Goal: Task Accomplishment & Management: Use online tool/utility

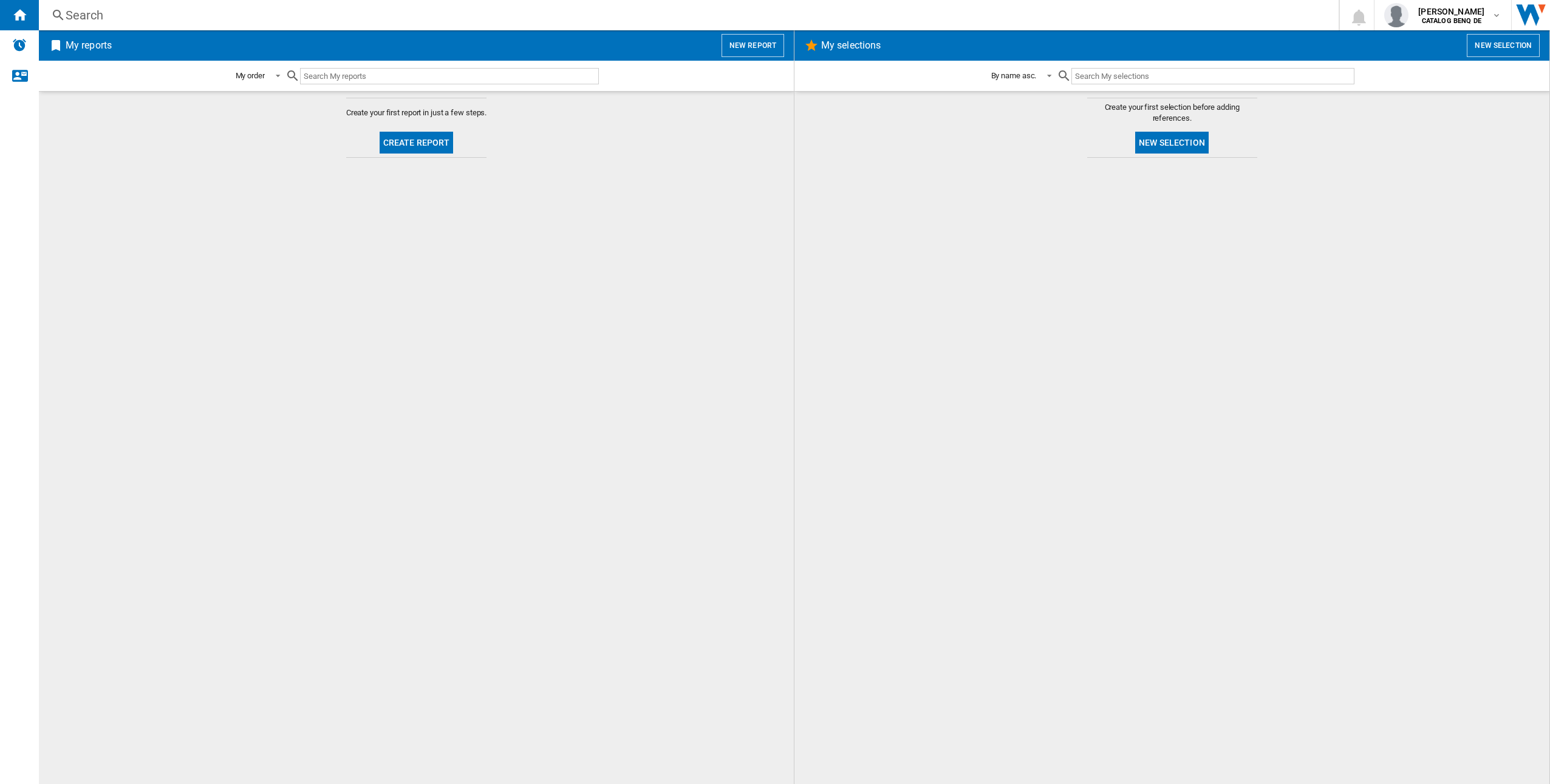
click at [418, 140] on button "Create report" at bounding box center [417, 142] width 74 height 22
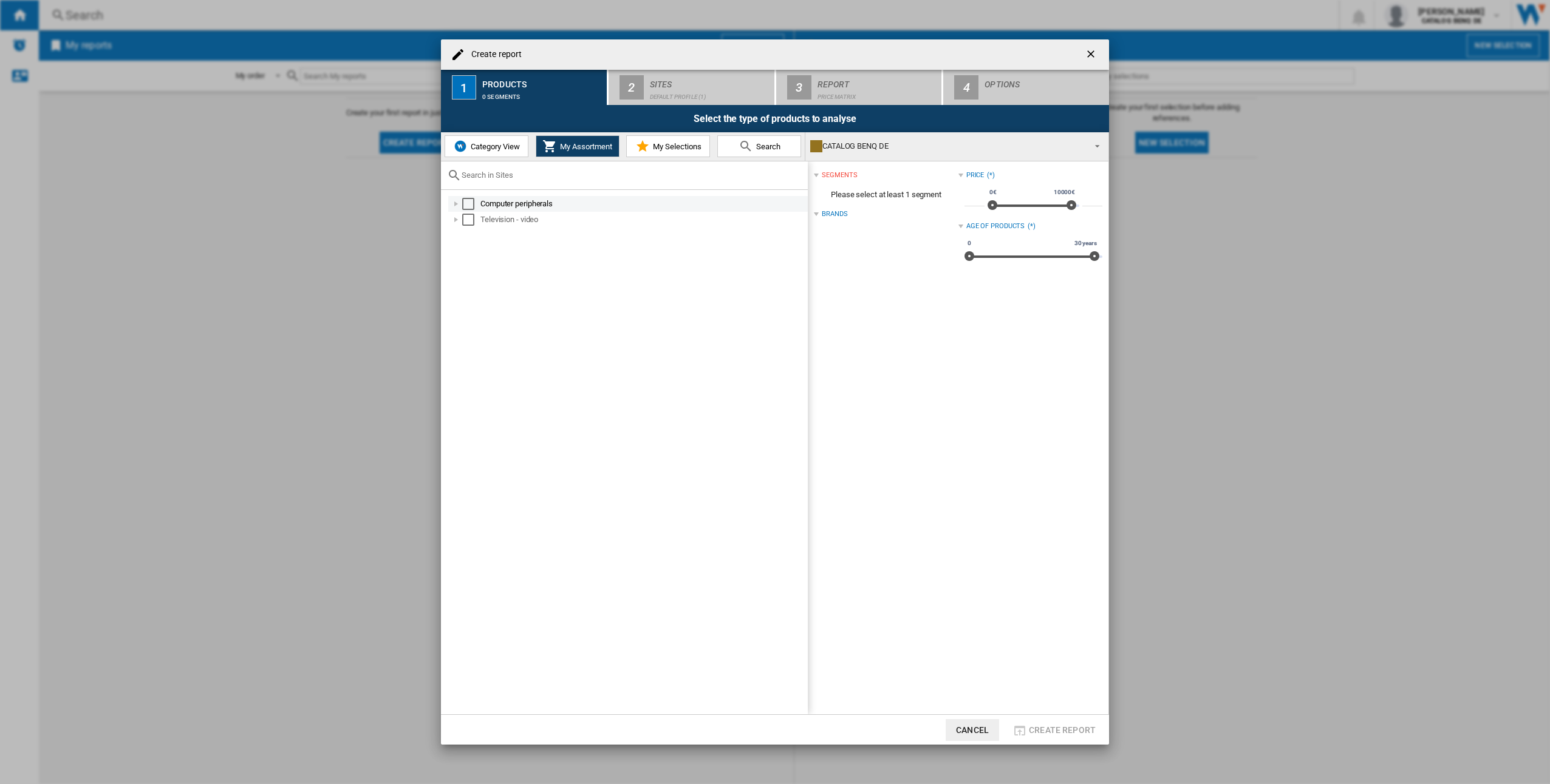
click at [454, 202] on div at bounding box center [456, 203] width 12 height 12
click at [471, 219] on div at bounding box center [469, 220] width 12 height 12
click at [485, 234] on div at bounding box center [482, 235] width 12 height 12
click at [498, 251] on div at bounding box center [496, 251] width 12 height 12
click at [454, 411] on div at bounding box center [456, 409] width 12 height 12
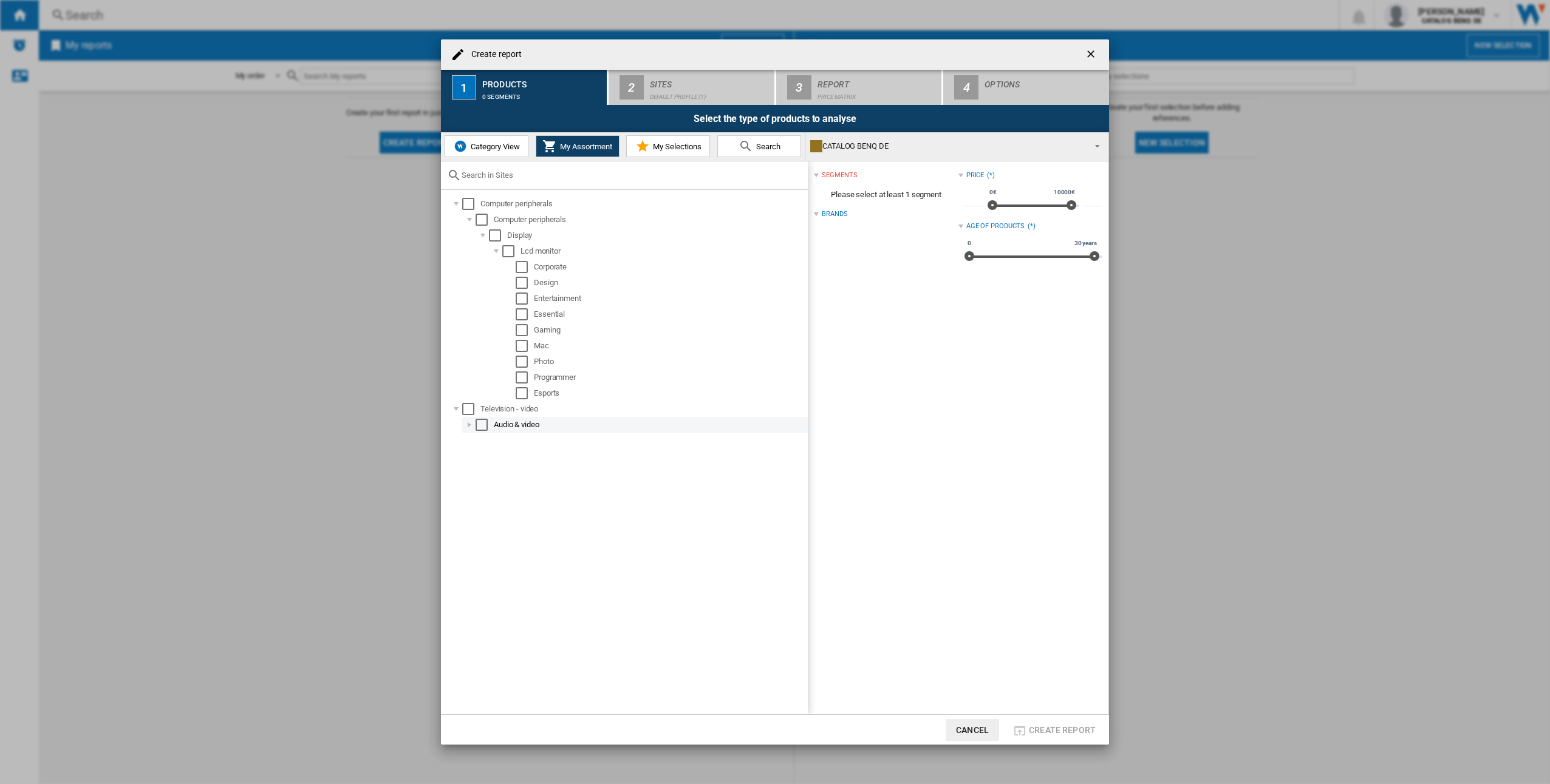
click at [472, 429] on div at bounding box center [469, 424] width 12 height 12
click at [478, 439] on div at bounding box center [482, 440] width 12 height 12
click at [496, 457] on div at bounding box center [496, 456] width 12 height 12
click at [522, 615] on div "Select" at bounding box center [521, 614] width 12 height 12
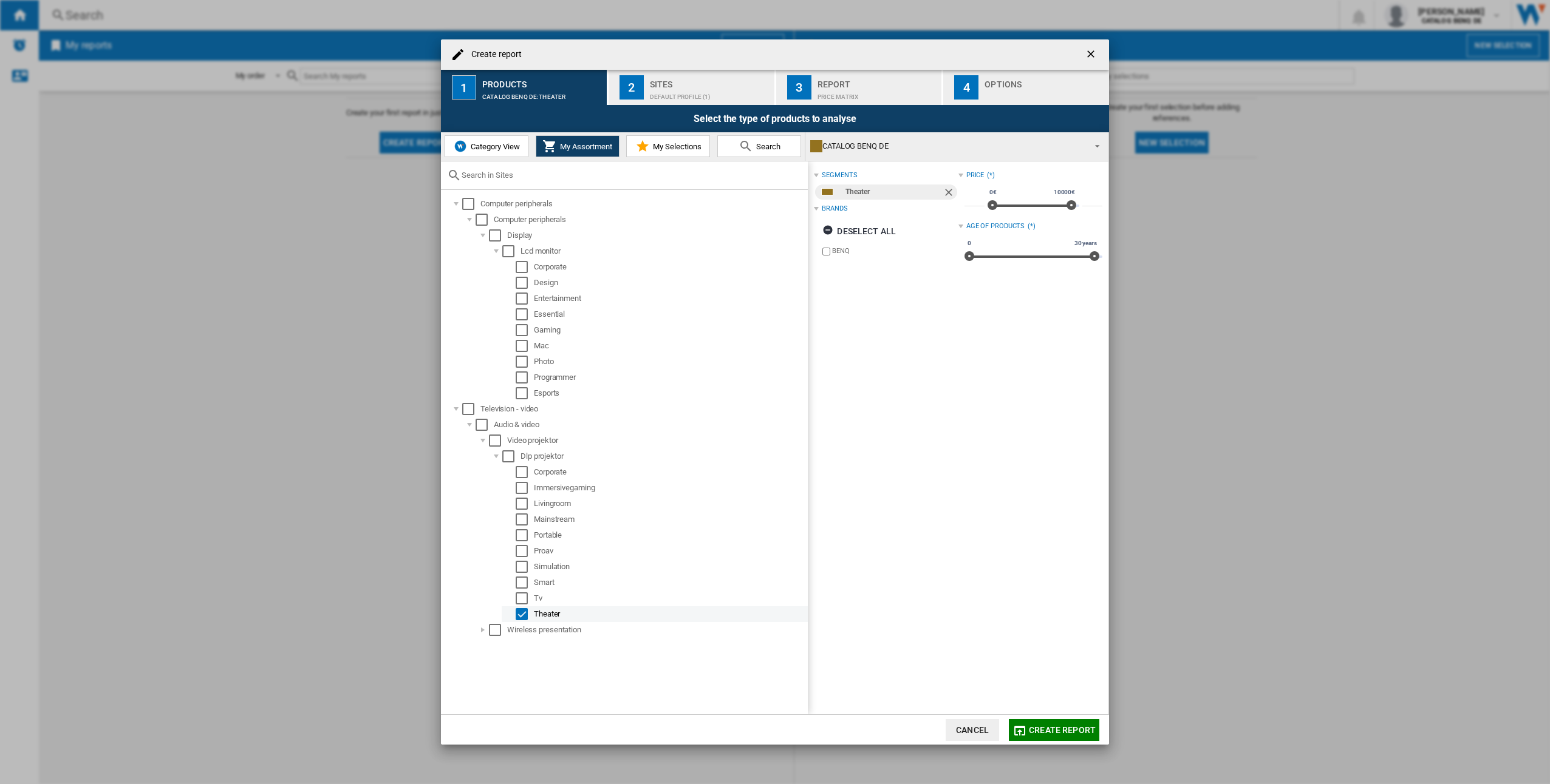
click at [524, 615] on div "Select" at bounding box center [521, 614] width 12 height 12
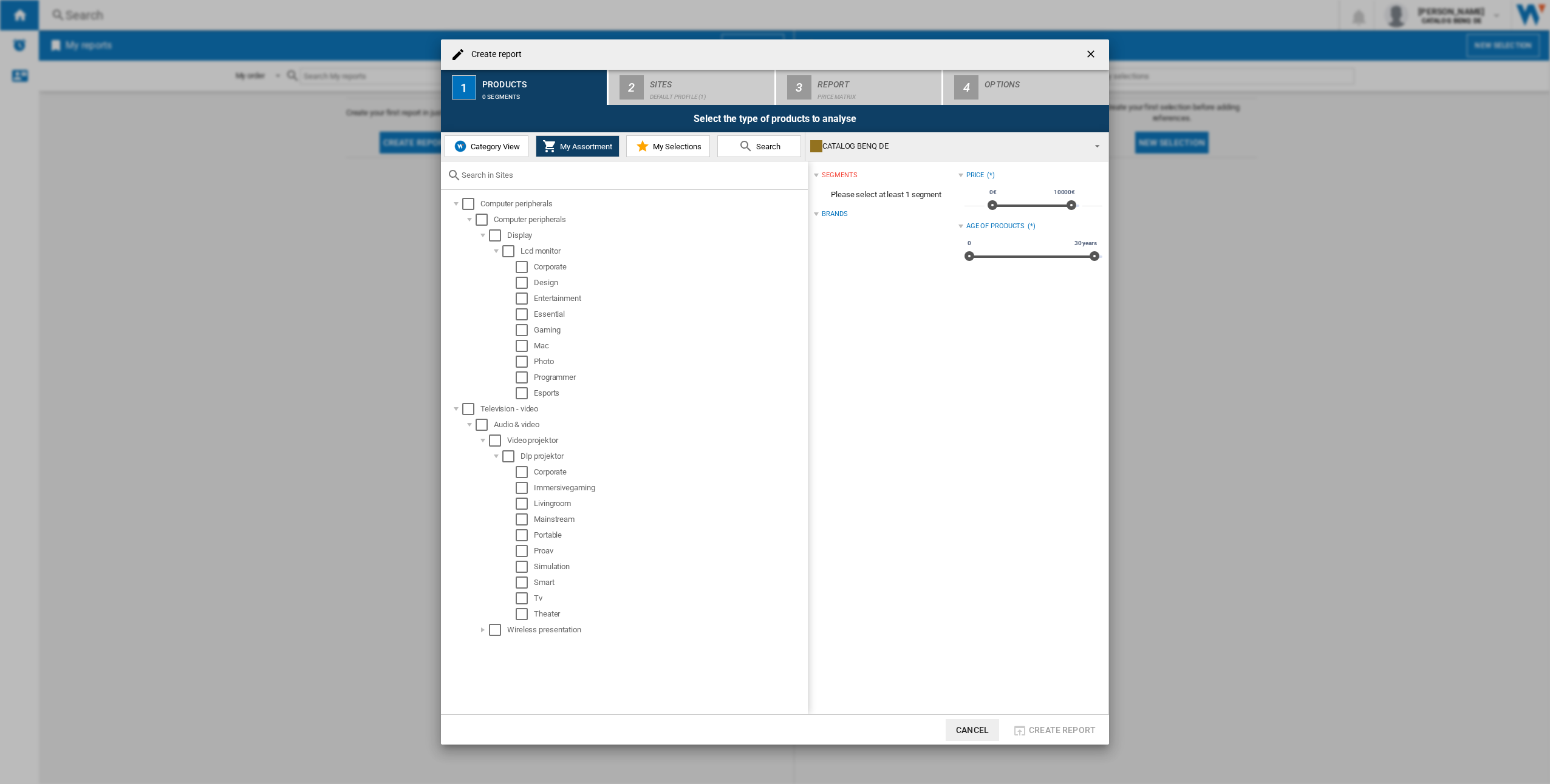
click at [496, 145] on span "Category View" at bounding box center [493, 146] width 52 height 9
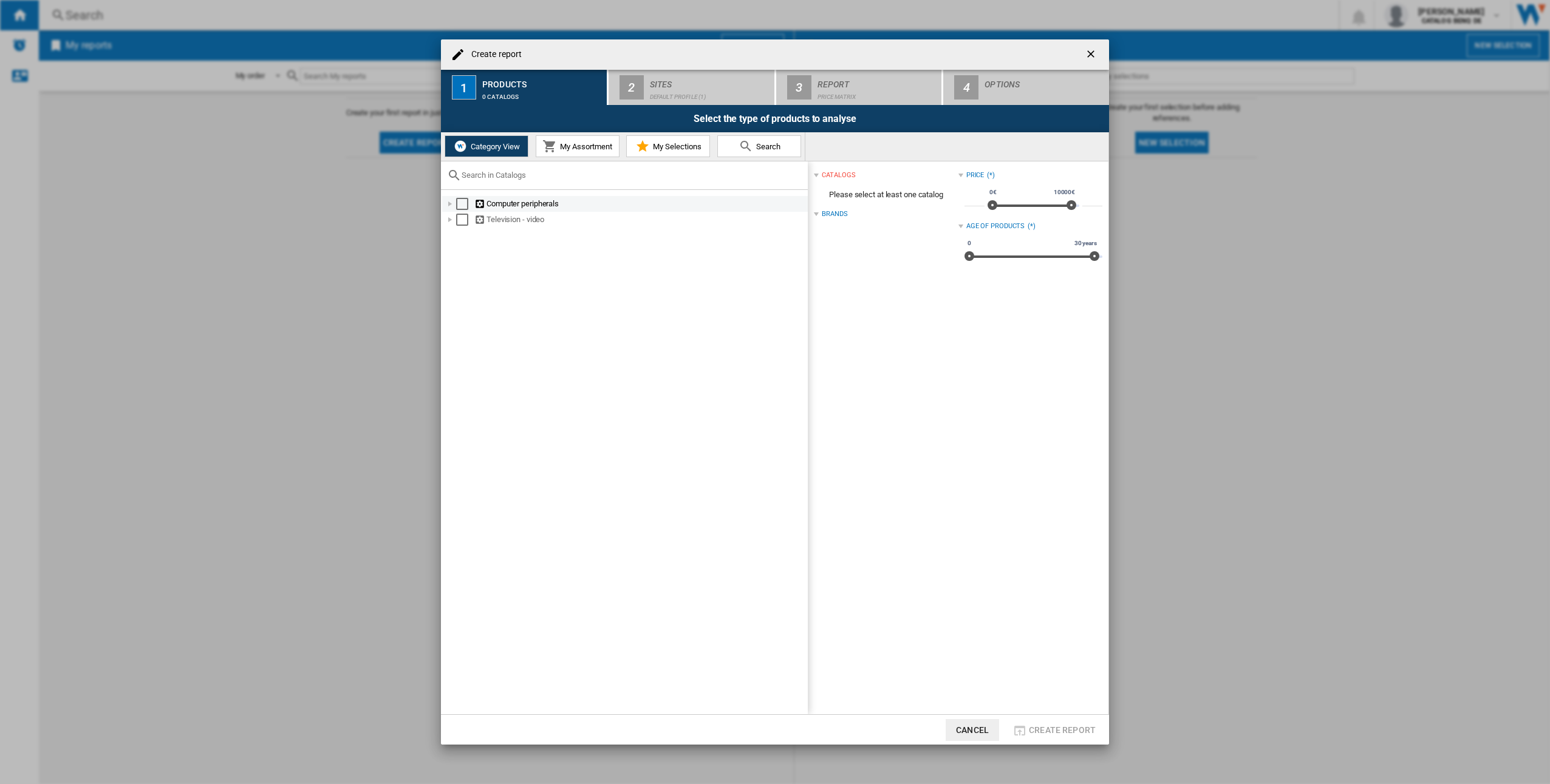
click at [449, 203] on div at bounding box center [449, 203] width 12 height 12
click at [464, 219] on div at bounding box center [463, 220] width 12 height 12
click at [487, 234] on div "Select" at bounding box center [488, 235] width 12 height 12
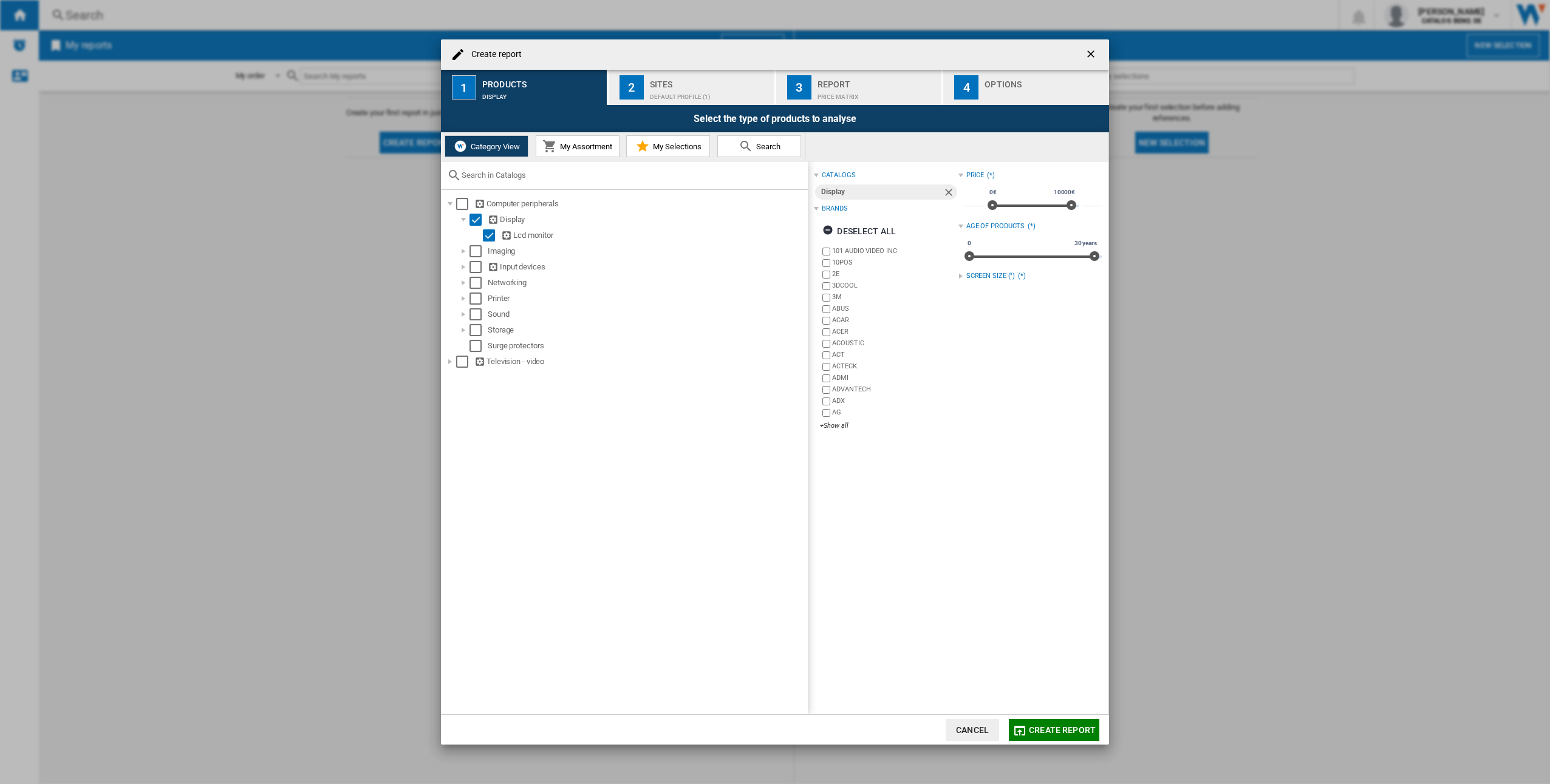
click at [959, 276] on div at bounding box center [961, 276] width 5 height 5
click at [975, 406] on div "+Show all" at bounding box center [1032, 406] width 137 height 9
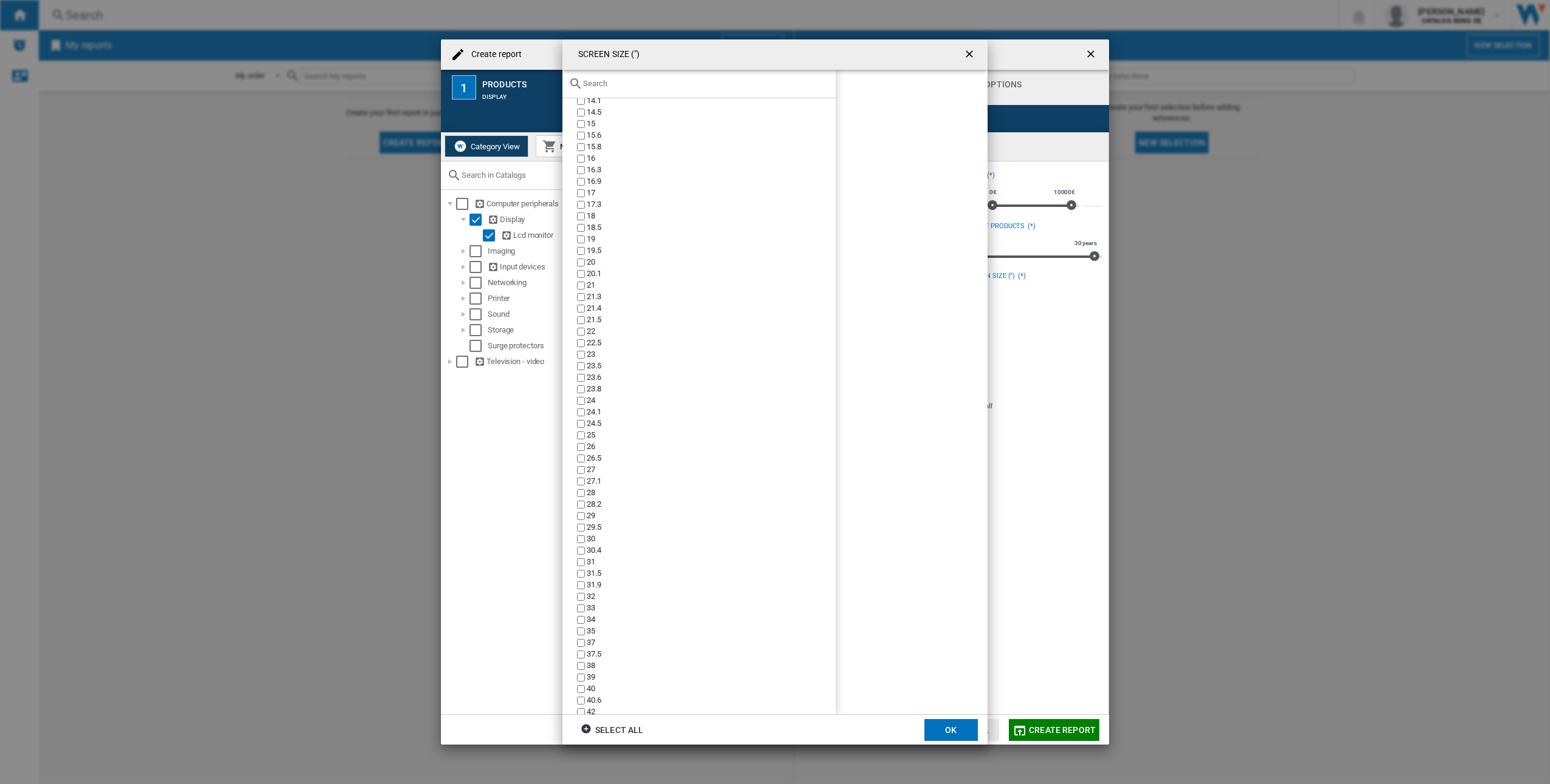
scroll to position [724, 0]
click at [970, 52] on ng-md-icon "getI18NText('BUTTONS.CLOSE_DIALOG')" at bounding box center [970, 55] width 15 height 15
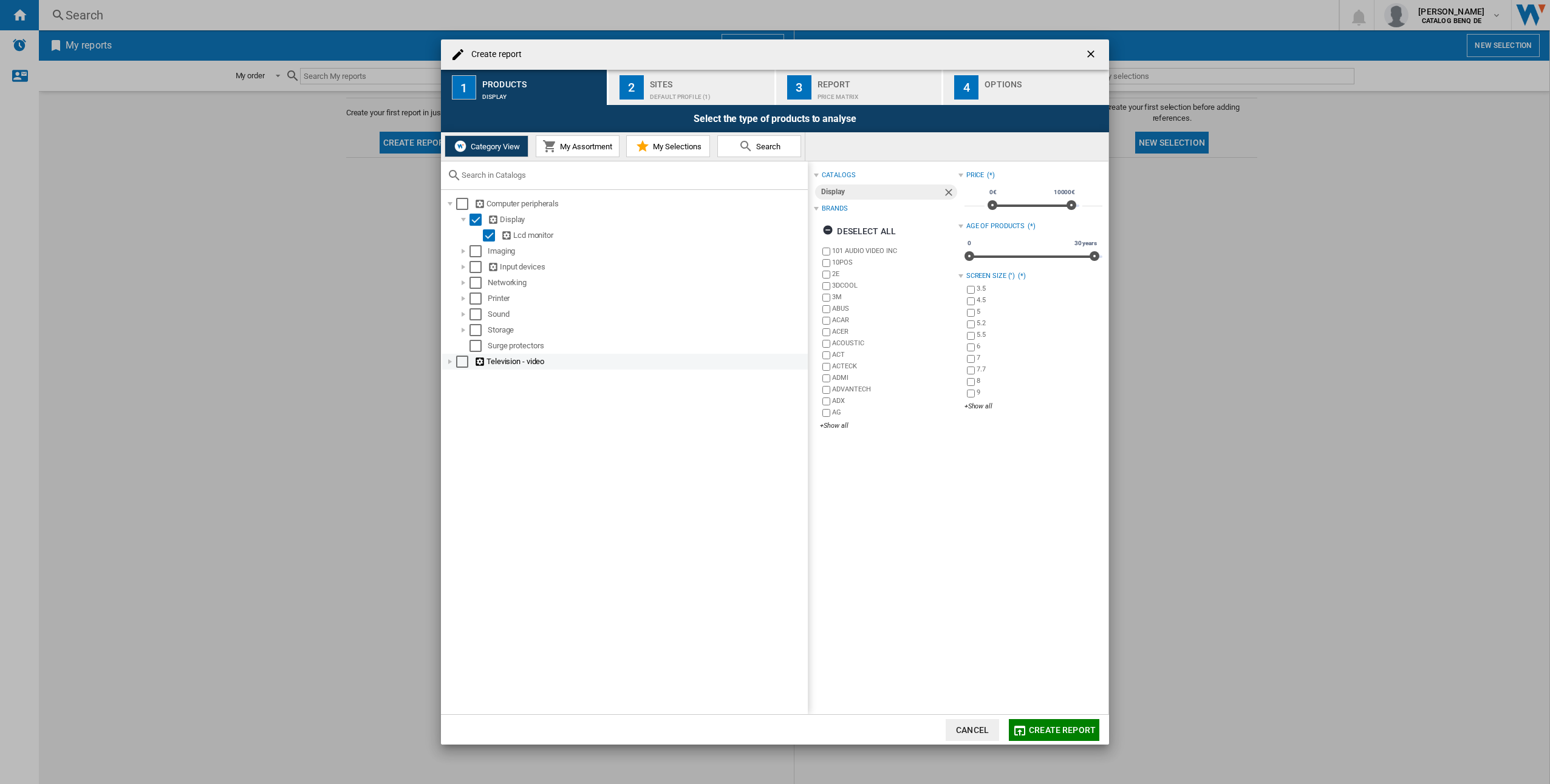
click at [451, 362] on div at bounding box center [449, 361] width 12 height 12
drag, startPoint x: 476, startPoint y: 472, endPoint x: 500, endPoint y: 497, distance: 34.7
click at [476, 473] on div "Select" at bounding box center [475, 472] width 12 height 12
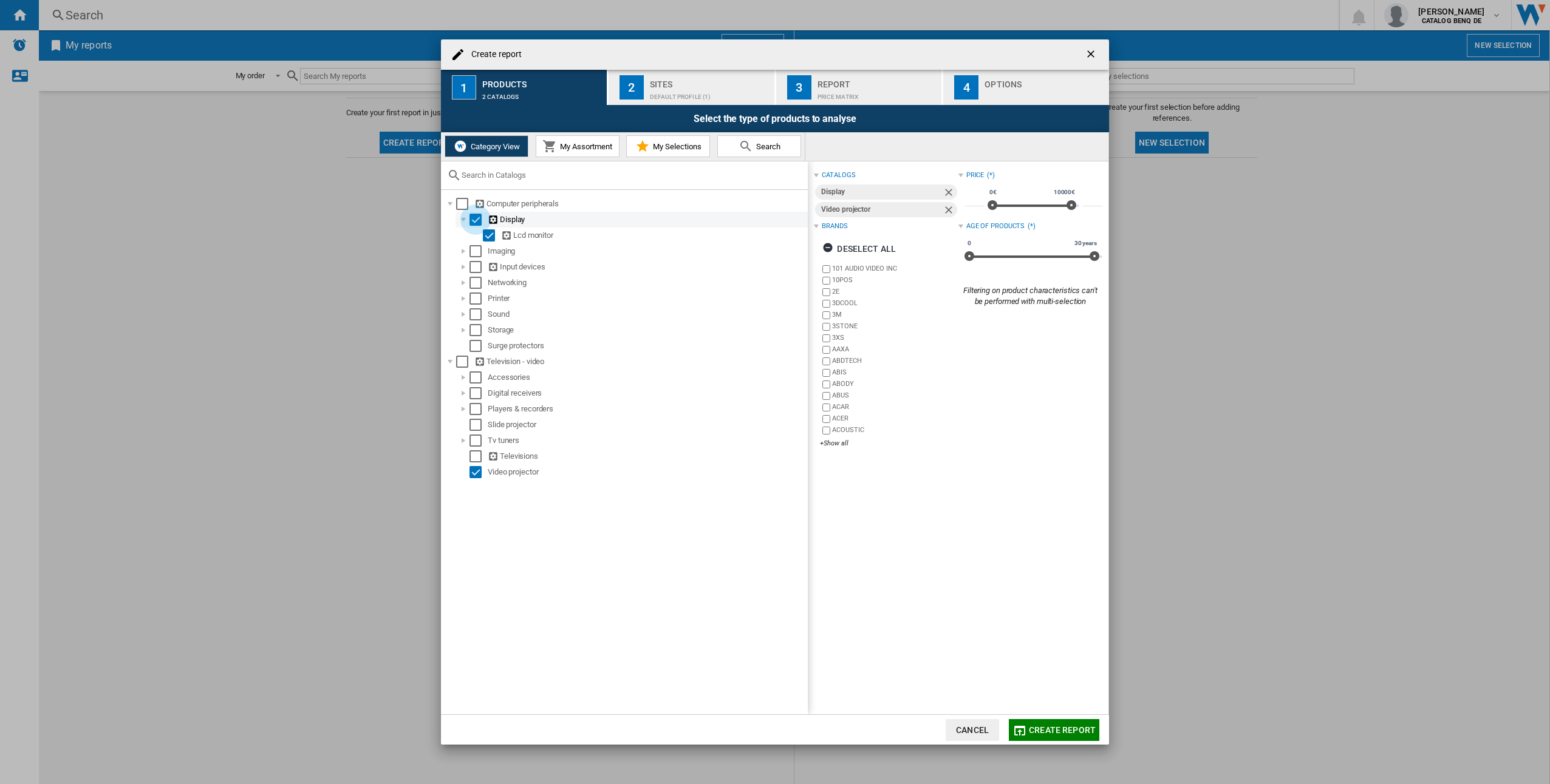
click at [472, 219] on div "Select" at bounding box center [475, 220] width 12 height 12
click at [461, 216] on div at bounding box center [463, 220] width 12 height 12
click at [832, 426] on div "+Show all" at bounding box center [888, 425] width 137 height 9
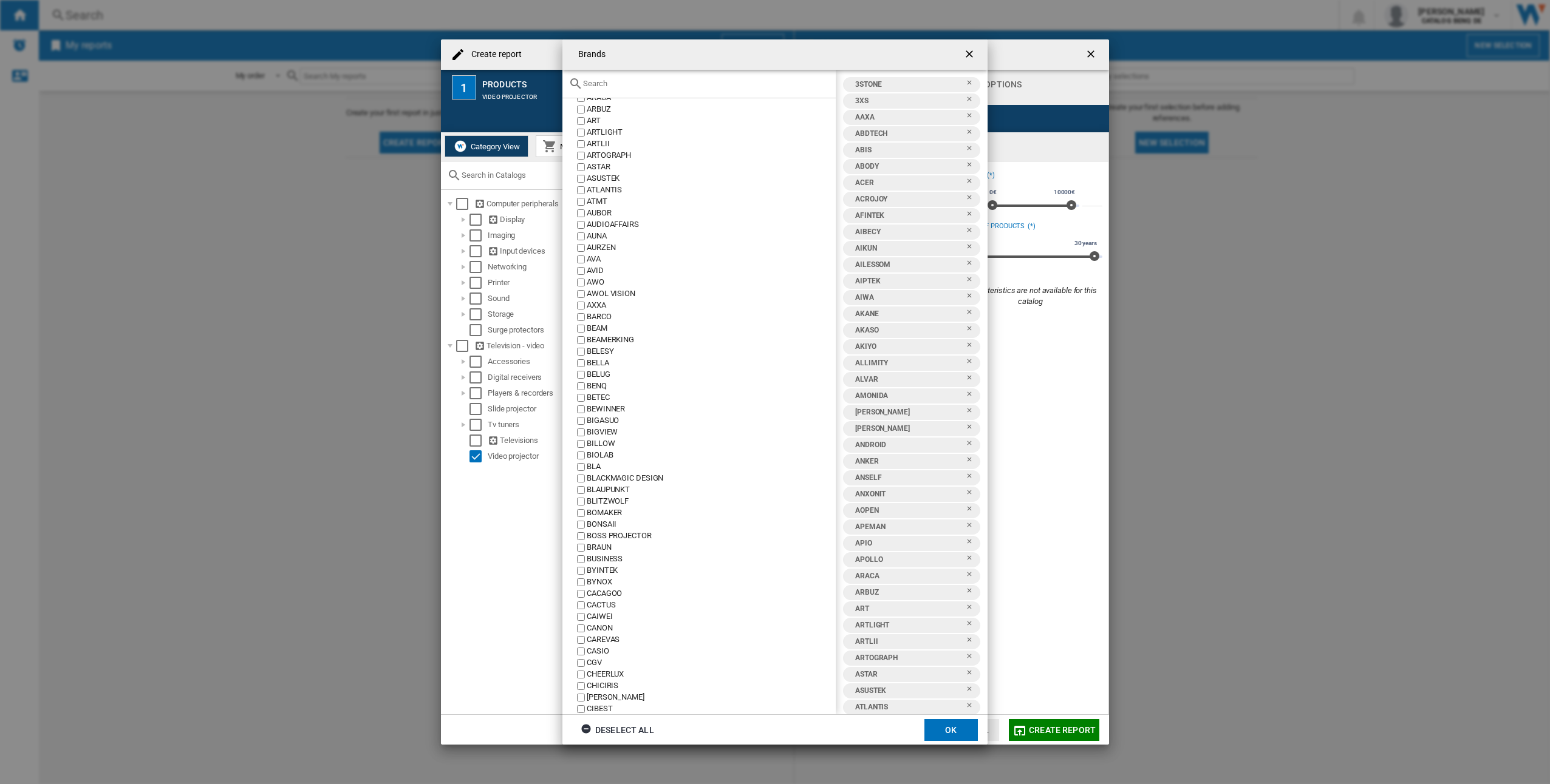
scroll to position [546, 0]
click at [933, 730] on button "OK" at bounding box center [951, 730] width 54 height 22
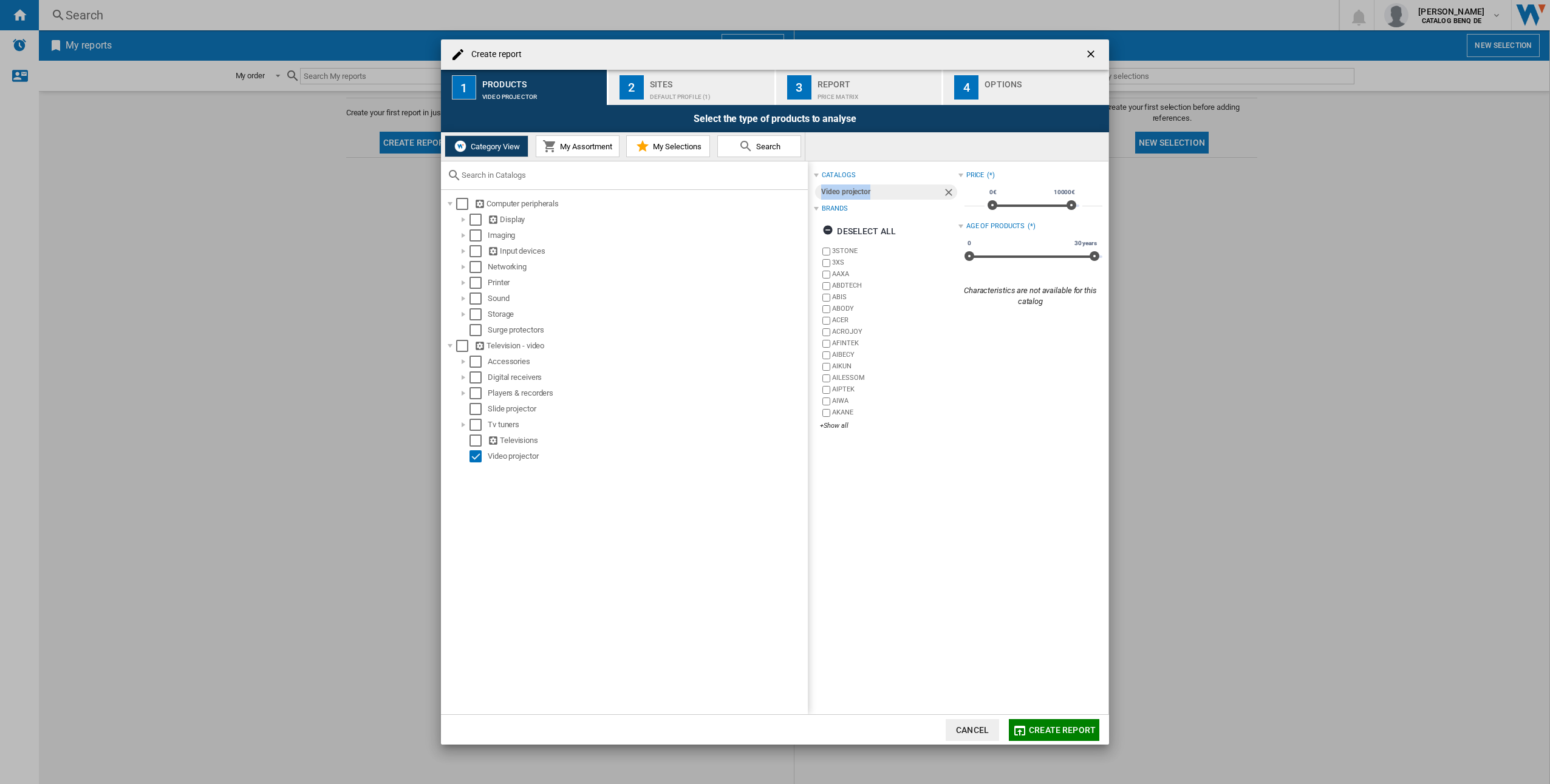
drag, startPoint x: 822, startPoint y: 191, endPoint x: 892, endPoint y: 188, distance: 70.1
click at [892, 188] on div "Video projector" at bounding box center [881, 192] width 121 height 15
drag, startPoint x: 892, startPoint y: 188, endPoint x: 870, endPoint y: 190, distance: 22.1
click at [870, 190] on div "Video projector" at bounding box center [881, 192] width 121 height 15
click at [837, 426] on div "+Show all" at bounding box center [888, 425] width 137 height 9
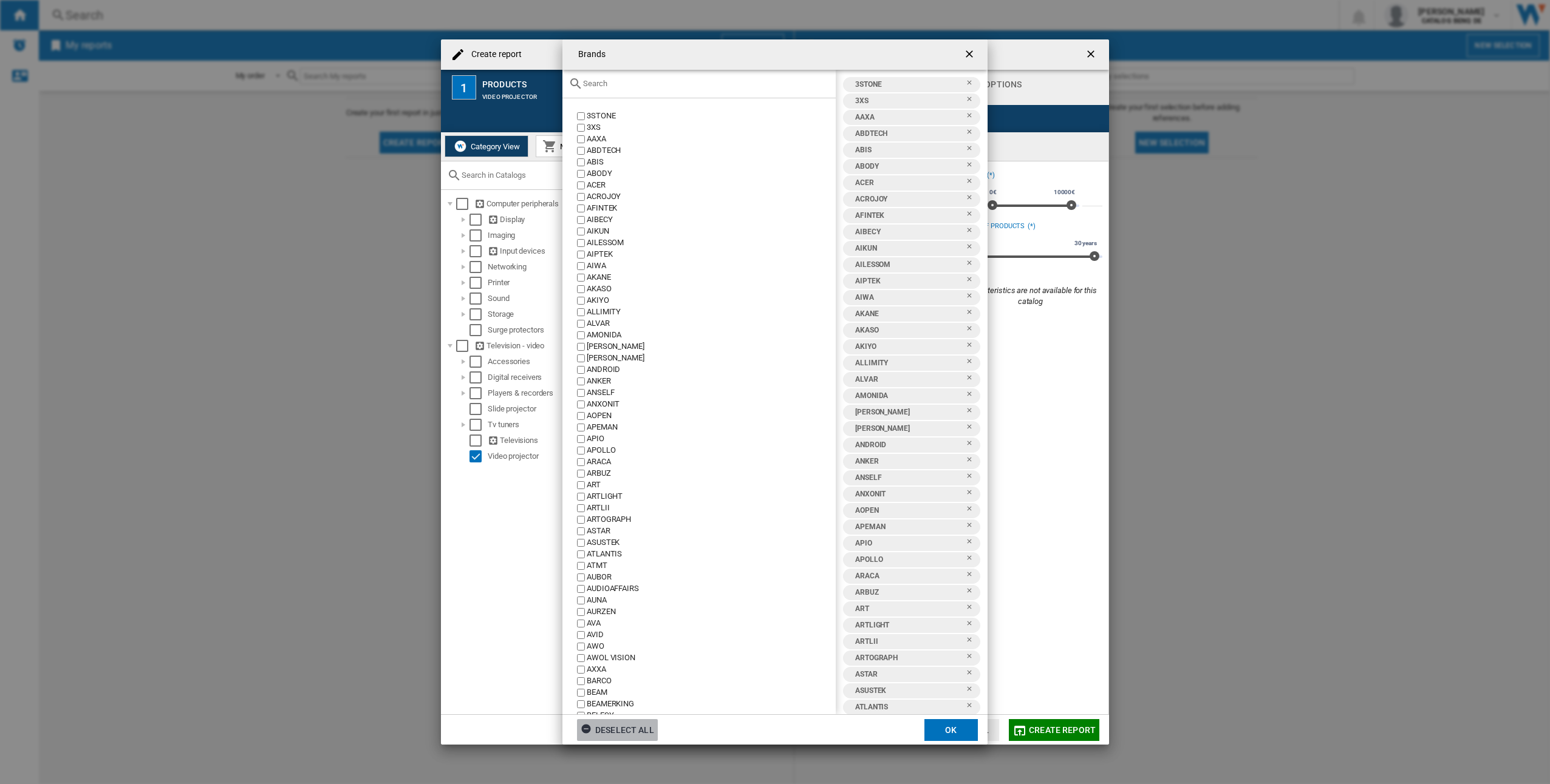
click at [619, 727] on div "Deselect all" at bounding box center [617, 730] width 73 height 22
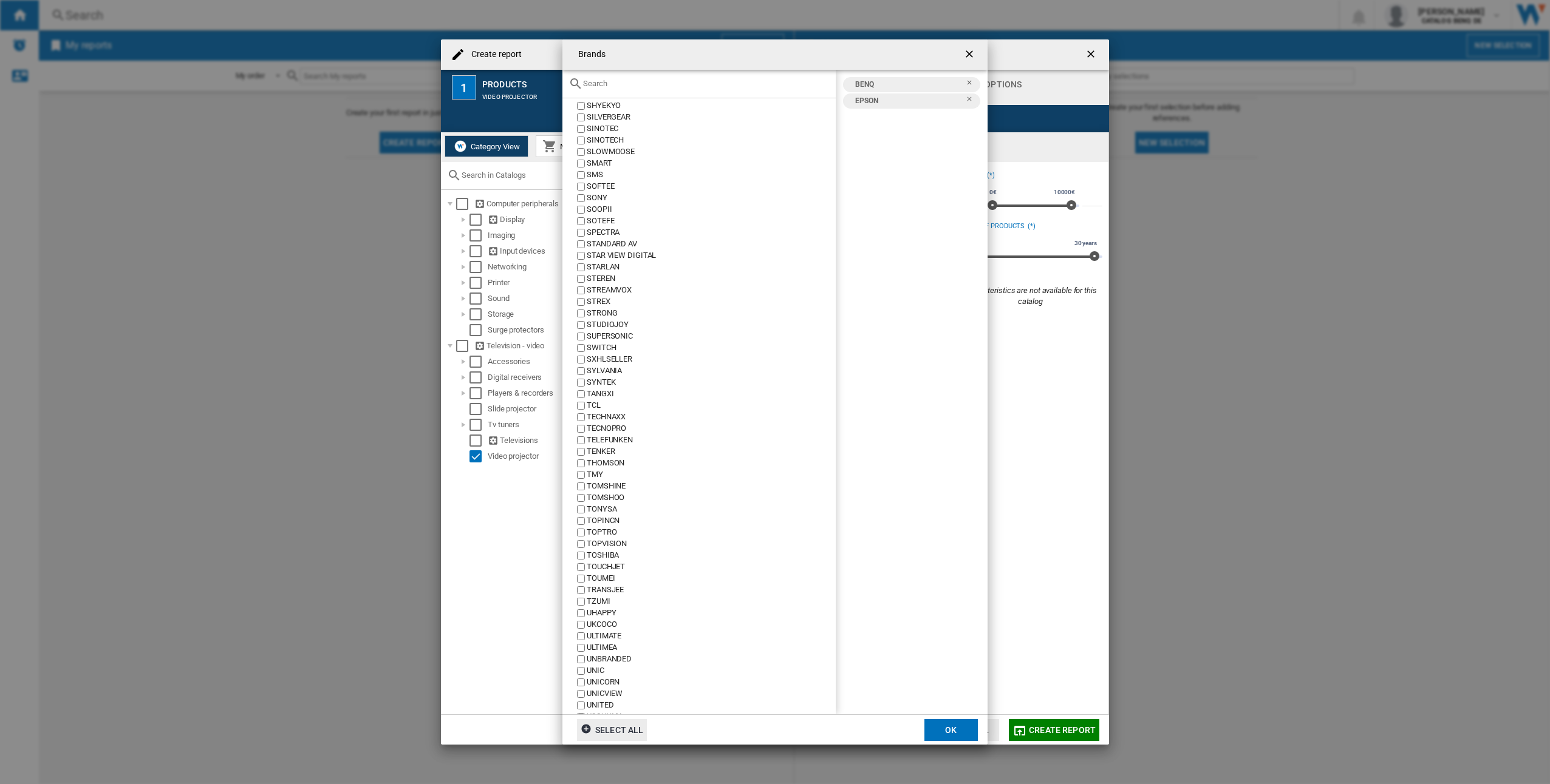
scroll to position [4430, 0]
click at [950, 729] on button "OK" at bounding box center [951, 730] width 54 height 22
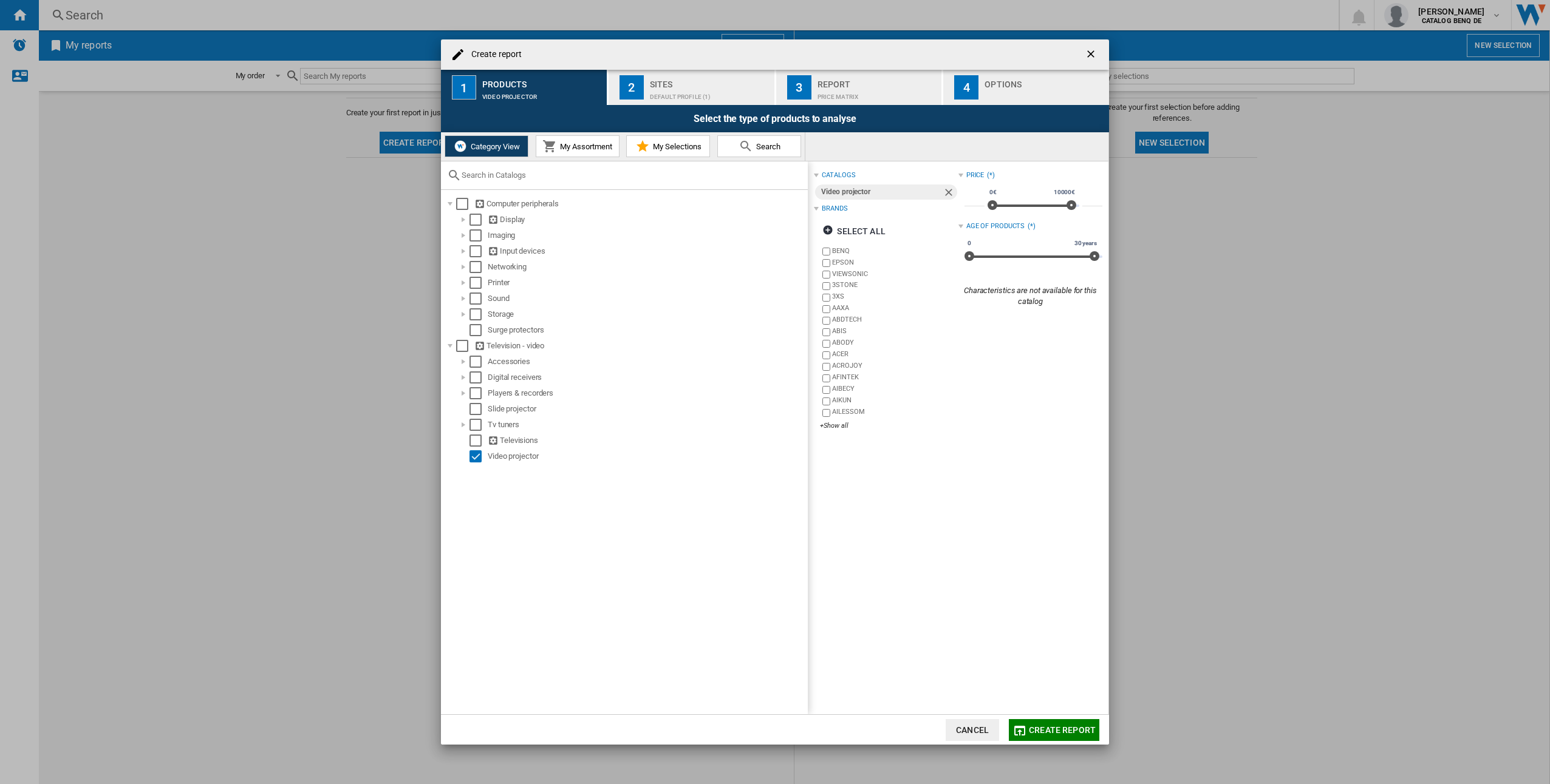
click at [1061, 731] on span "Create report" at bounding box center [1062, 731] width 67 height 10
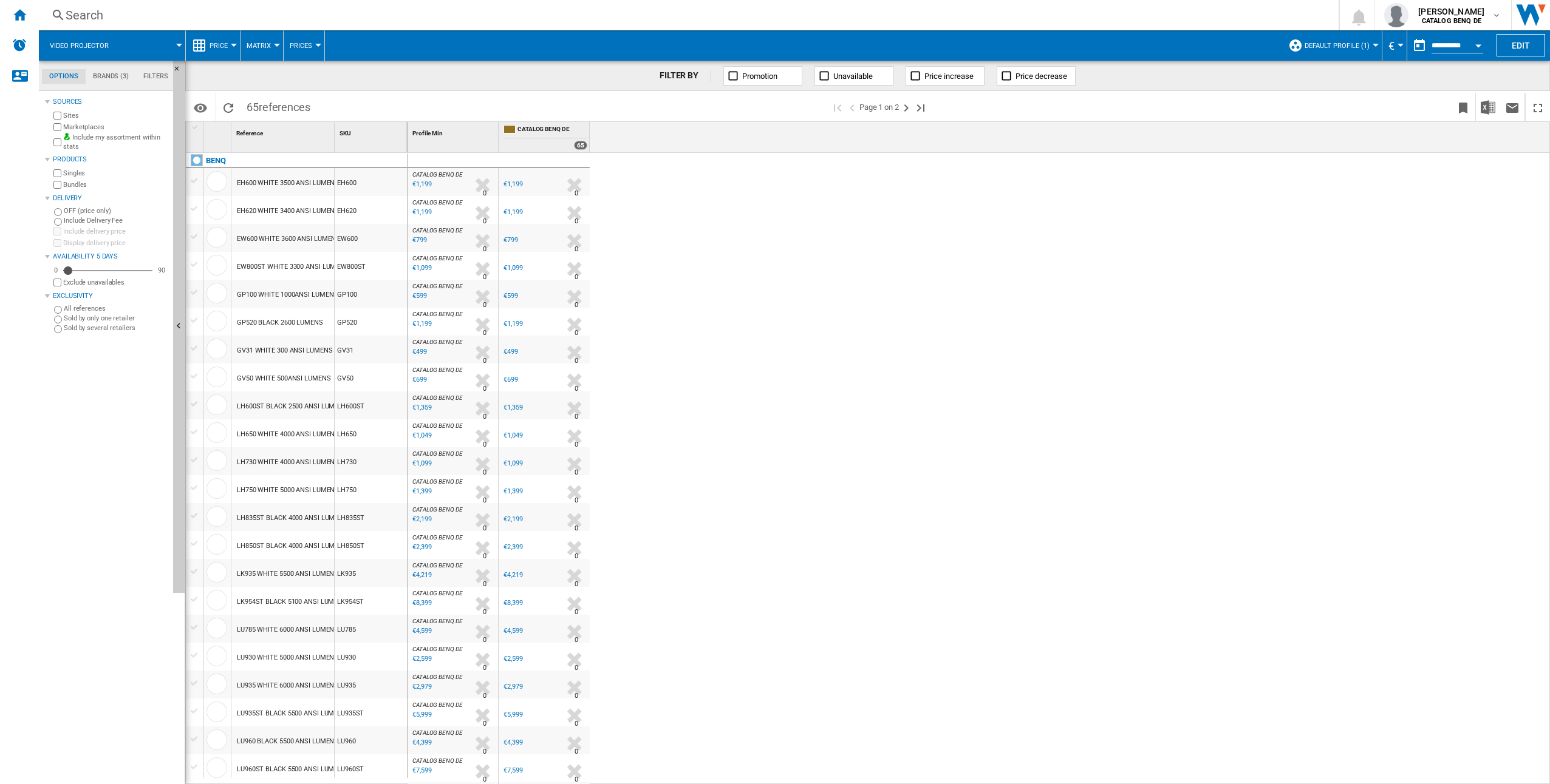
click at [221, 44] on span "Price" at bounding box center [218, 46] width 18 height 8
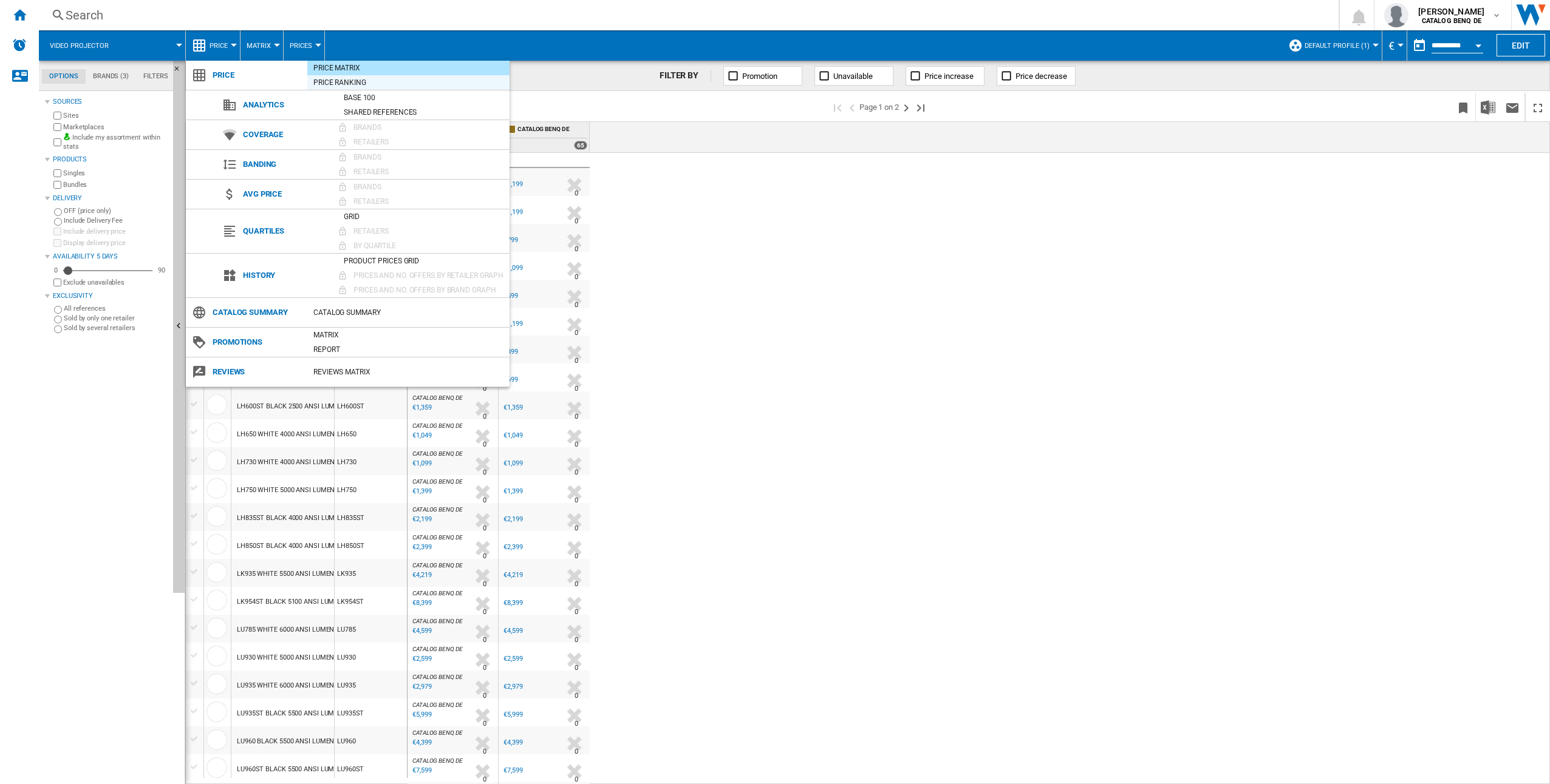
click at [348, 85] on div "Price Ranking" at bounding box center [408, 82] width 202 height 12
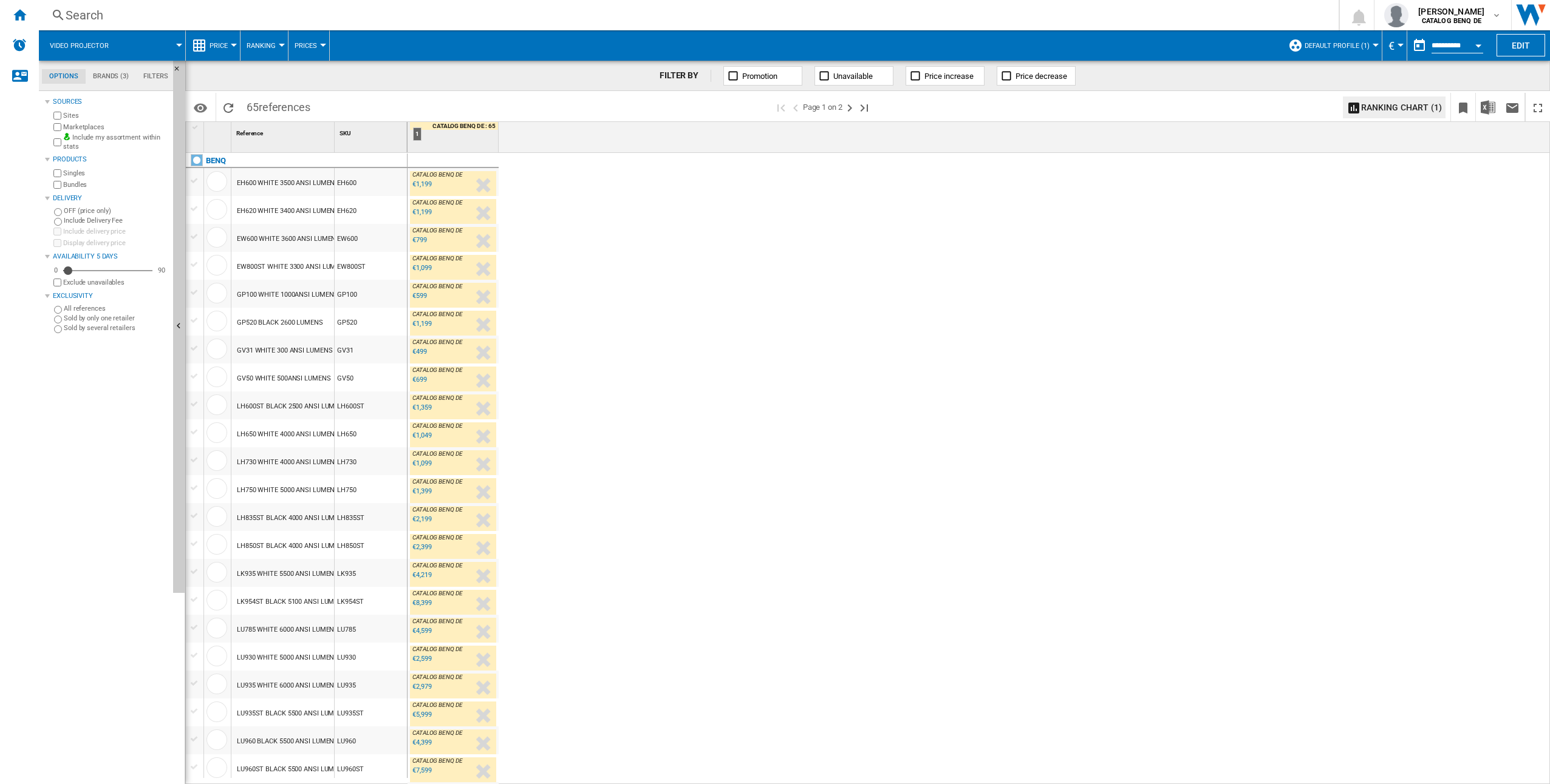
click at [203, 49] on ng-md-icon at bounding box center [199, 45] width 15 height 15
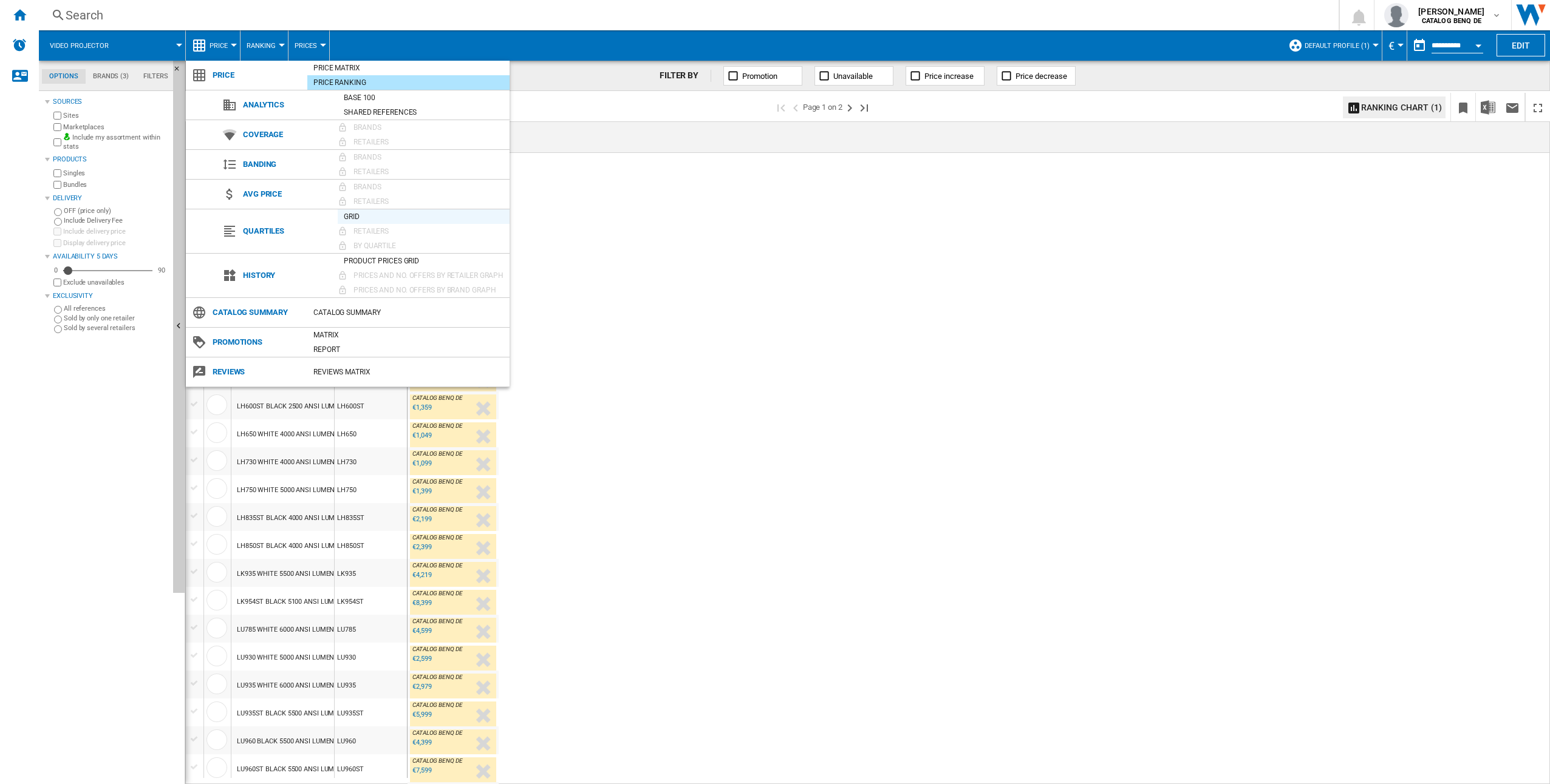
click at [354, 220] on div "Grid" at bounding box center [423, 216] width 172 height 12
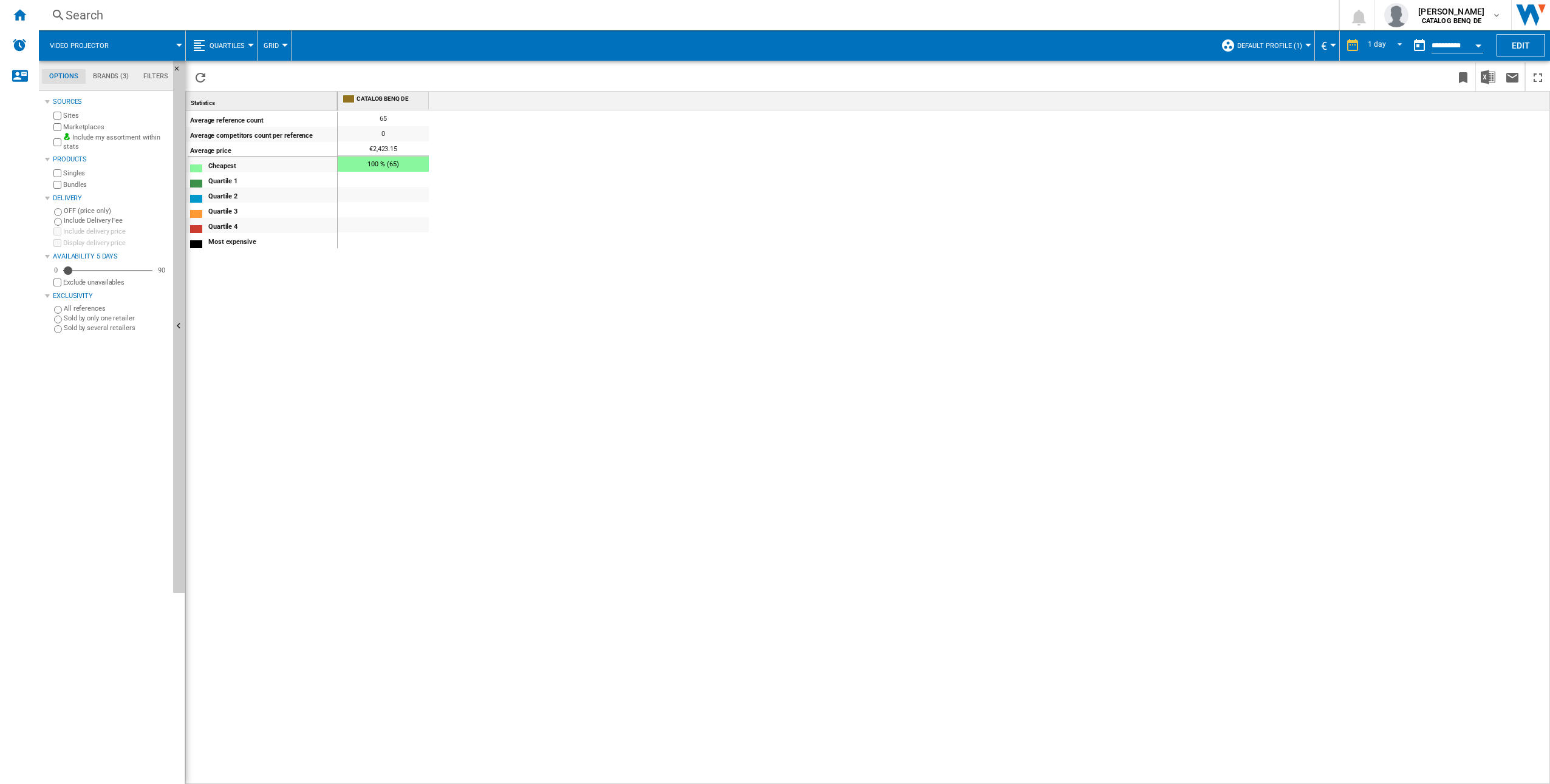
click at [230, 45] on span "Quartiles" at bounding box center [226, 46] width 35 height 8
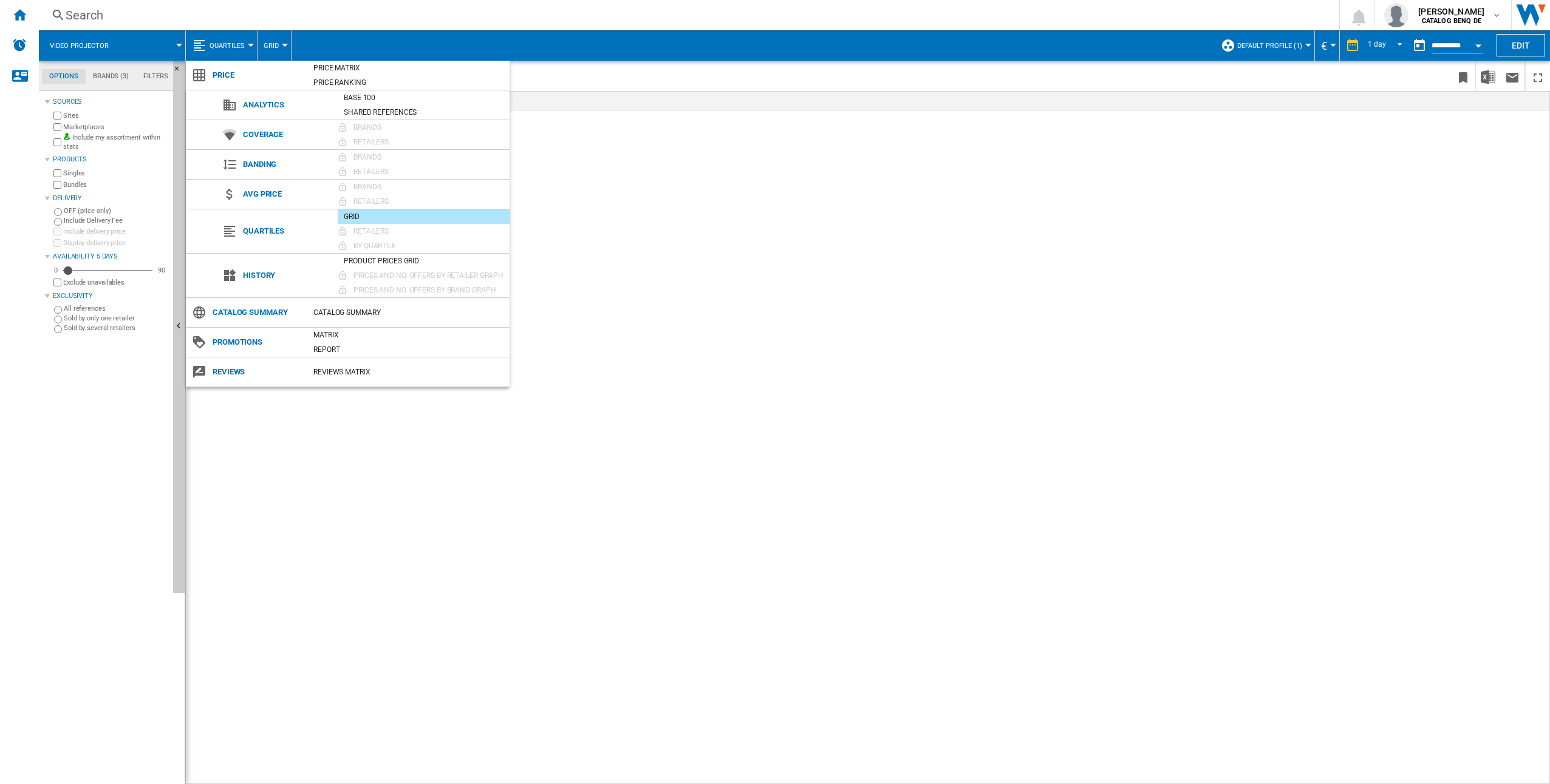
click at [1439, 12] on md-backdrop at bounding box center [775, 392] width 1550 height 784
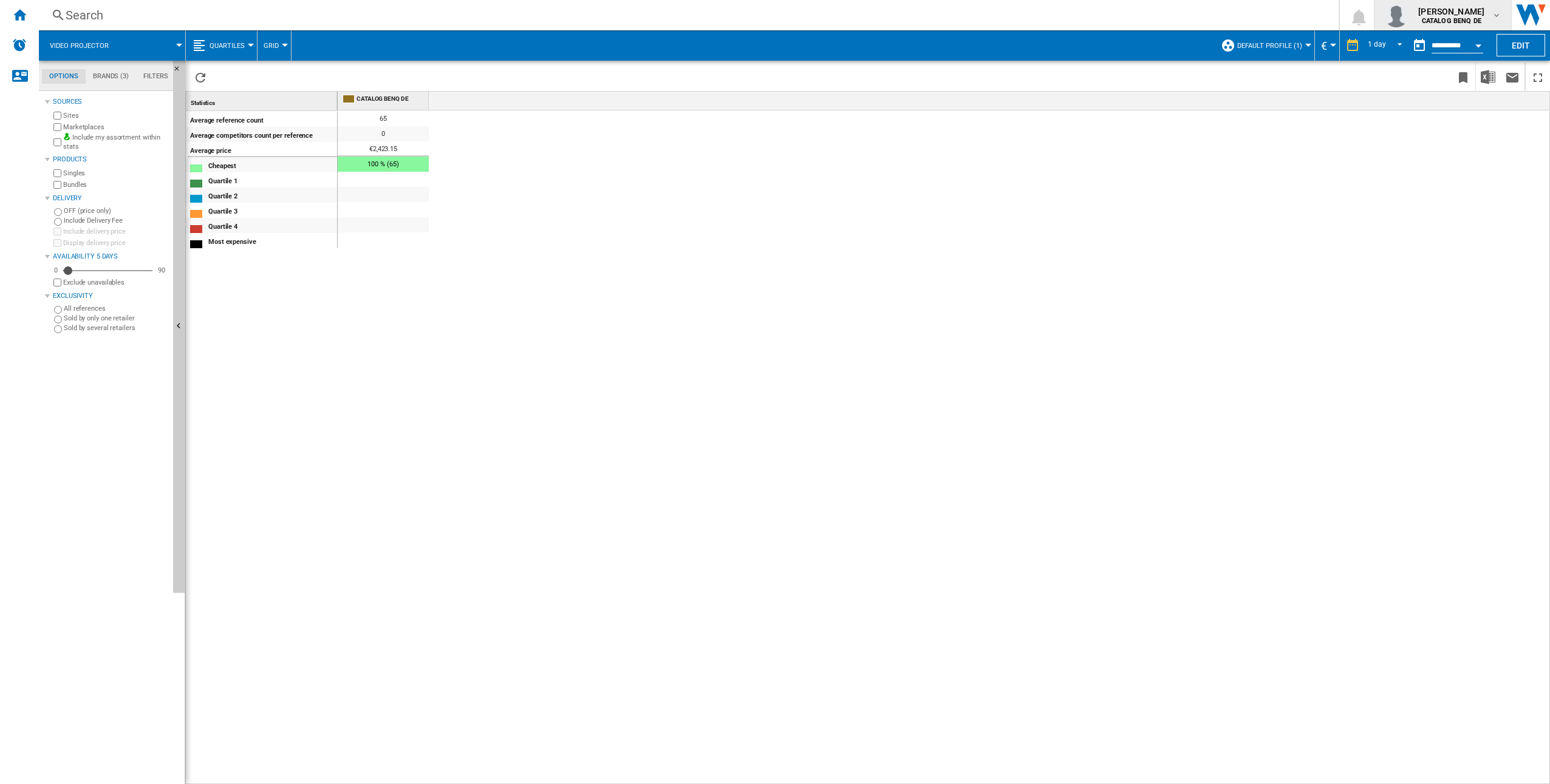
click at [1494, 14] on md-icon "button" at bounding box center [1496, 16] width 10 height 10
click at [1419, 74] on button "My settings" at bounding box center [1416, 72] width 126 height 25
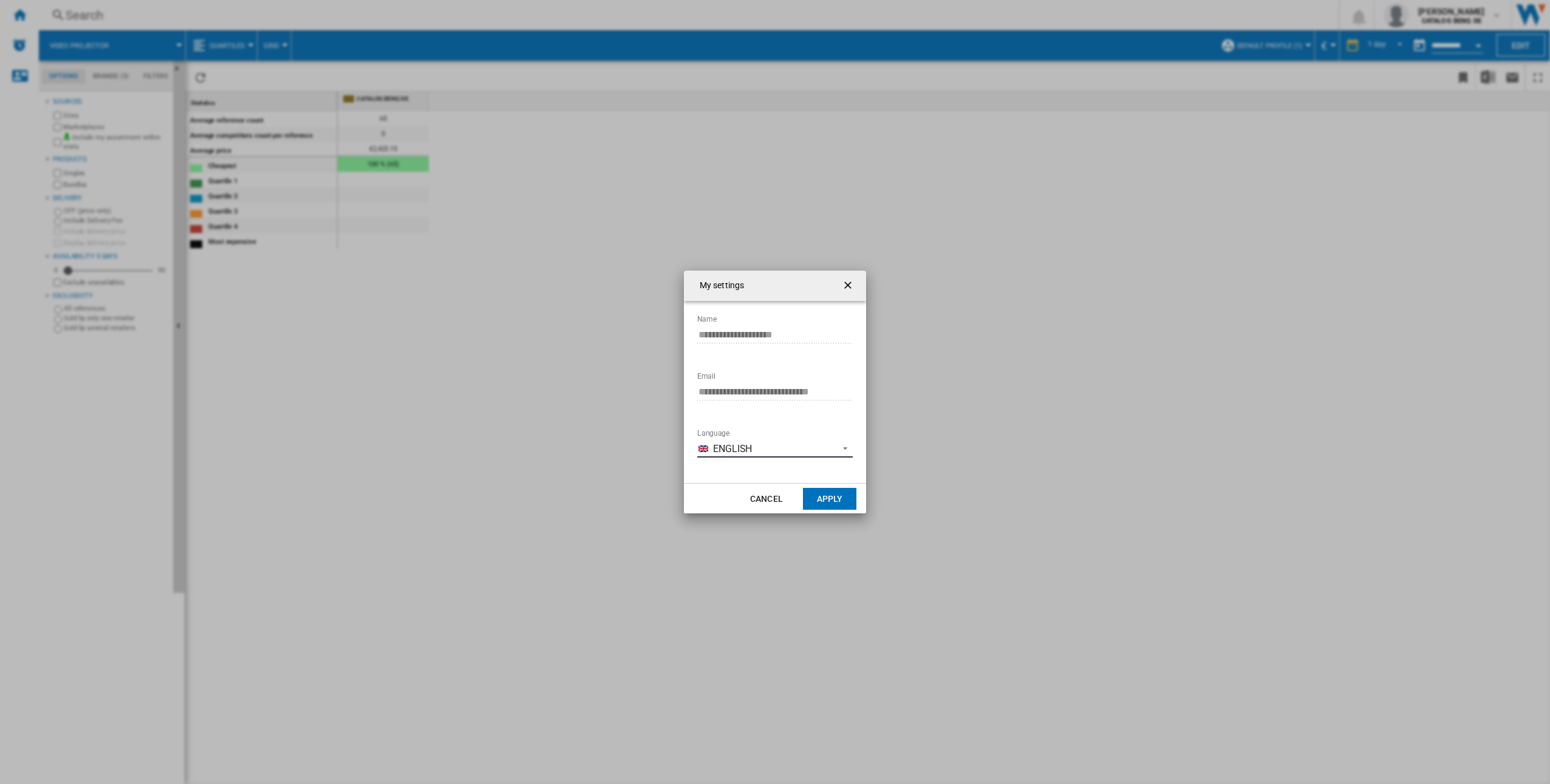
click at [752, 448] on span "English" at bounding box center [772, 449] width 119 height 13
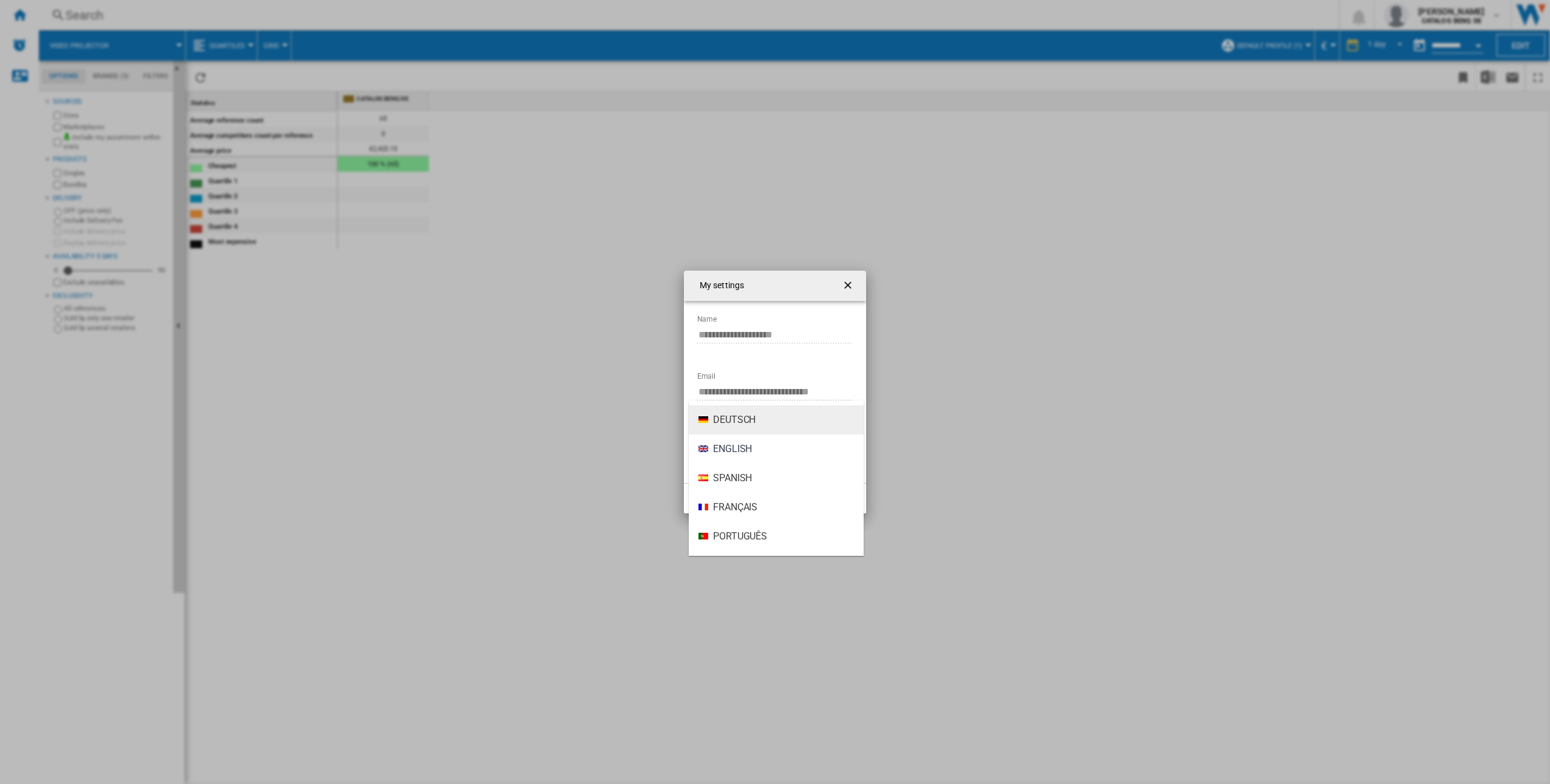
click at [732, 418] on span "Deutsch" at bounding box center [734, 420] width 43 height 13
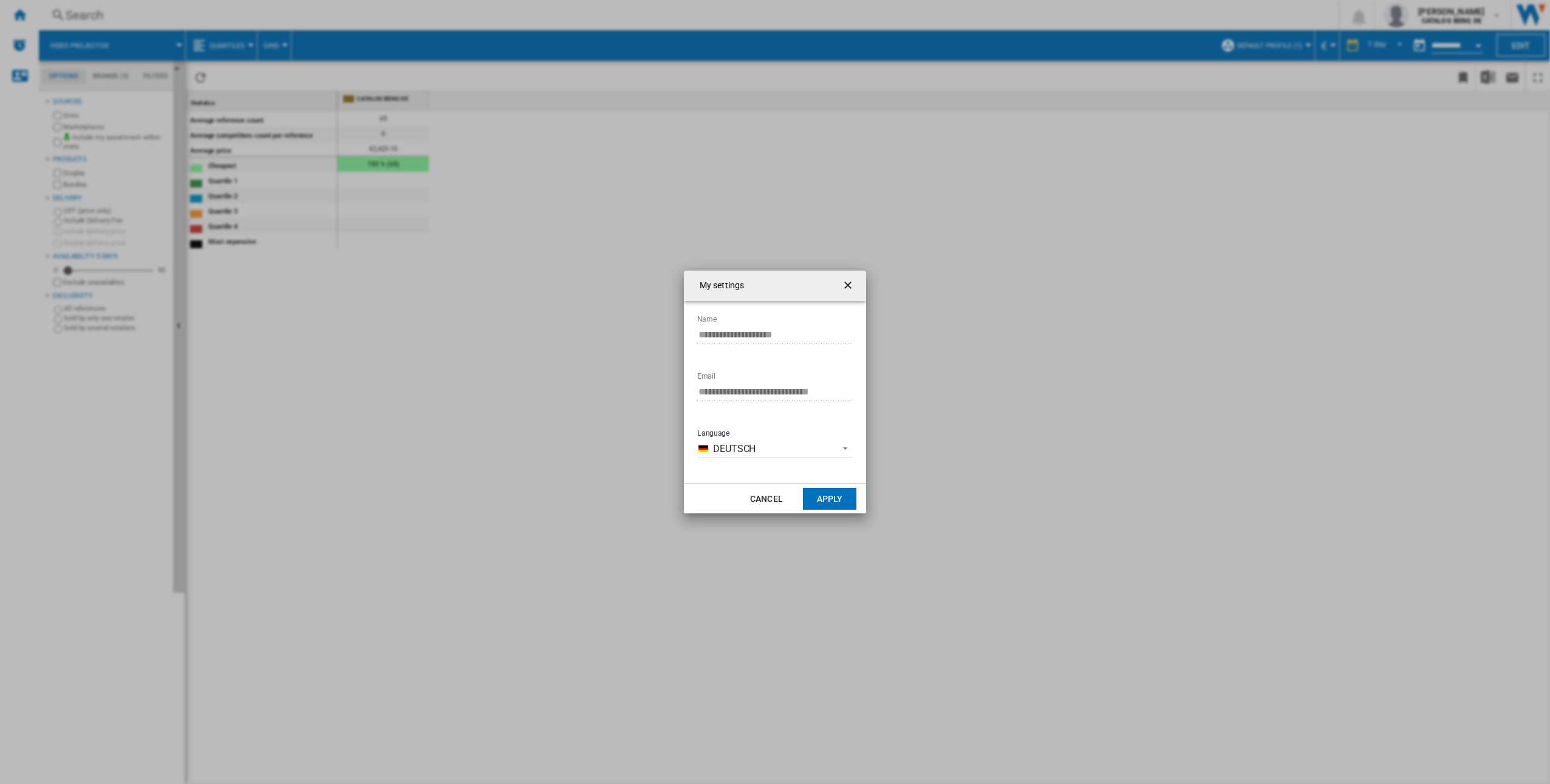
click at [832, 498] on button "Apply" at bounding box center [829, 499] width 54 height 22
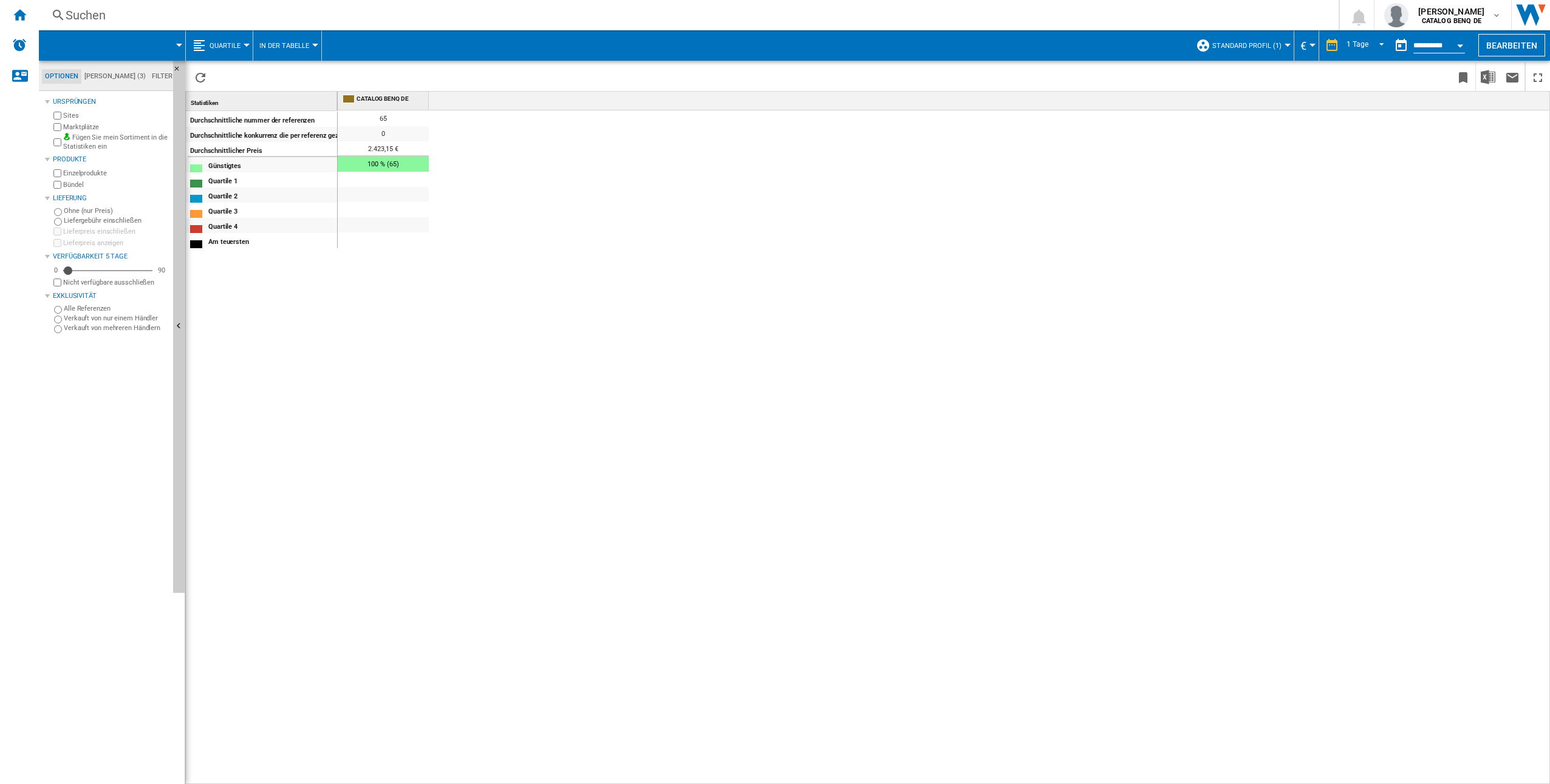
click at [230, 45] on span "Quartile" at bounding box center [225, 46] width 31 height 8
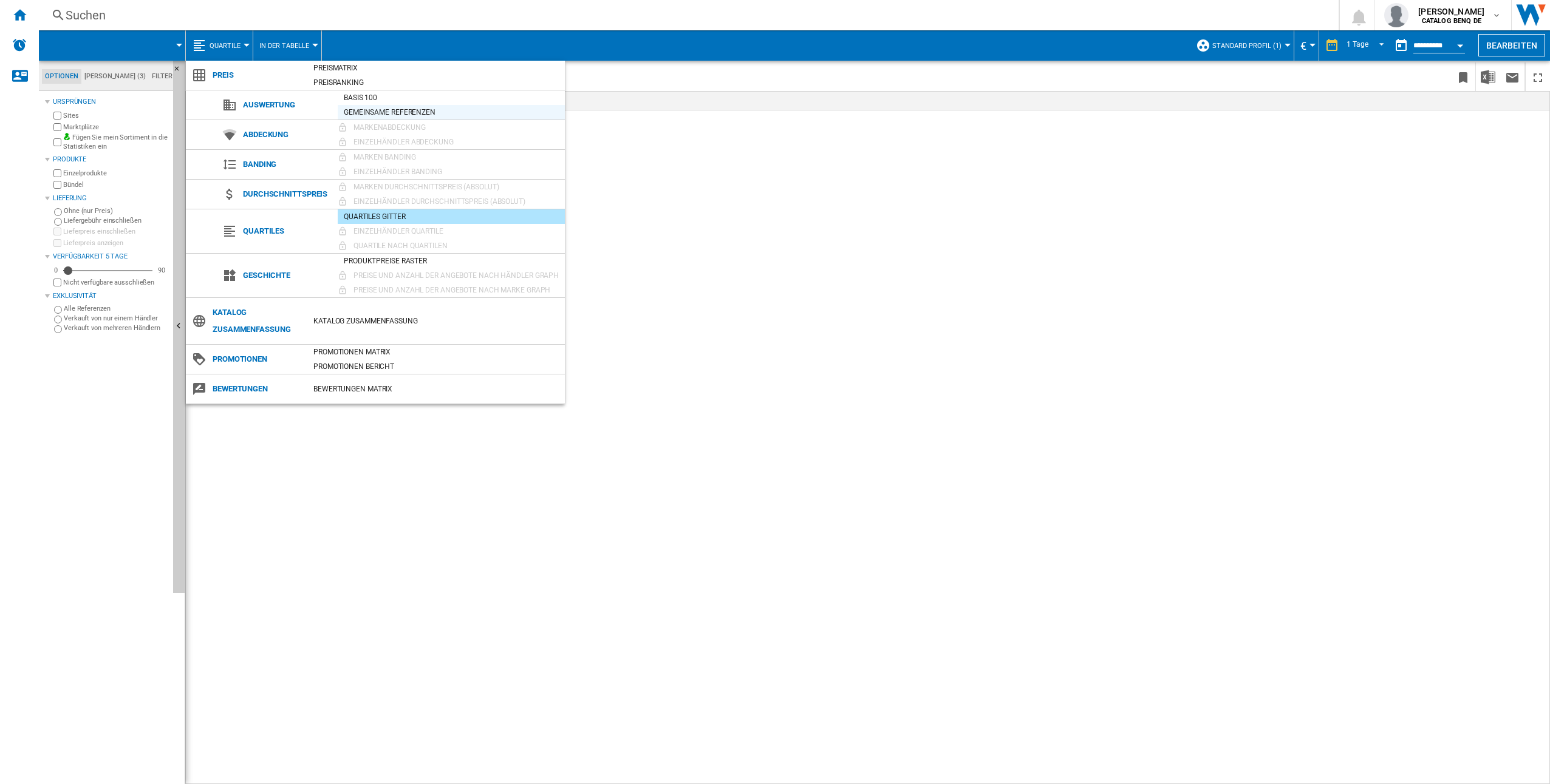
click at [373, 111] on div "Gemeinsame Referenzen" at bounding box center [451, 112] width 227 height 12
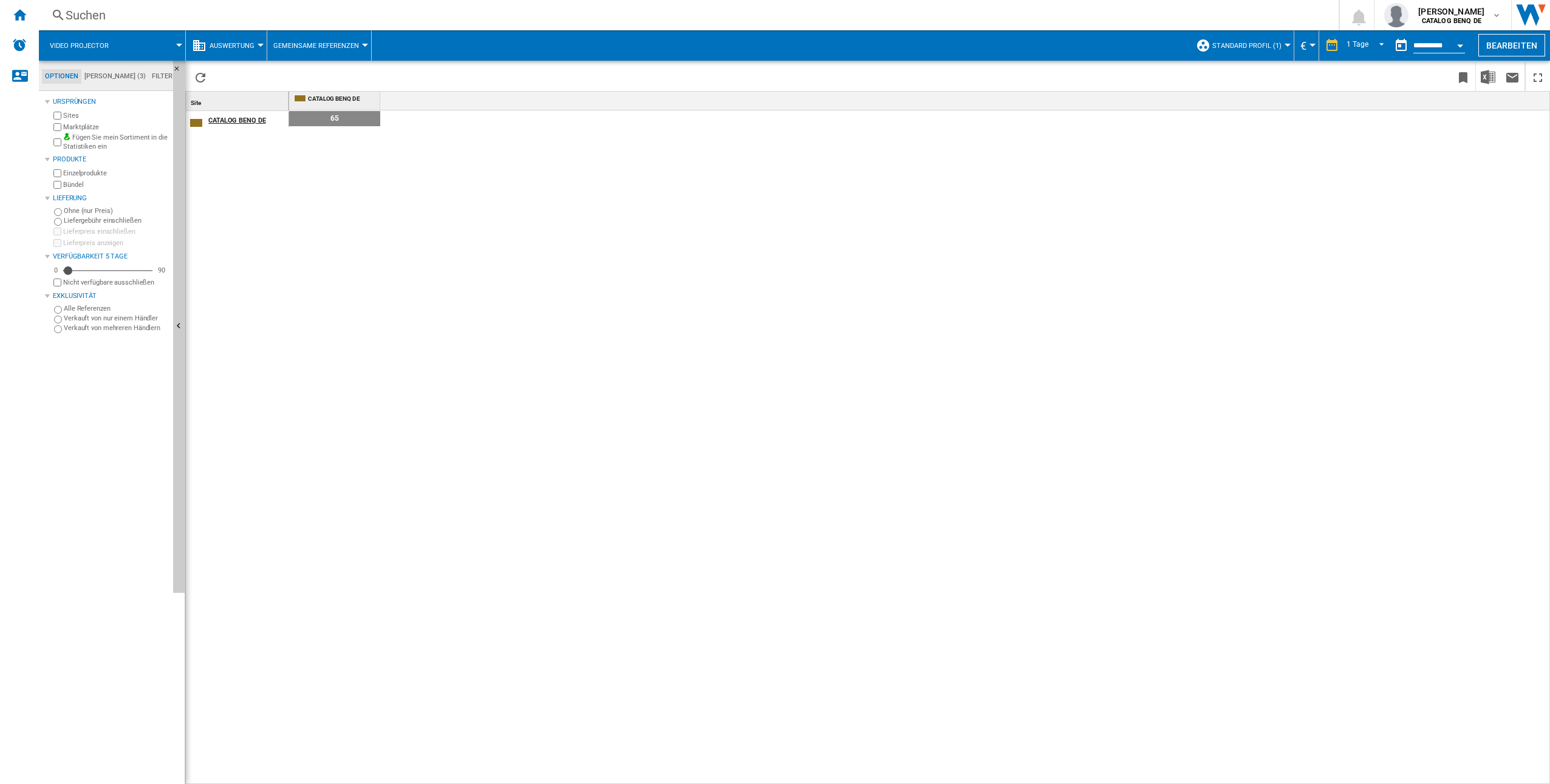
click at [238, 122] on div "CATALOG BENQ DE" at bounding box center [248, 118] width 80 height 12
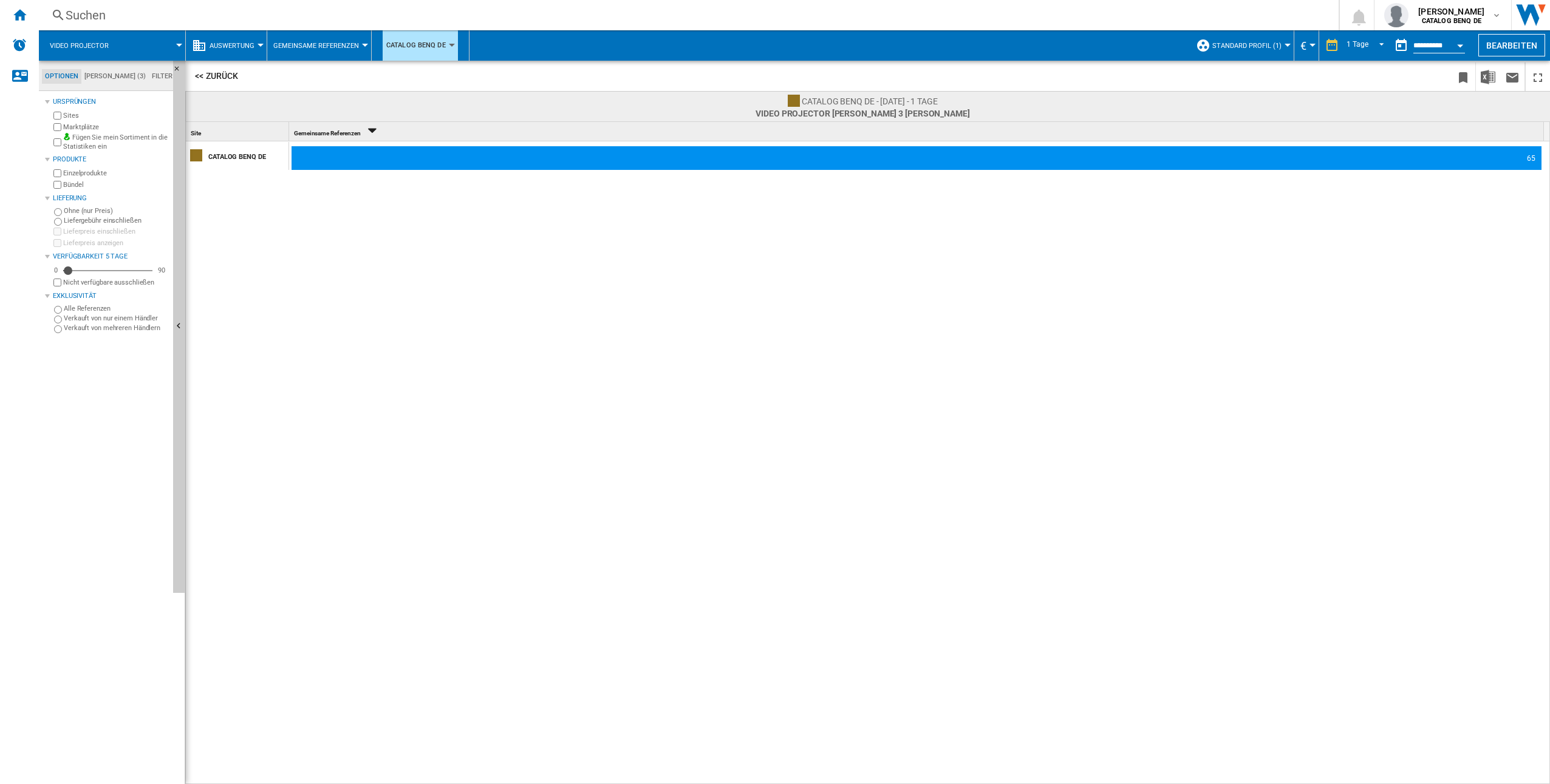
click at [242, 45] on span "Auswertung" at bounding box center [231, 46] width 45 height 8
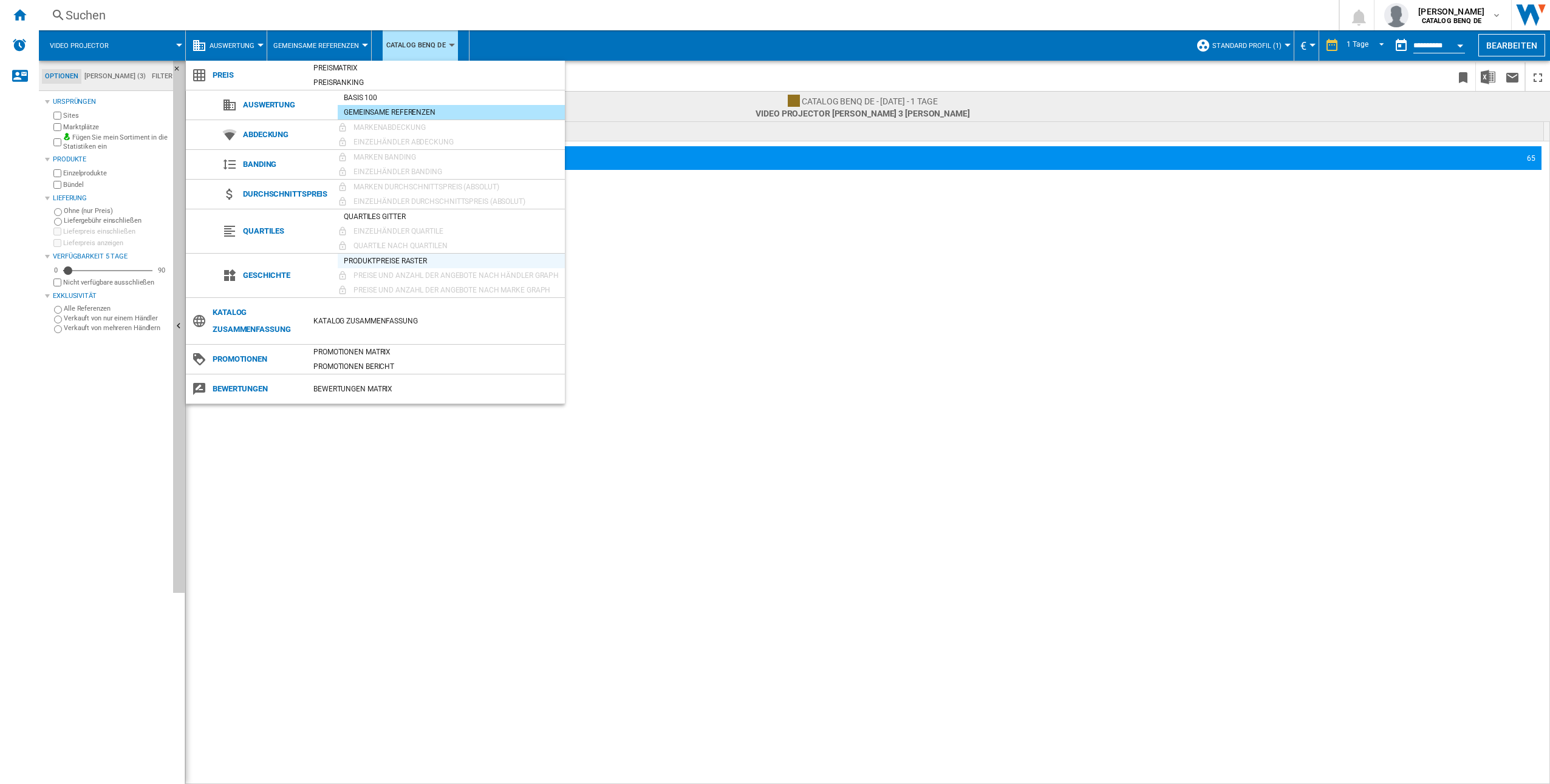
click at [393, 262] on div "Produktpreise Raster" at bounding box center [451, 261] width 227 height 12
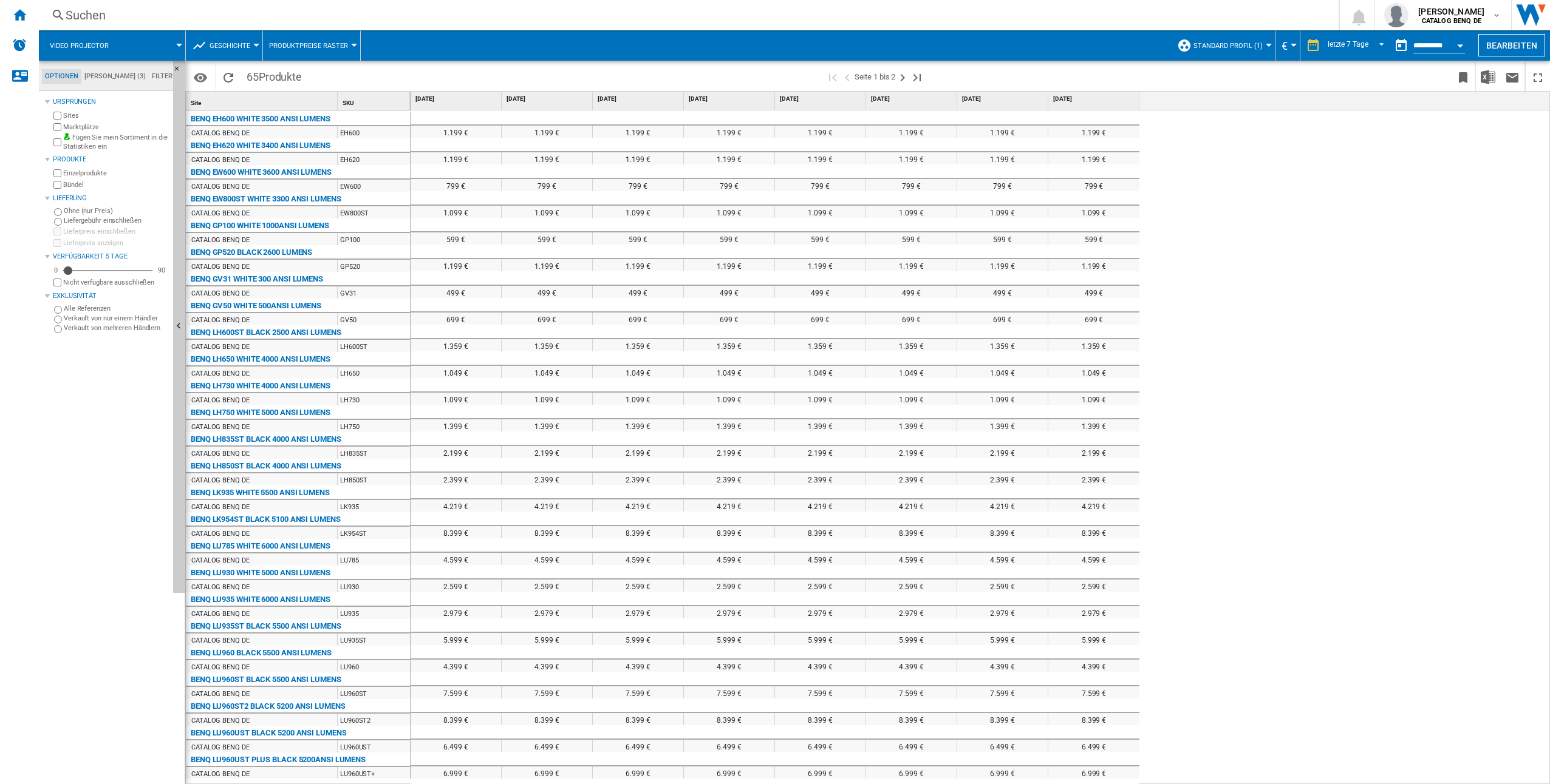
click at [179, 44] on div at bounding box center [179, 45] width 6 height 3
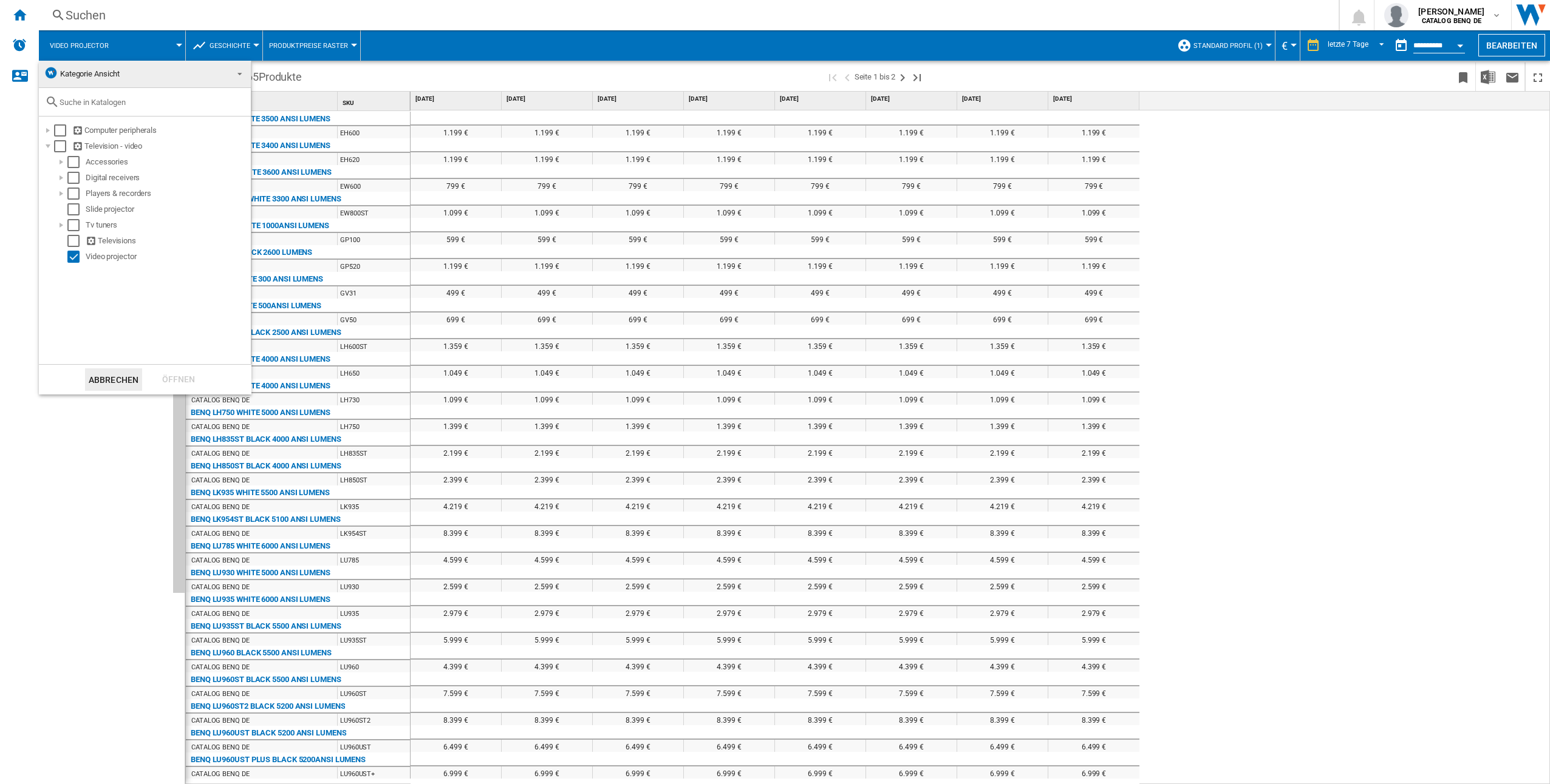
click at [504, 41] on md-backdrop at bounding box center [775, 392] width 1550 height 784
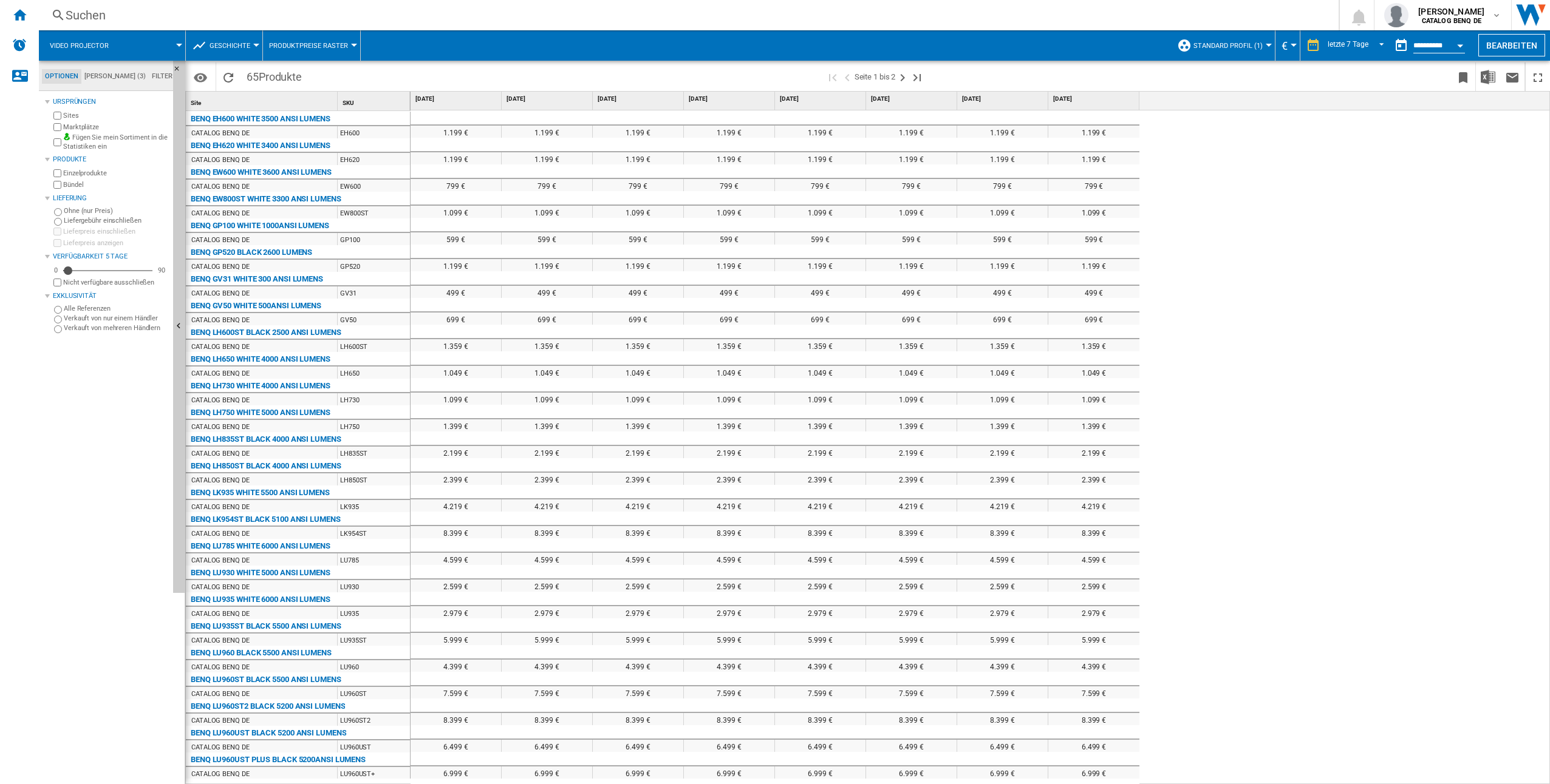
click at [662, 68] on span at bounding box center [566, 77] width 518 height 29
click at [21, 16] on ng-md-icon "Startseite" at bounding box center [20, 15] width 15 height 15
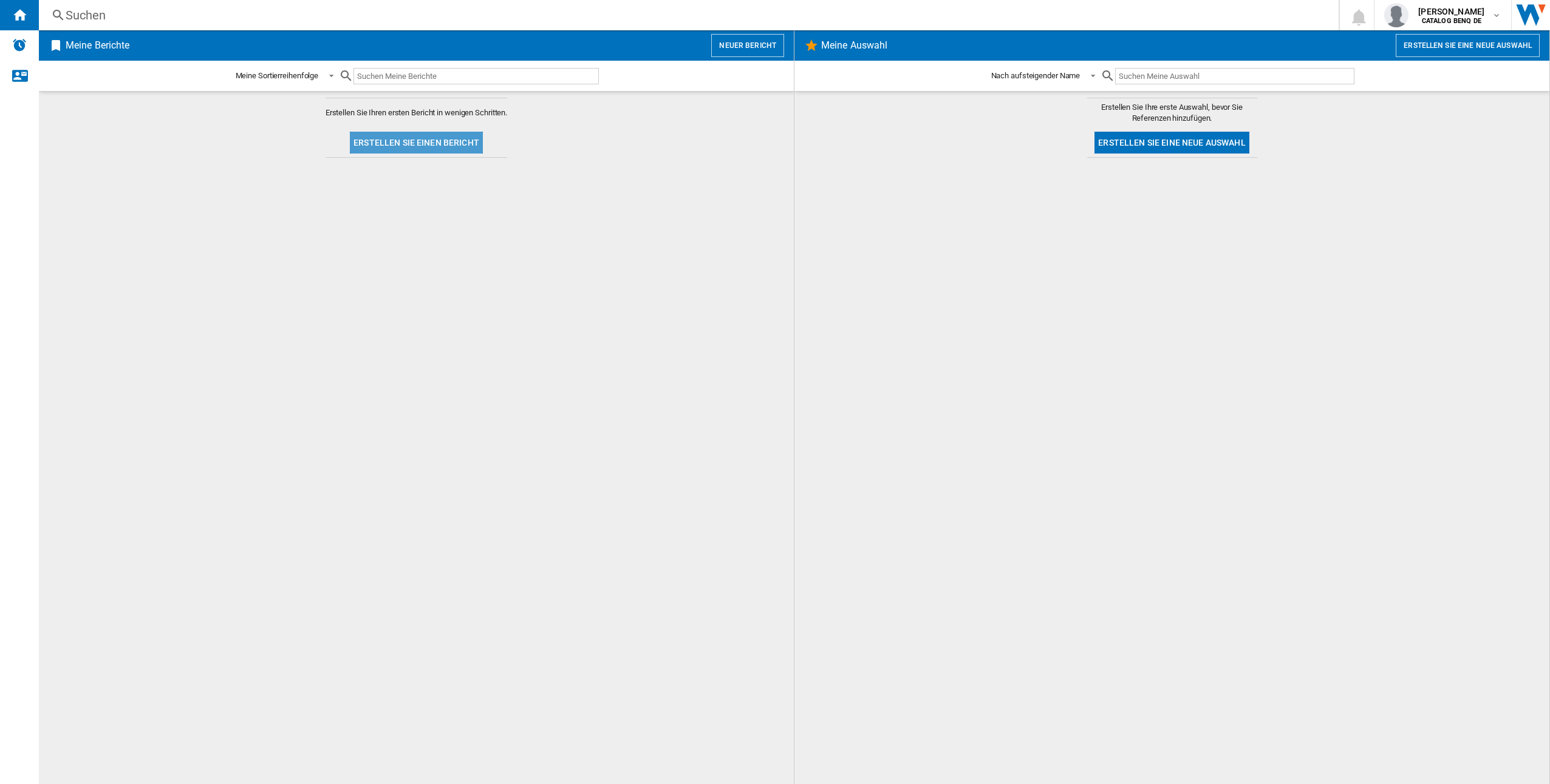
click at [420, 141] on button "Erstellen Sie einen Bericht" at bounding box center [417, 142] width 133 height 22
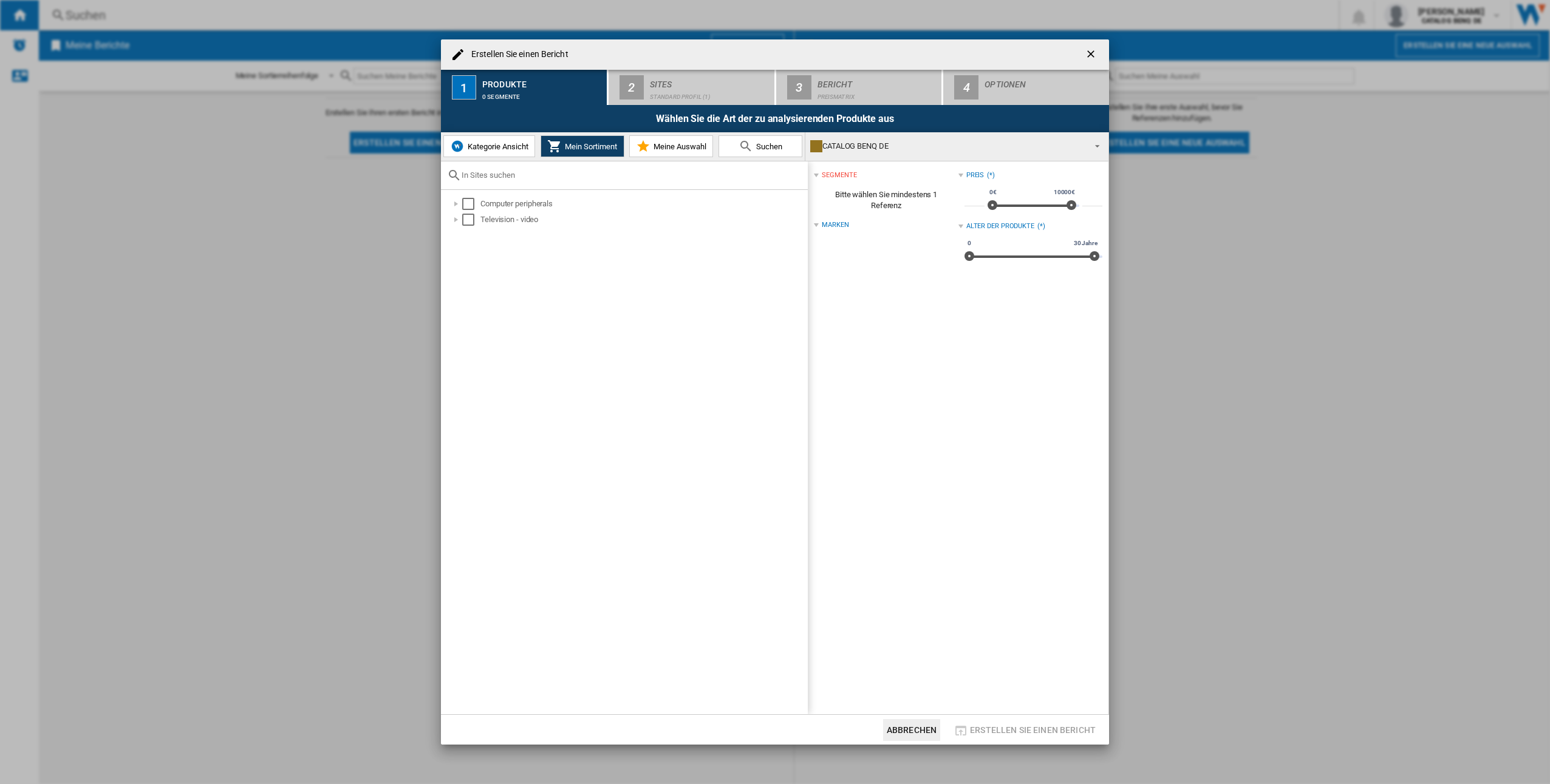
click at [510, 150] on span "Kategorie Ansicht" at bounding box center [496, 146] width 63 height 9
click at [452, 197] on div at bounding box center [449, 203] width 12 height 12
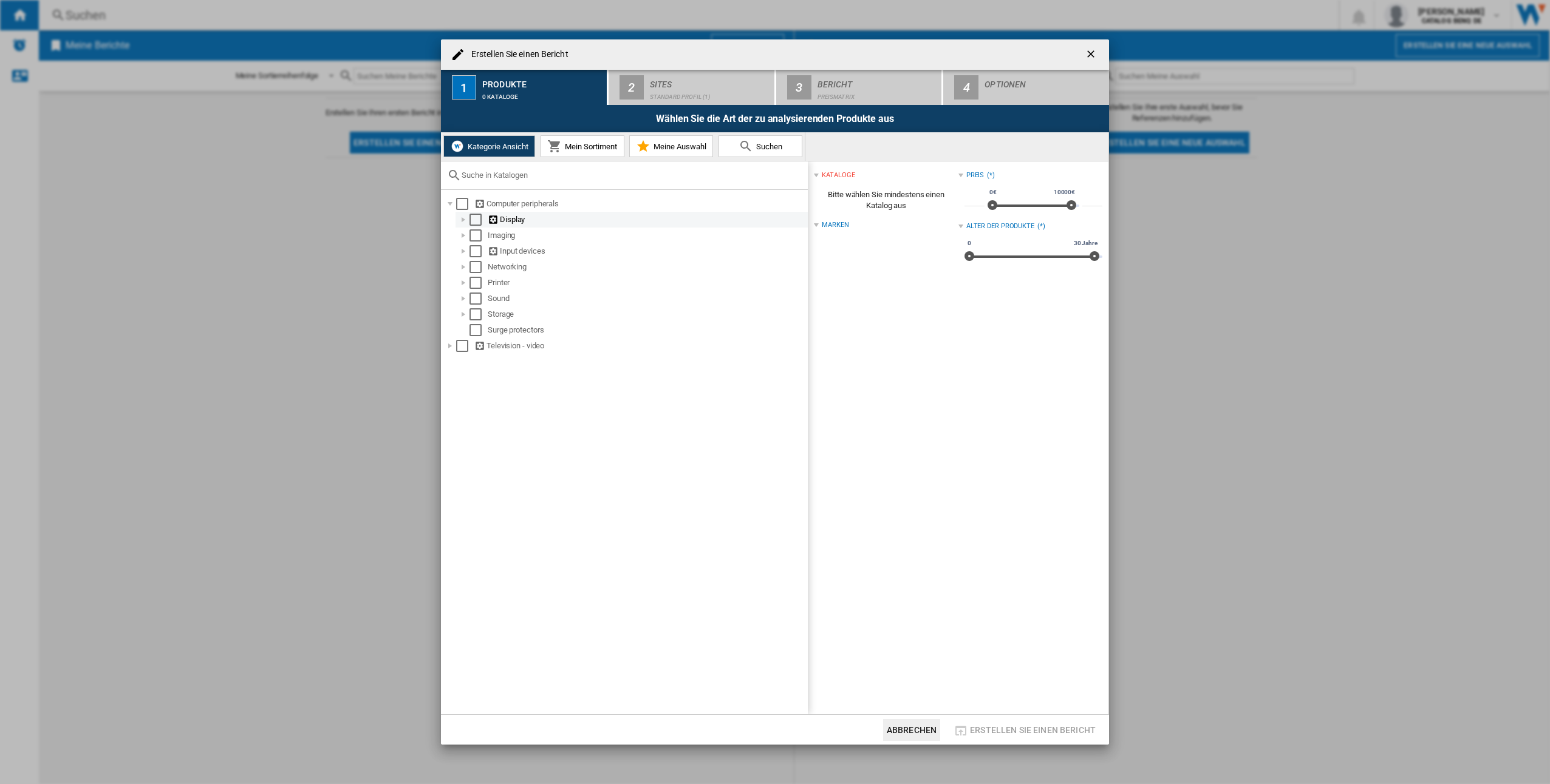
click at [477, 220] on div "Select" at bounding box center [475, 220] width 12 height 12
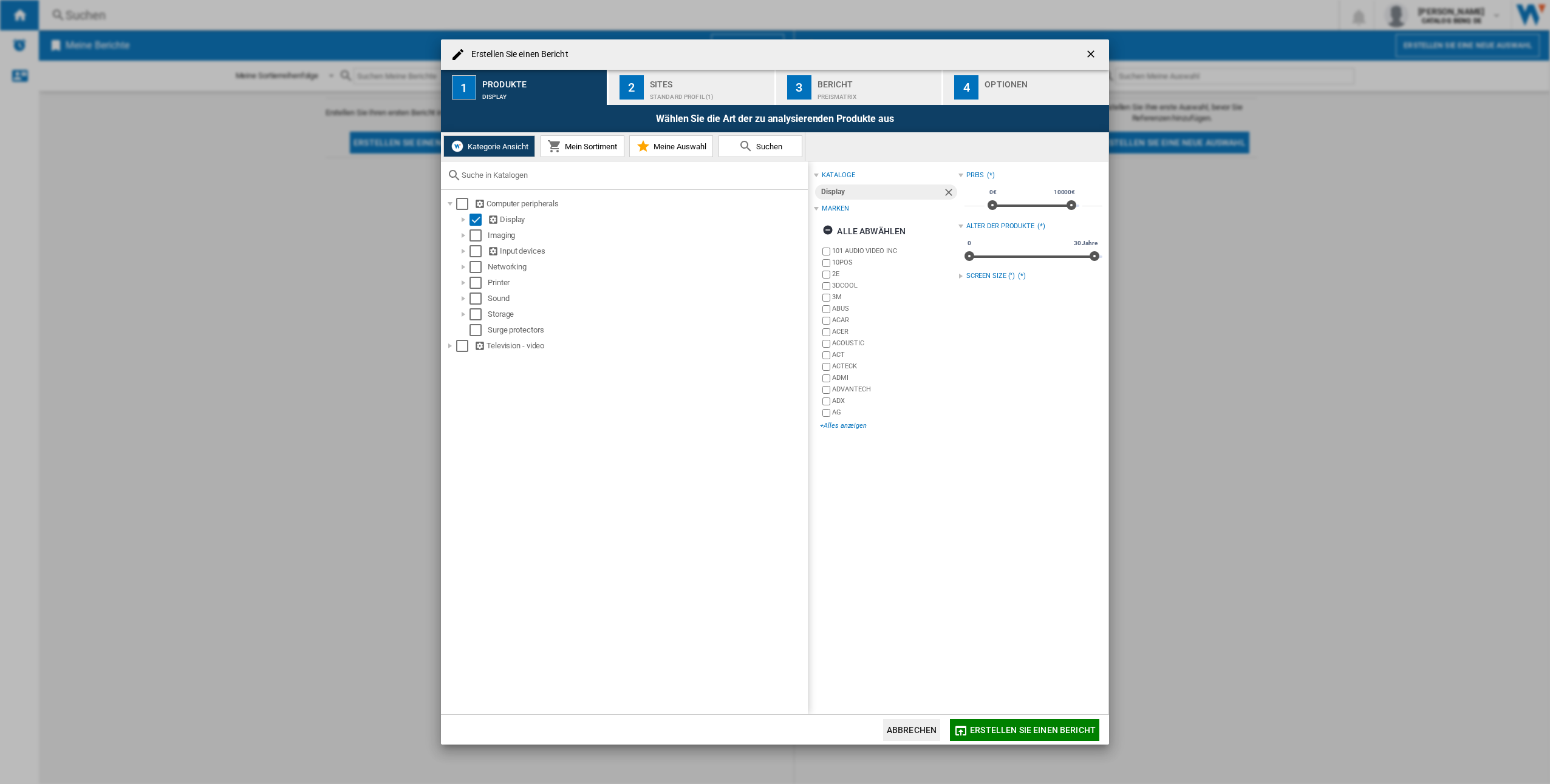
click at [849, 424] on div "+Alles anzeigen" at bounding box center [888, 425] width 137 height 9
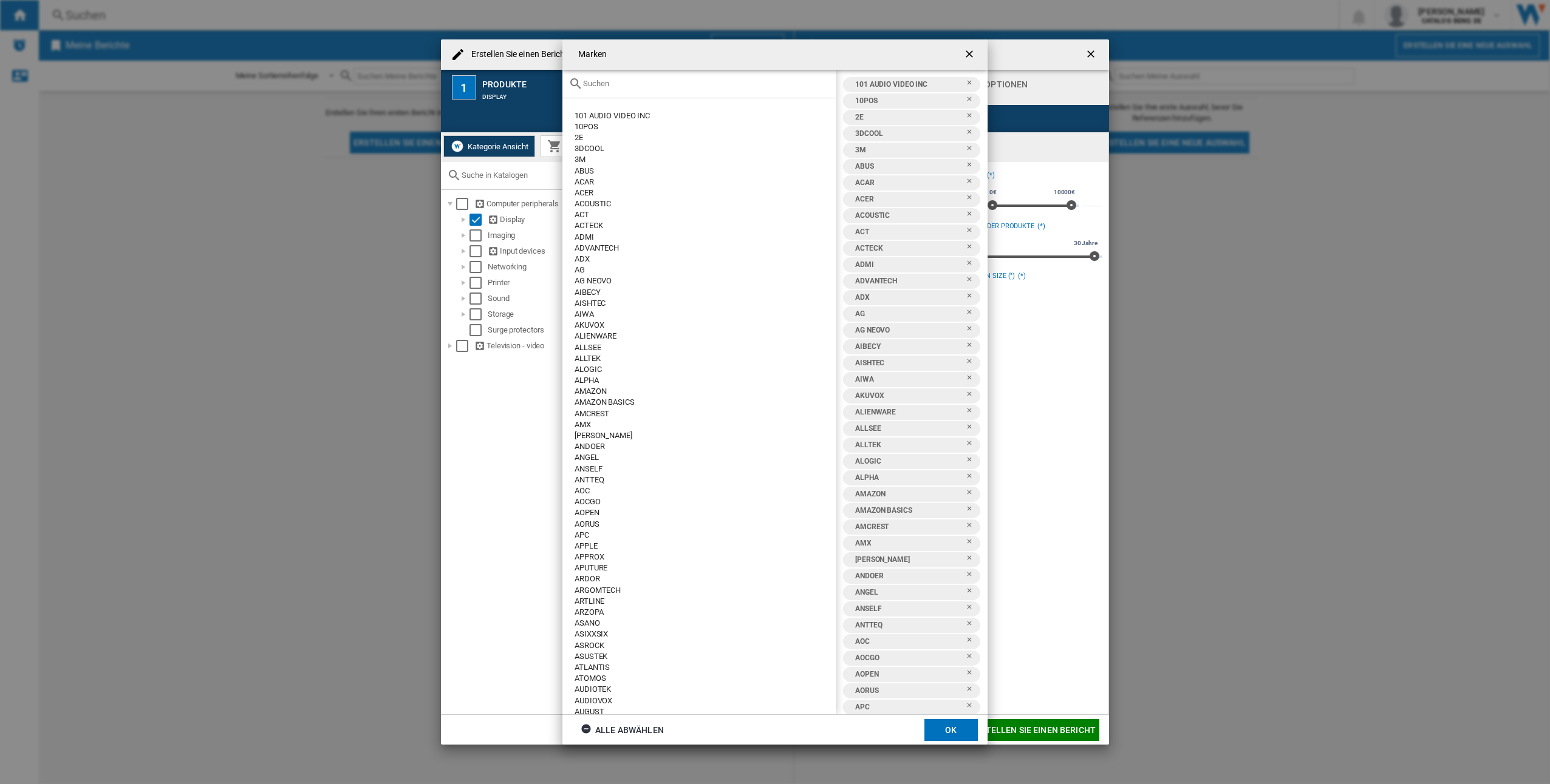
click at [640, 86] on input "text" at bounding box center [705, 83] width 246 height 9
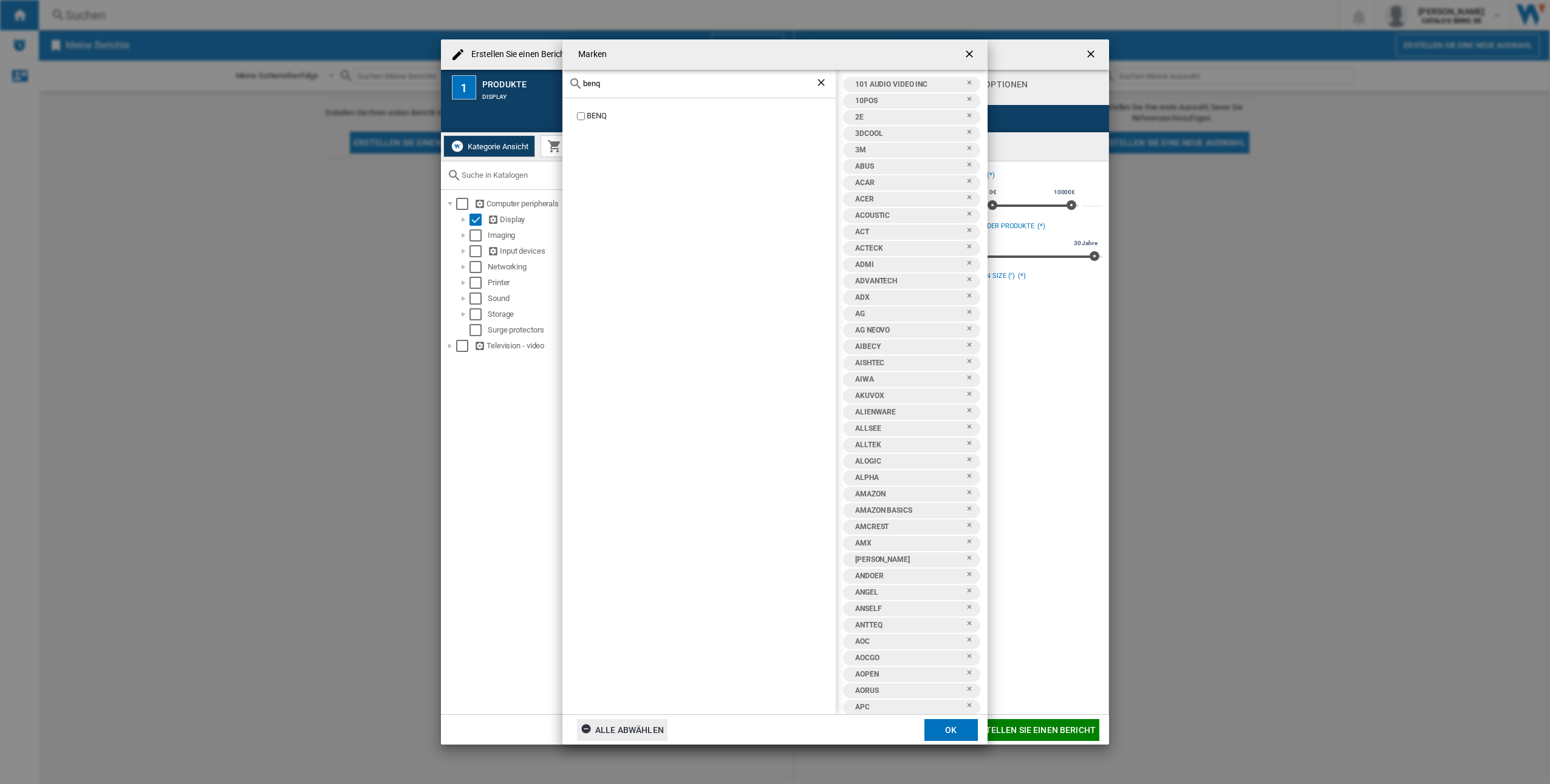
click at [619, 732] on div "Alle abwählen" at bounding box center [621, 730] width 83 height 22
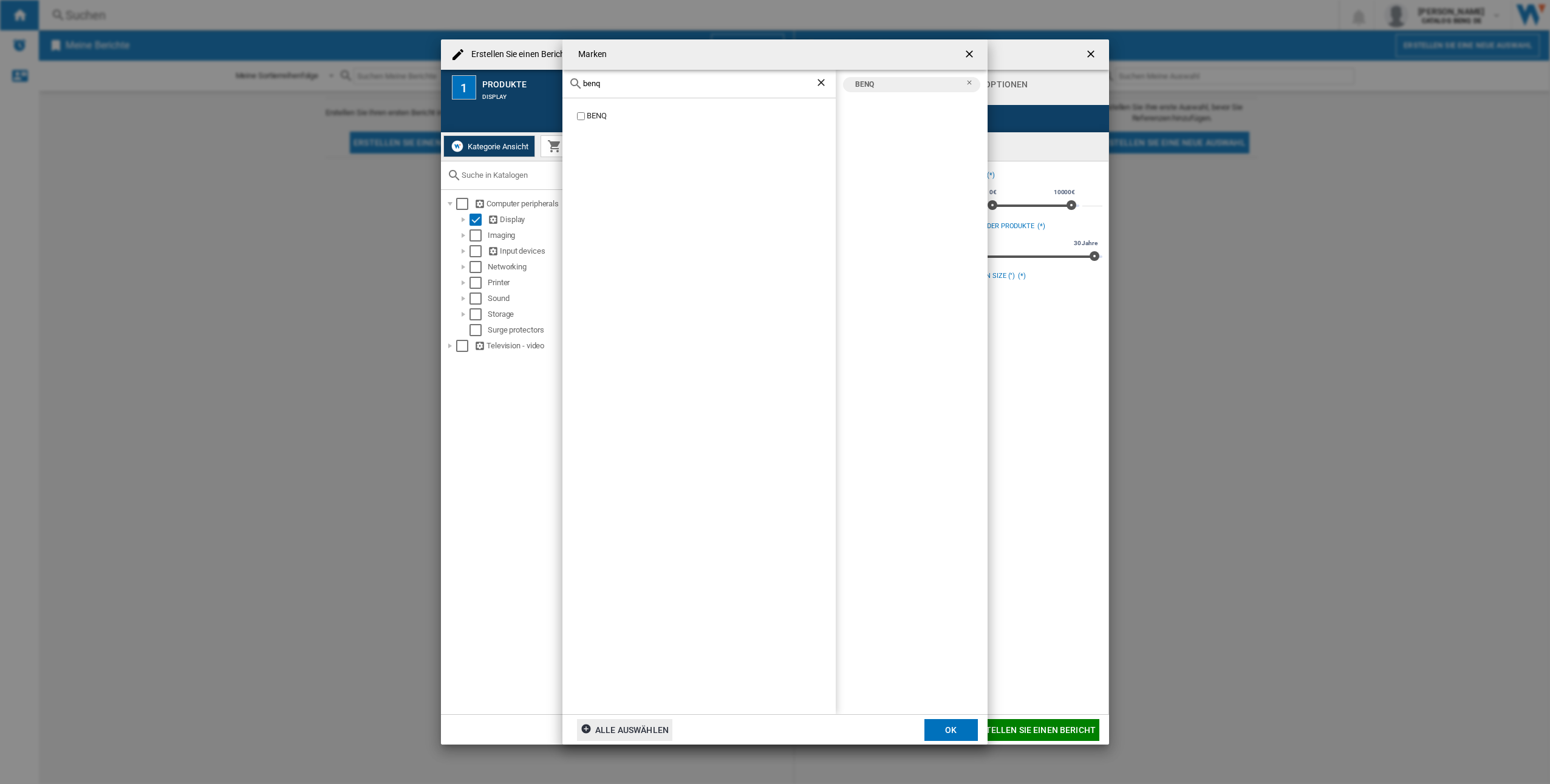
drag, startPoint x: 622, startPoint y: 81, endPoint x: 563, endPoint y: 88, distance: 59.4
click at [564, 88] on div "benq" at bounding box center [699, 84] width 273 height 29
drag, startPoint x: 612, startPoint y: 83, endPoint x: 572, endPoint y: 84, distance: 40.0
click at [572, 84] on div "dell" at bounding box center [699, 84] width 273 height 29
type input "asus"
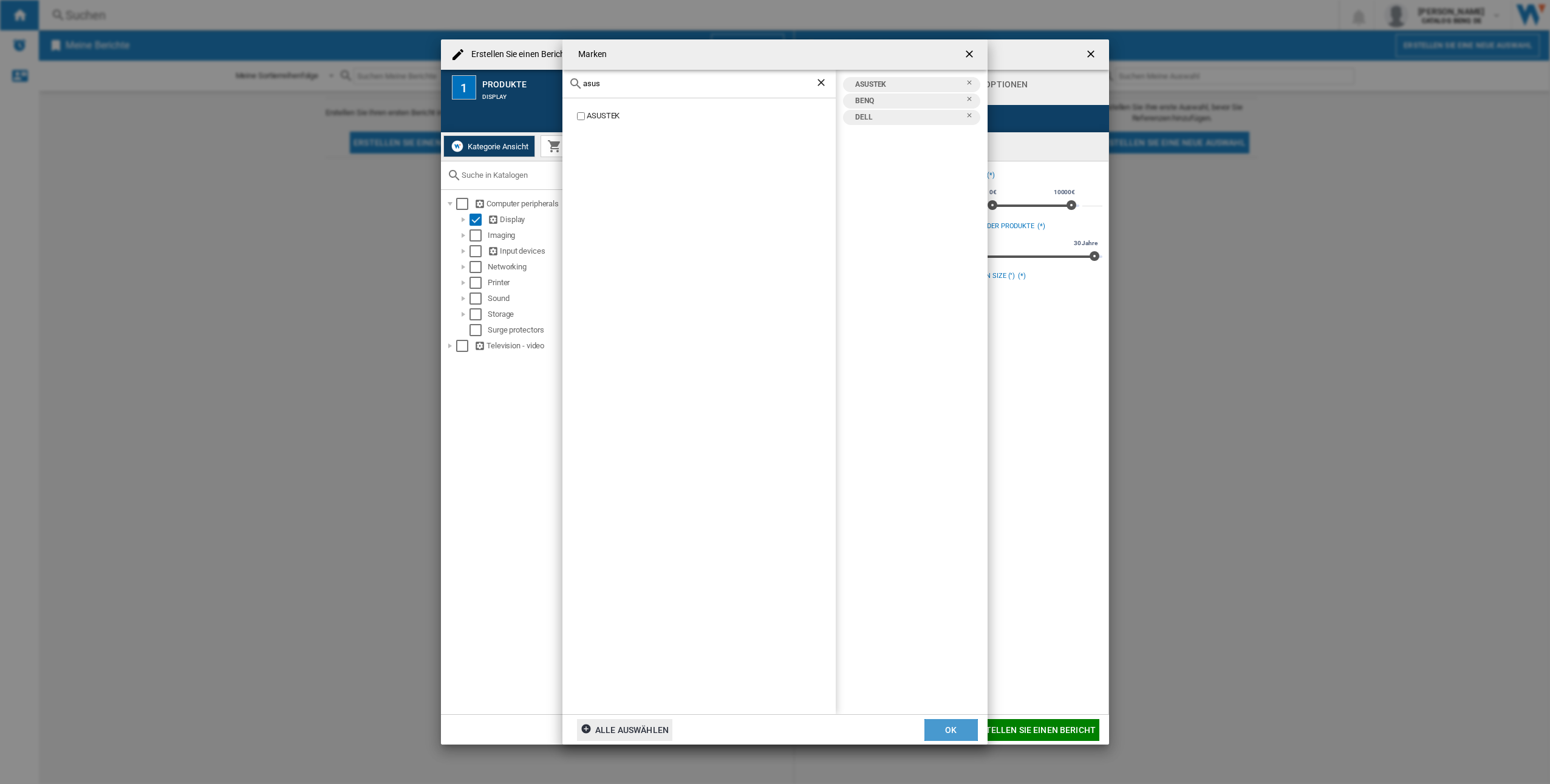
click at [952, 731] on button "OK" at bounding box center [951, 730] width 54 height 22
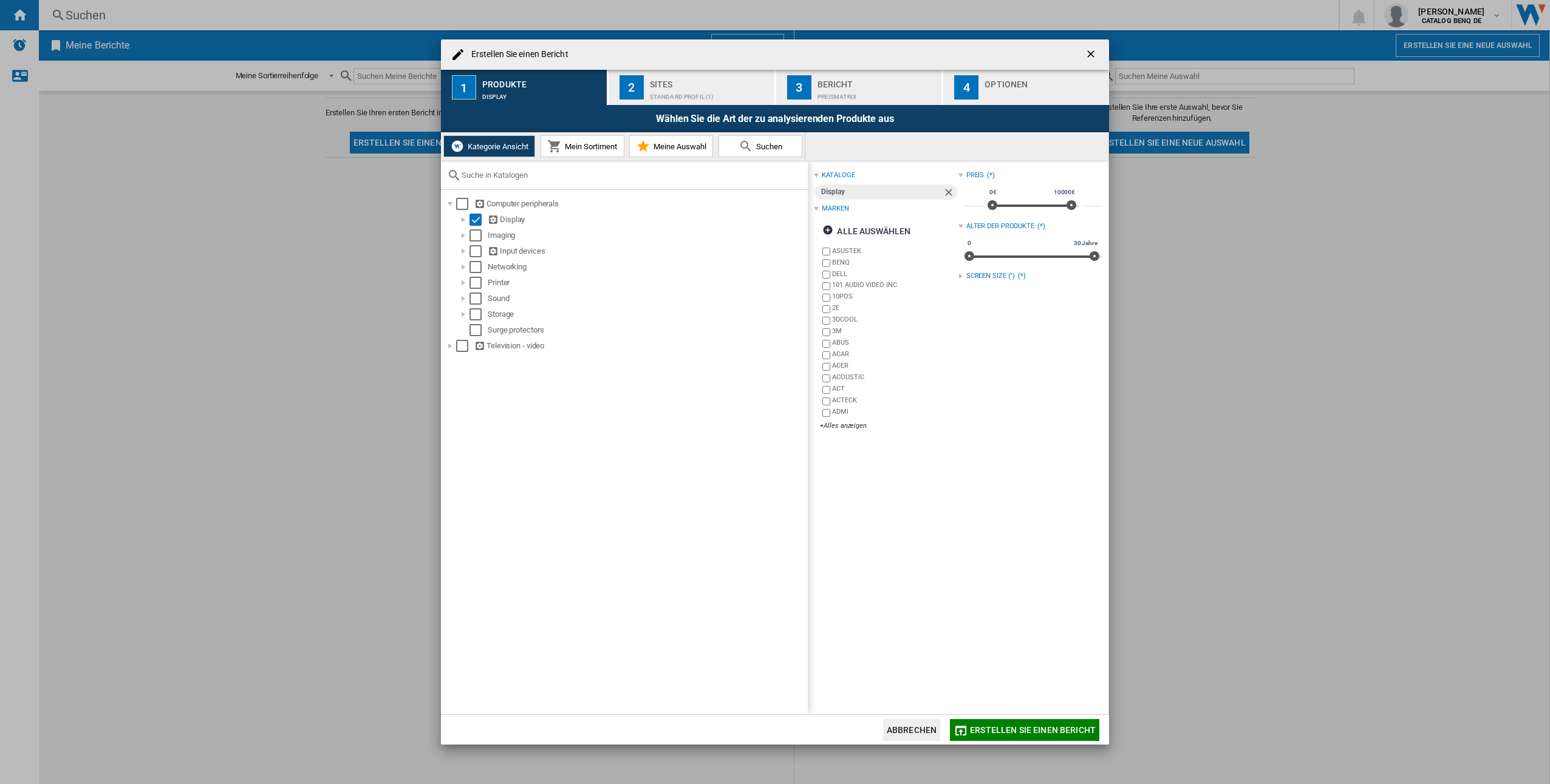
click at [668, 86] on div "Sites" at bounding box center [709, 81] width 119 height 12
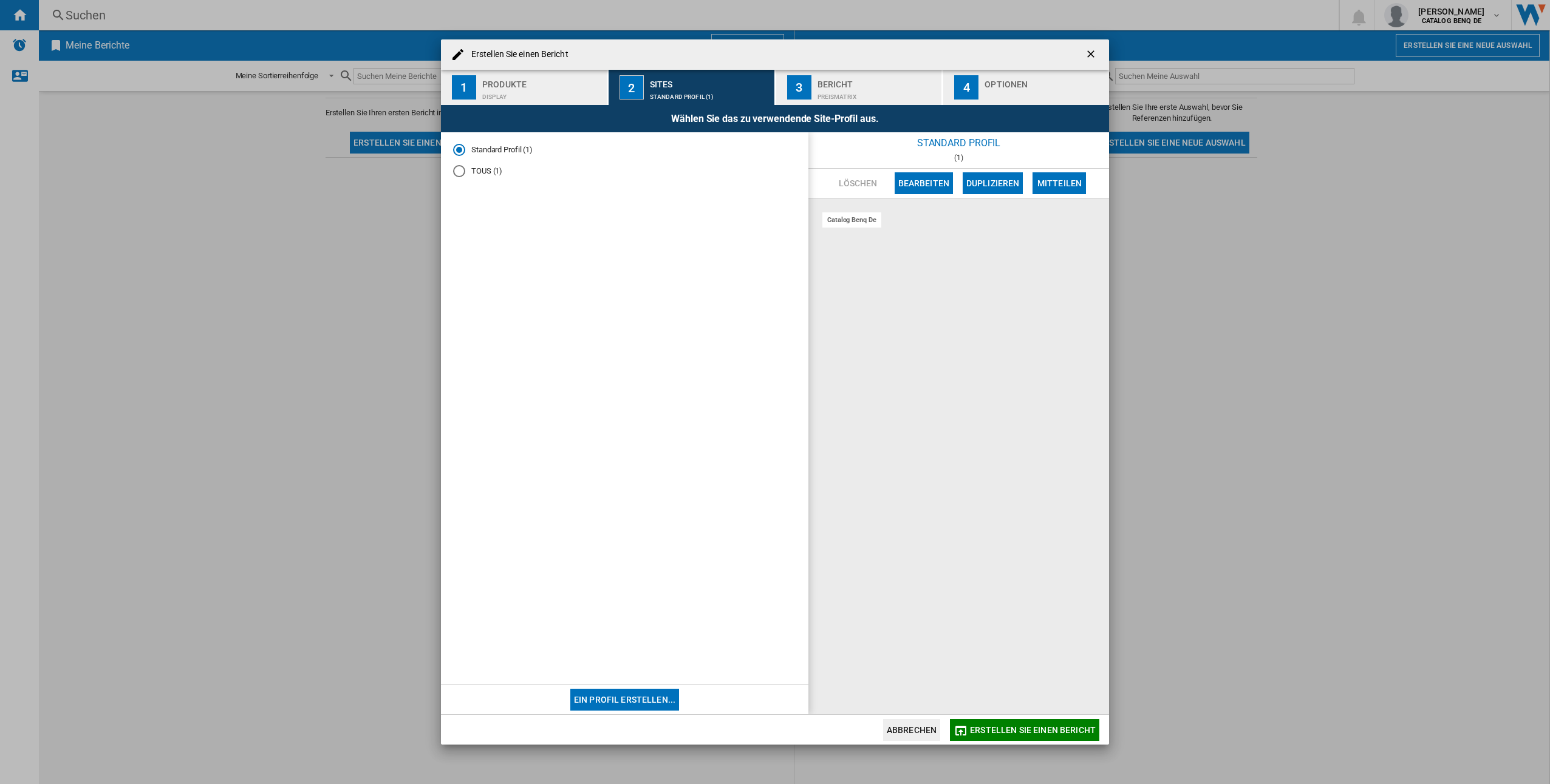
click at [458, 173] on div "TOUS (1)" at bounding box center [458, 171] width 12 height 12
click at [458, 151] on div "Standard Profil (1)" at bounding box center [458, 150] width 12 height 12
click at [462, 174] on div "TOUS (1)" at bounding box center [458, 171] width 12 height 12
click at [459, 145] on div "Standard Profil (1)" at bounding box center [458, 150] width 12 height 12
click at [927, 183] on button "Bearbeiten" at bounding box center [924, 183] width 58 height 22
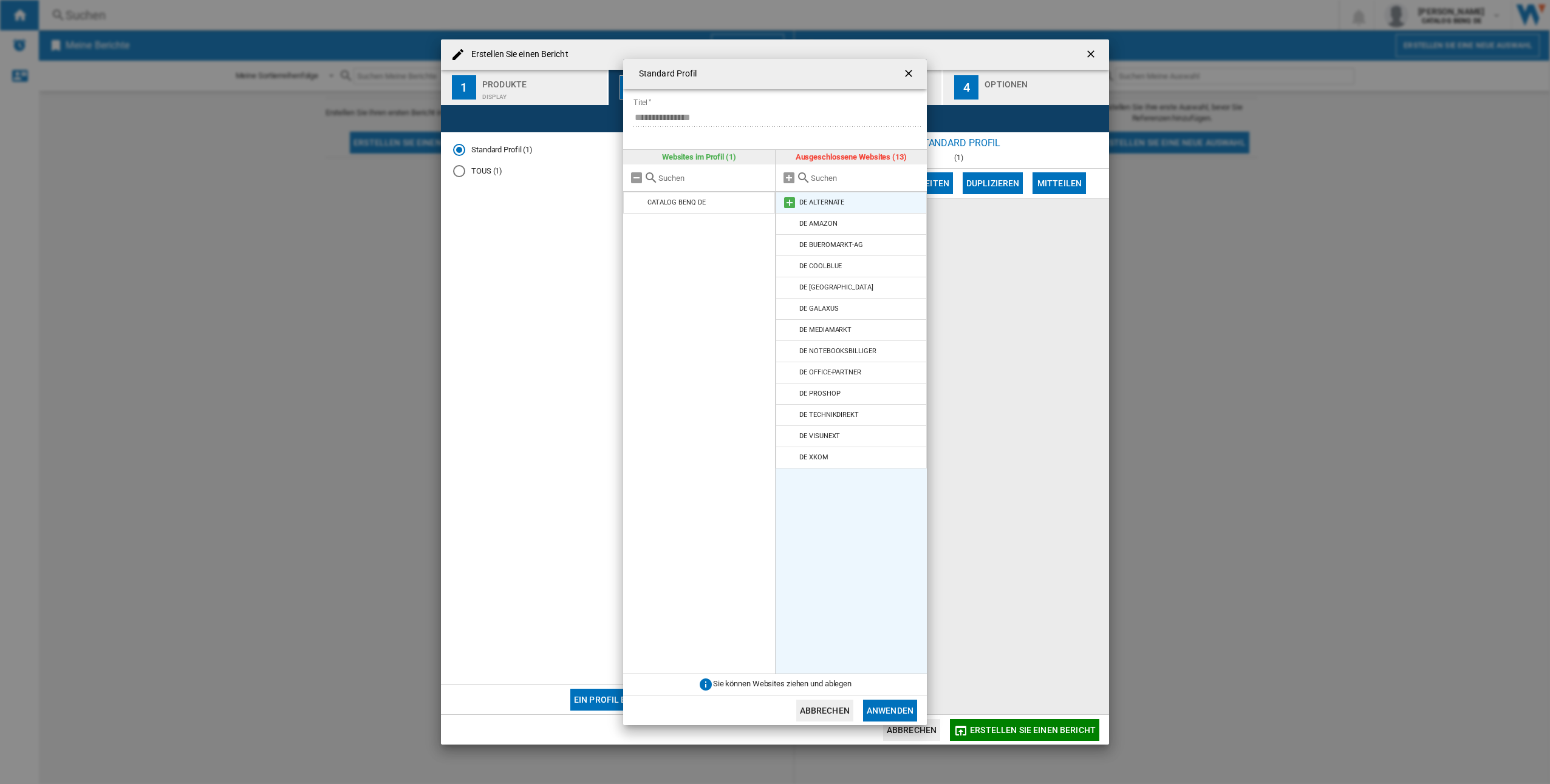
click at [792, 204] on md-icon at bounding box center [789, 203] width 15 height 15
click at [789, 205] on md-icon at bounding box center [789, 203] width 15 height 15
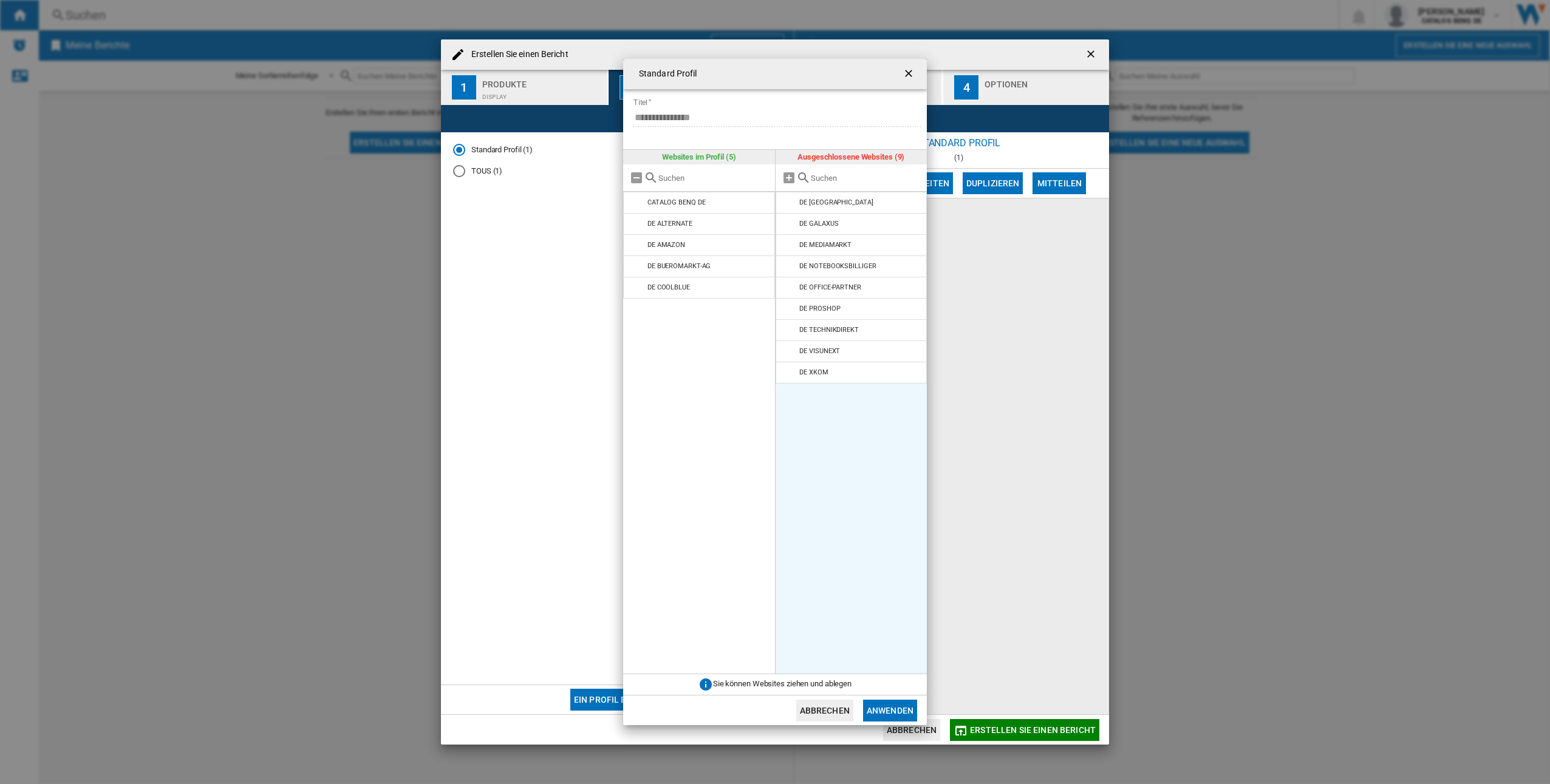
click at [789, 205] on md-icon at bounding box center [789, 203] width 15 height 15
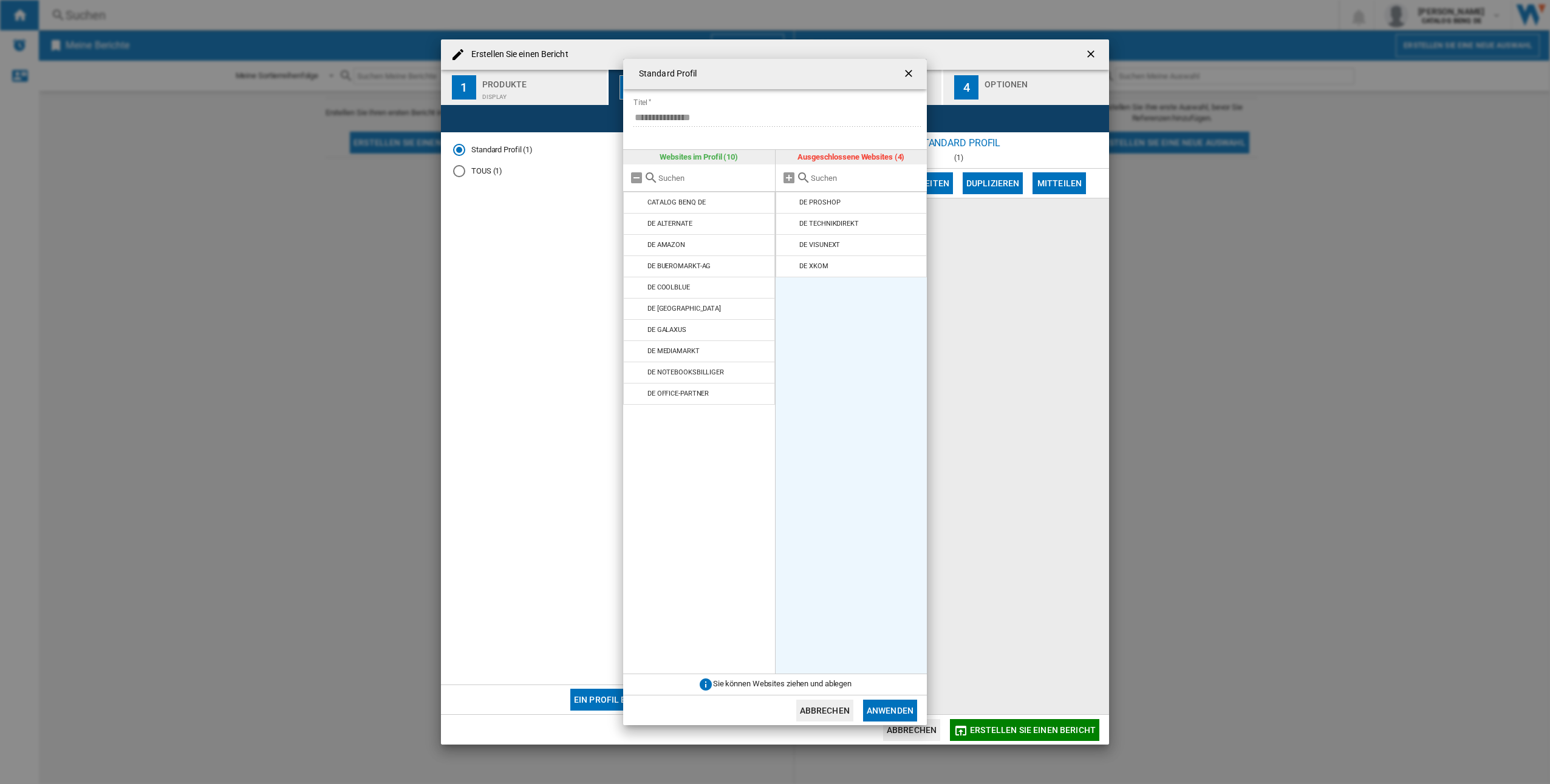
click at [789, 205] on md-icon at bounding box center [789, 203] width 15 height 15
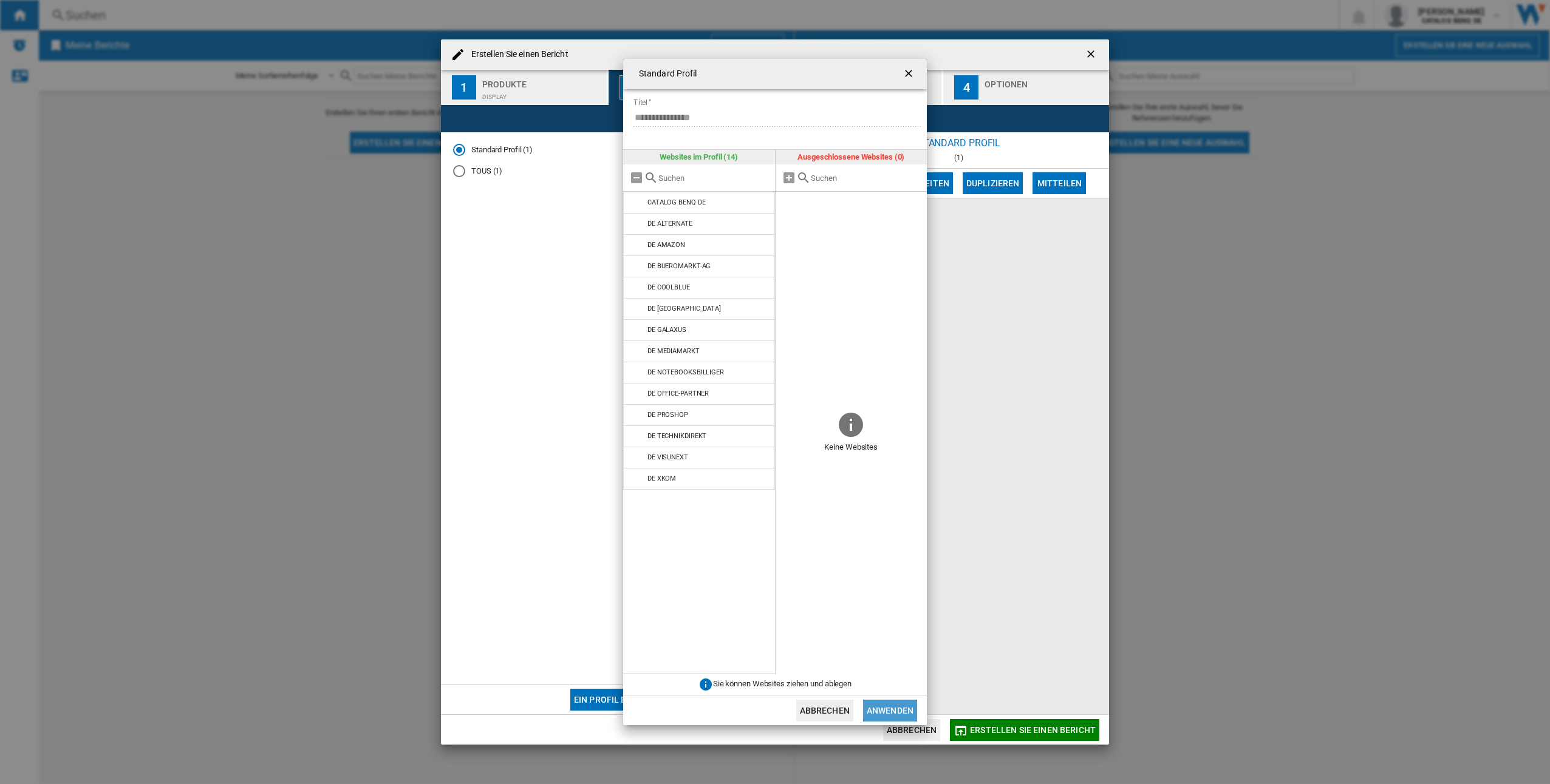
click at [892, 708] on button "Anwenden" at bounding box center [890, 711] width 54 height 22
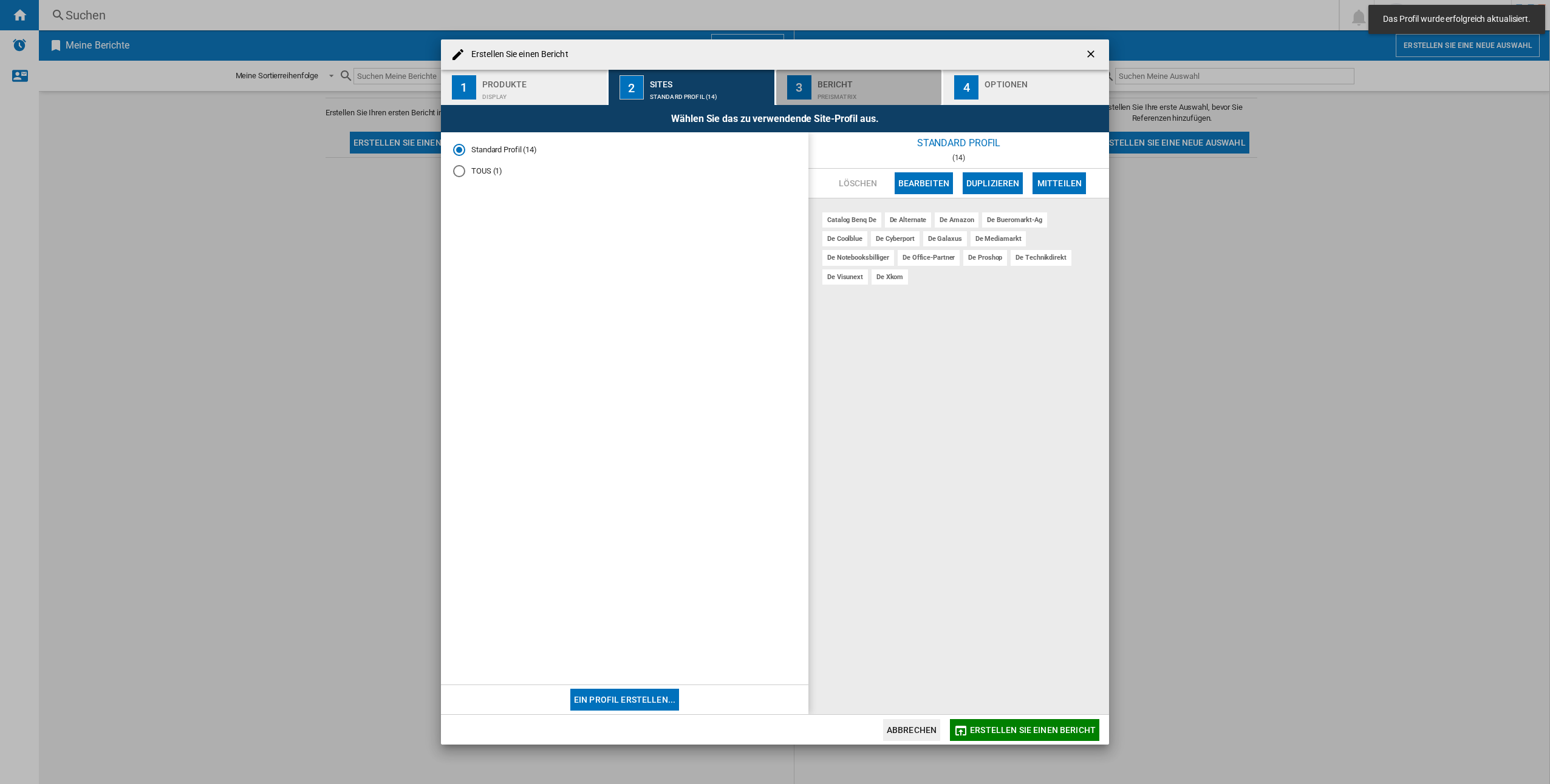
click at [846, 89] on div "Preismatrix" at bounding box center [877, 93] width 119 height 12
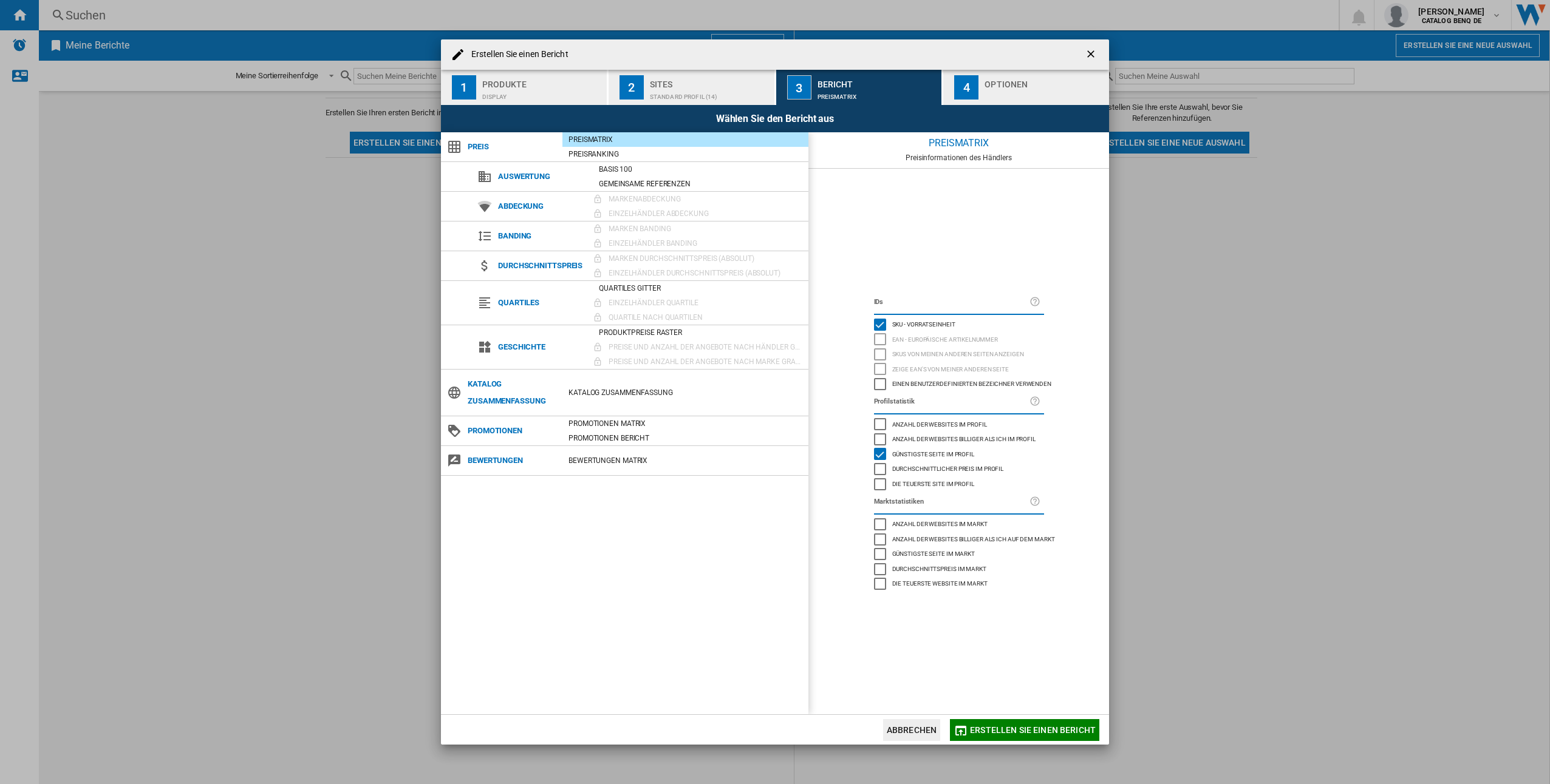
click at [594, 134] on div "Preismatrix" at bounding box center [685, 139] width 246 height 12
click at [882, 434] on div "Anzahl der Websites billiger als ich im Profil" at bounding box center [880, 439] width 12 height 12
click at [880, 424] on div "Anzahl der Websites im Profil" at bounding box center [880, 424] width 12 height 12
click at [881, 439] on div "Anzahl der Websites billiger als ich im Profil" at bounding box center [880, 439] width 12 height 12
click at [1001, 87] on div "button" at bounding box center [1044, 93] width 119 height 12
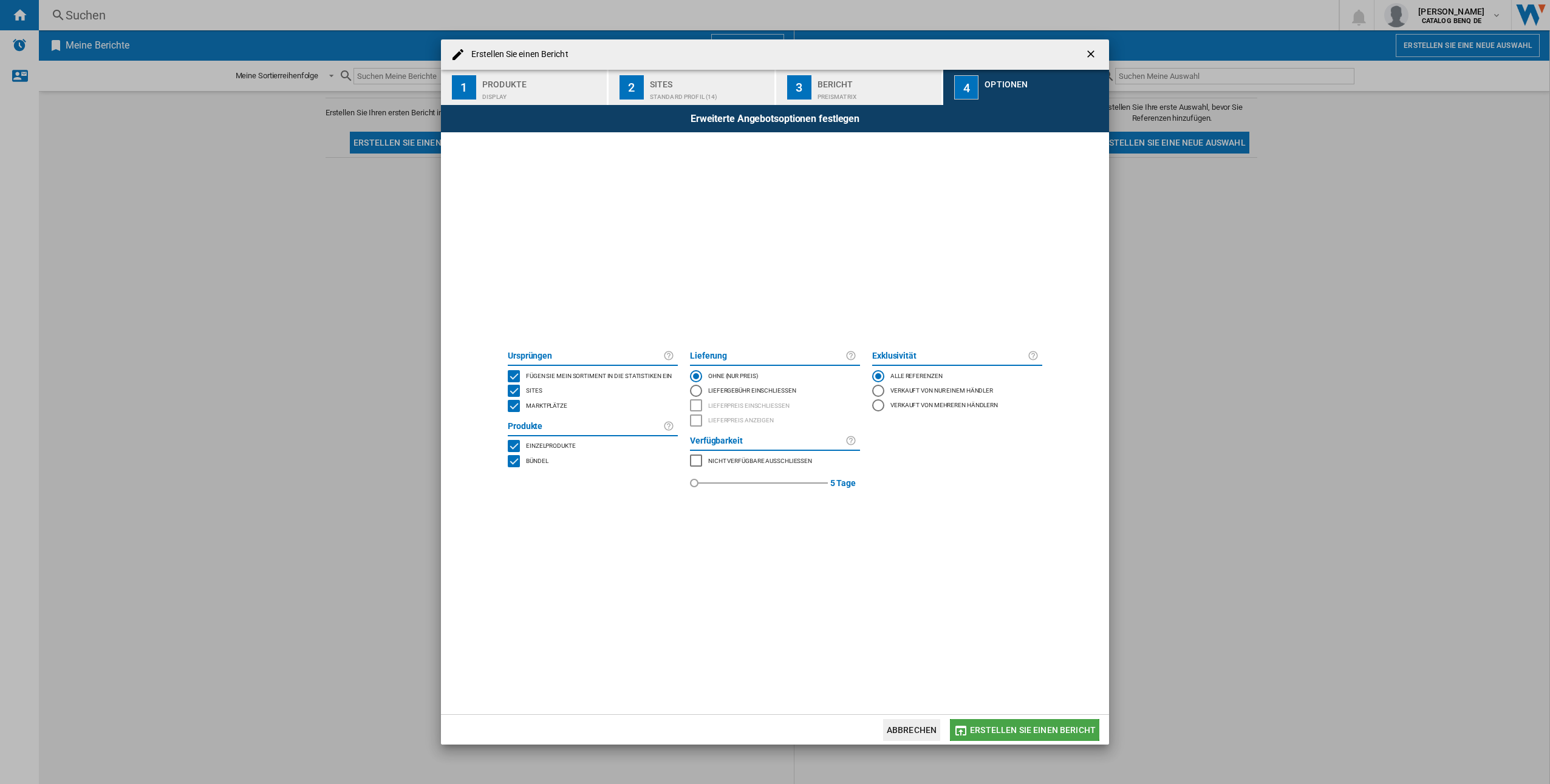
click at [1022, 726] on span "Erstellen Sie einen Bericht" at bounding box center [1032, 731] width 126 height 10
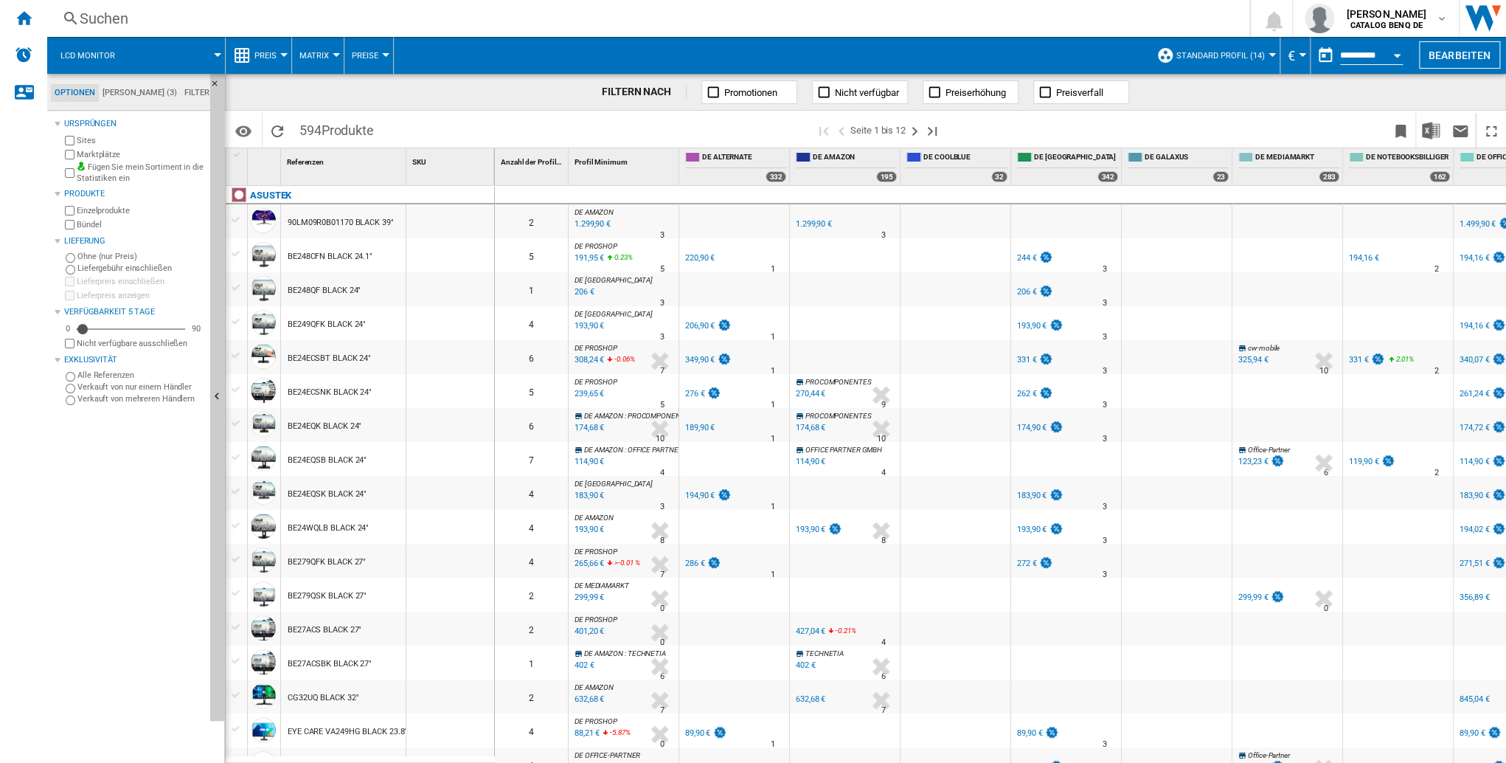
drag, startPoint x: 301, startPoint y: 128, endPoint x: 384, endPoint y: 131, distance: 83.4
click at [384, 131] on div "IDs SKU - Vorratseinheit EAN - Europäische Artikelnummer SKUs [PERSON_NAME] and…" at bounding box center [865, 129] width 1281 height 37
click at [384, 136] on span at bounding box center [598, 130] width 434 height 35
click at [269, 192] on div "ASUSTEK" at bounding box center [270, 196] width 41 height 18
click at [913, 131] on ng-md-icon "Folgeseite" at bounding box center [912, 131] width 18 height 18
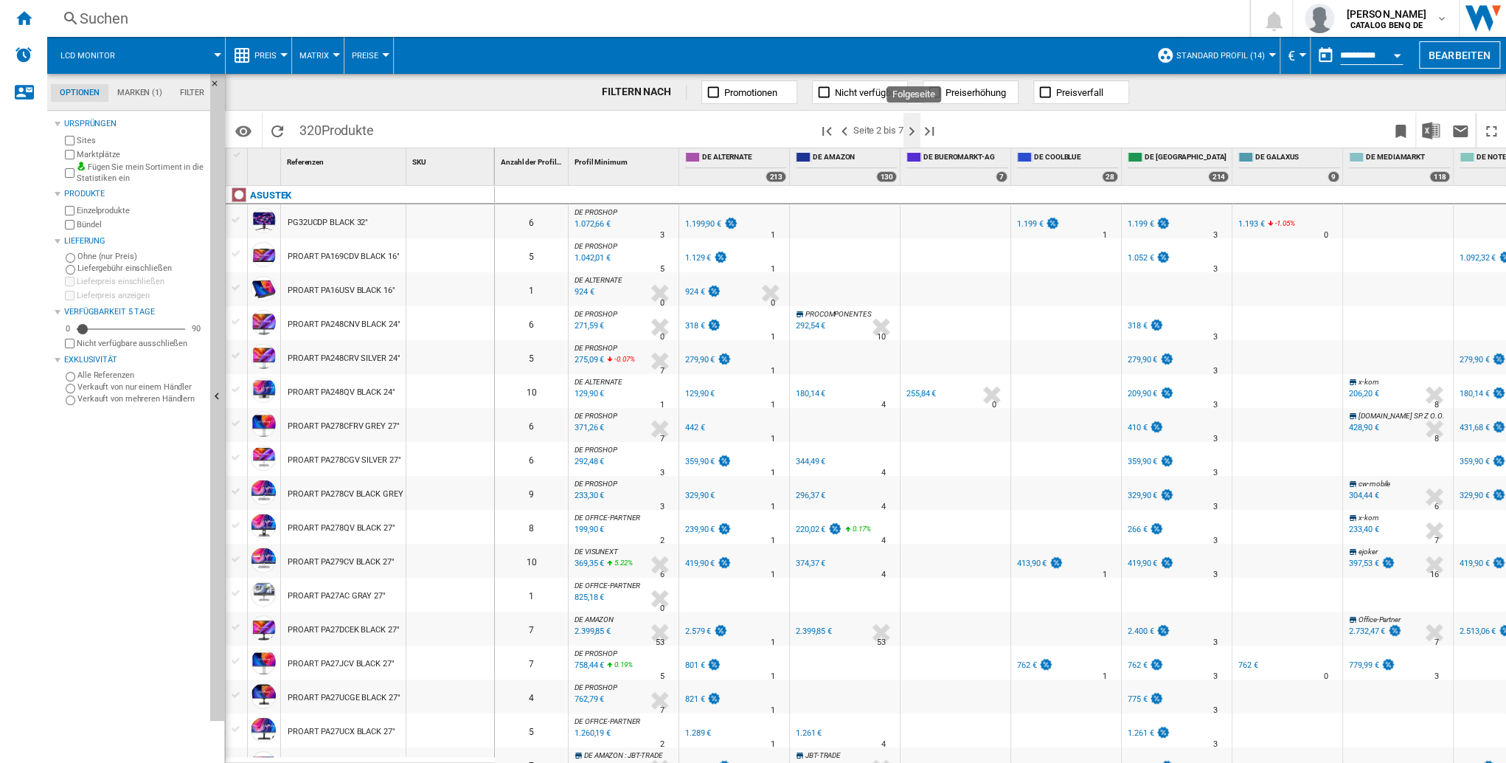
click at [912, 133] on ng-md-icon "Folgeseite" at bounding box center [912, 131] width 18 height 18
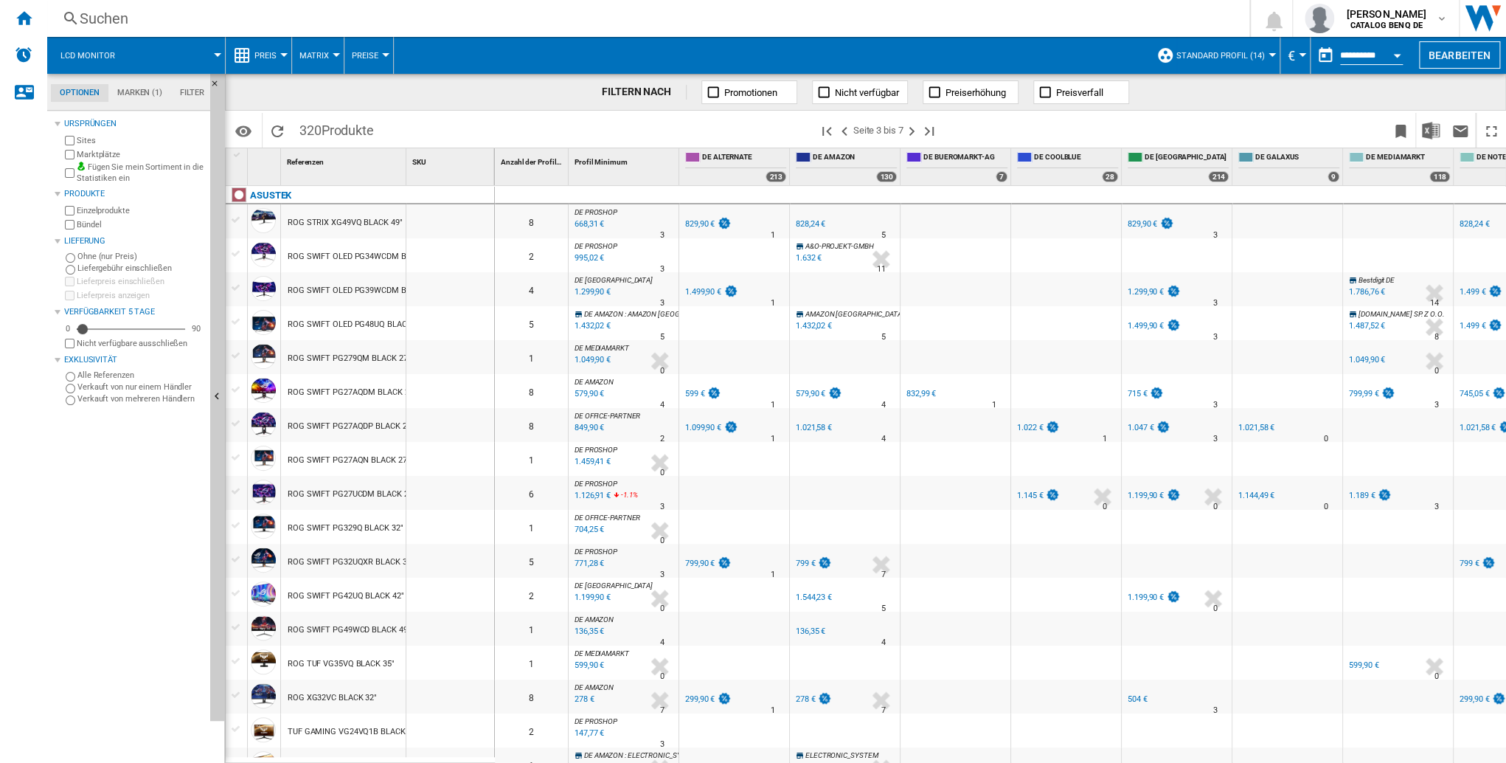
click at [1226, 57] on span "Standard Profil (14)" at bounding box center [1221, 56] width 89 height 10
click at [1177, 117] on div "TOUS (1)" at bounding box center [1177, 116] width 15 height 15
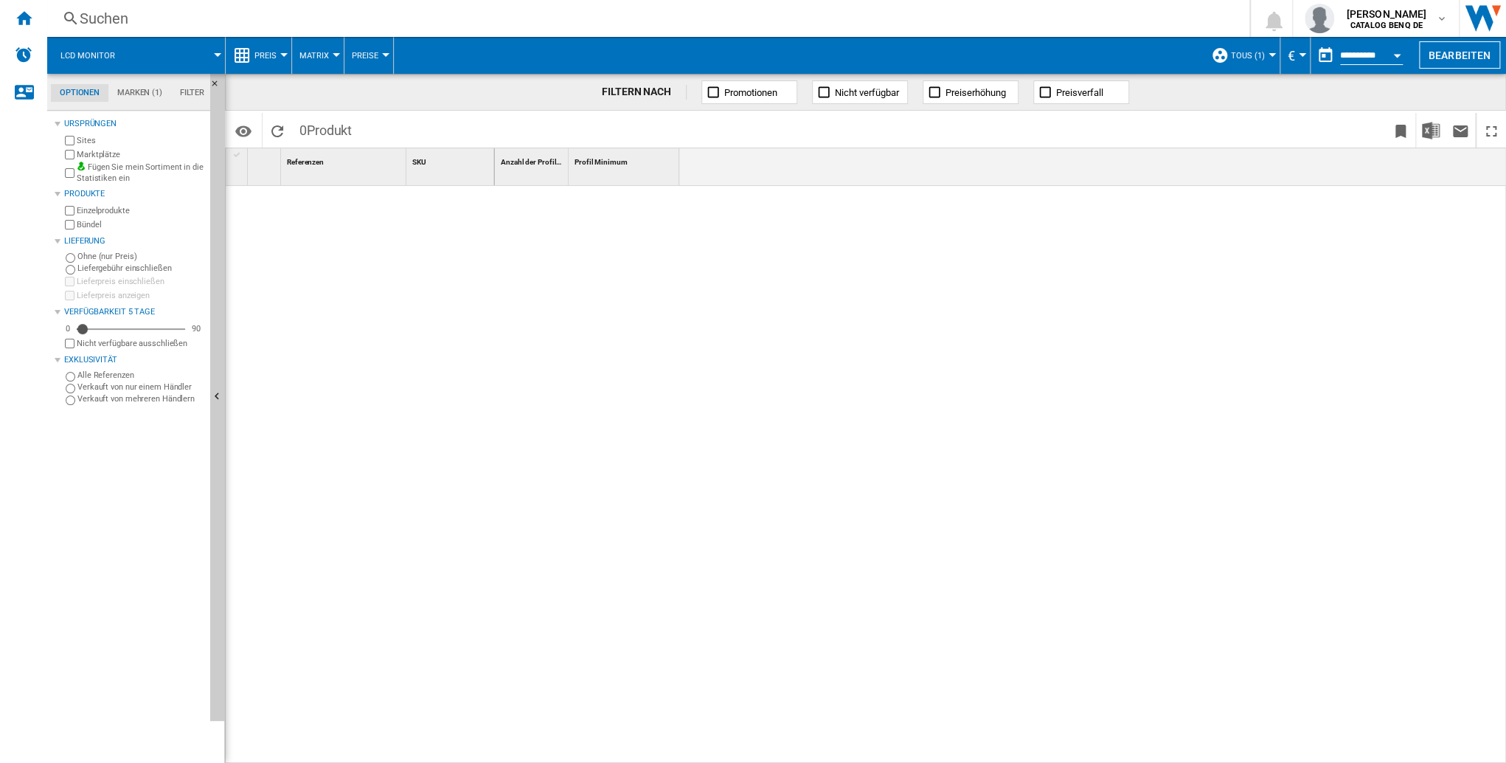
click at [1244, 61] on button "TOUS (1)" at bounding box center [1251, 55] width 41 height 37
click at [1232, 94] on div "Standard Profil (14)" at bounding box center [1231, 95] width 15 height 15
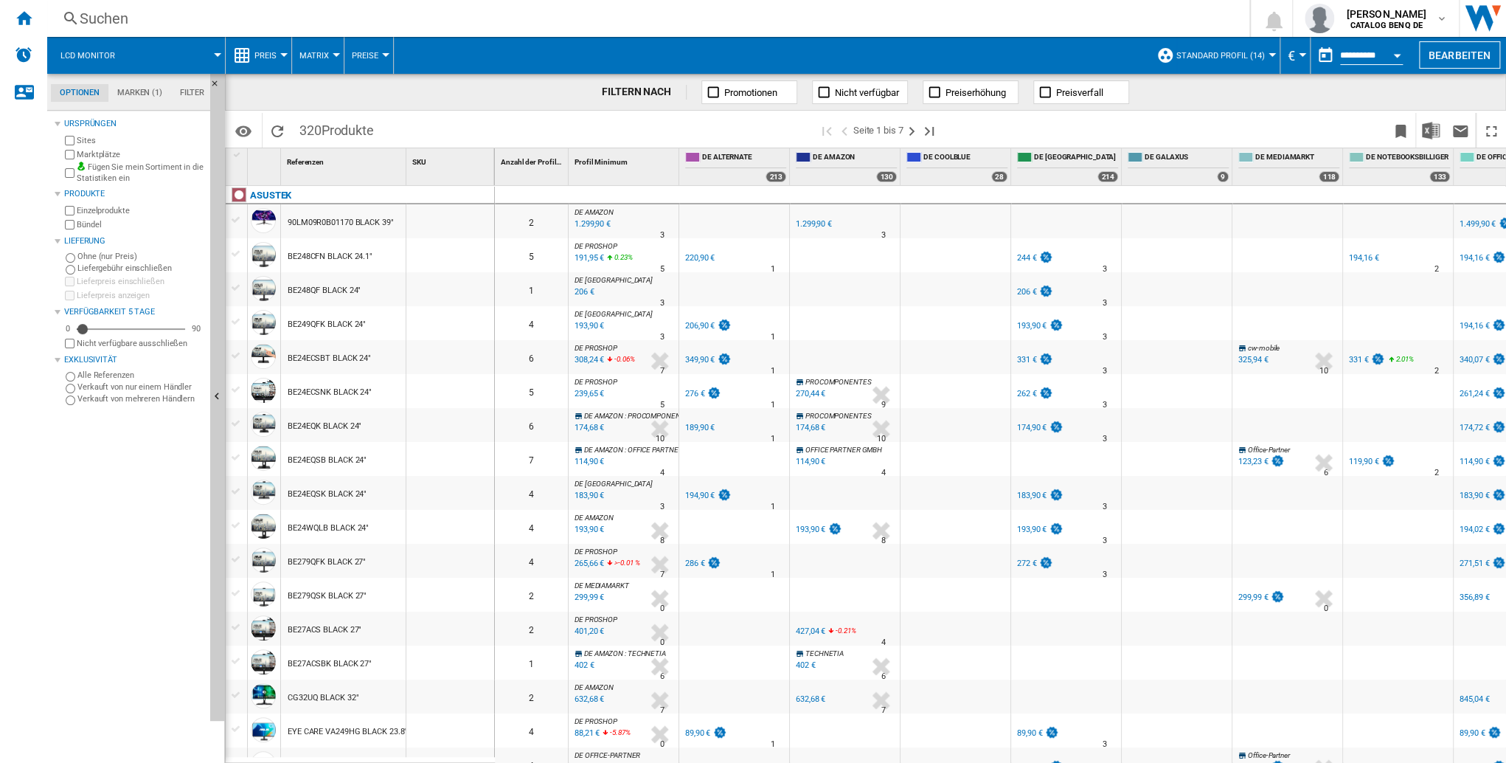
click at [423, 93] on div "FILTERN NACH Promotionen Nicht verfügbar [GEOGRAPHIC_DATA] Preisverfall" at bounding box center [865, 92] width 1281 height 37
drag, startPoint x: 301, startPoint y: 131, endPoint x: 384, endPoint y: 129, distance: 82.6
click at [381, 129] on span "320 Produkte" at bounding box center [336, 128] width 89 height 31
drag, startPoint x: 384, startPoint y: 129, endPoint x: 431, endPoint y: 130, distance: 47.2
click at [431, 130] on span at bounding box center [599, 130] width 437 height 35
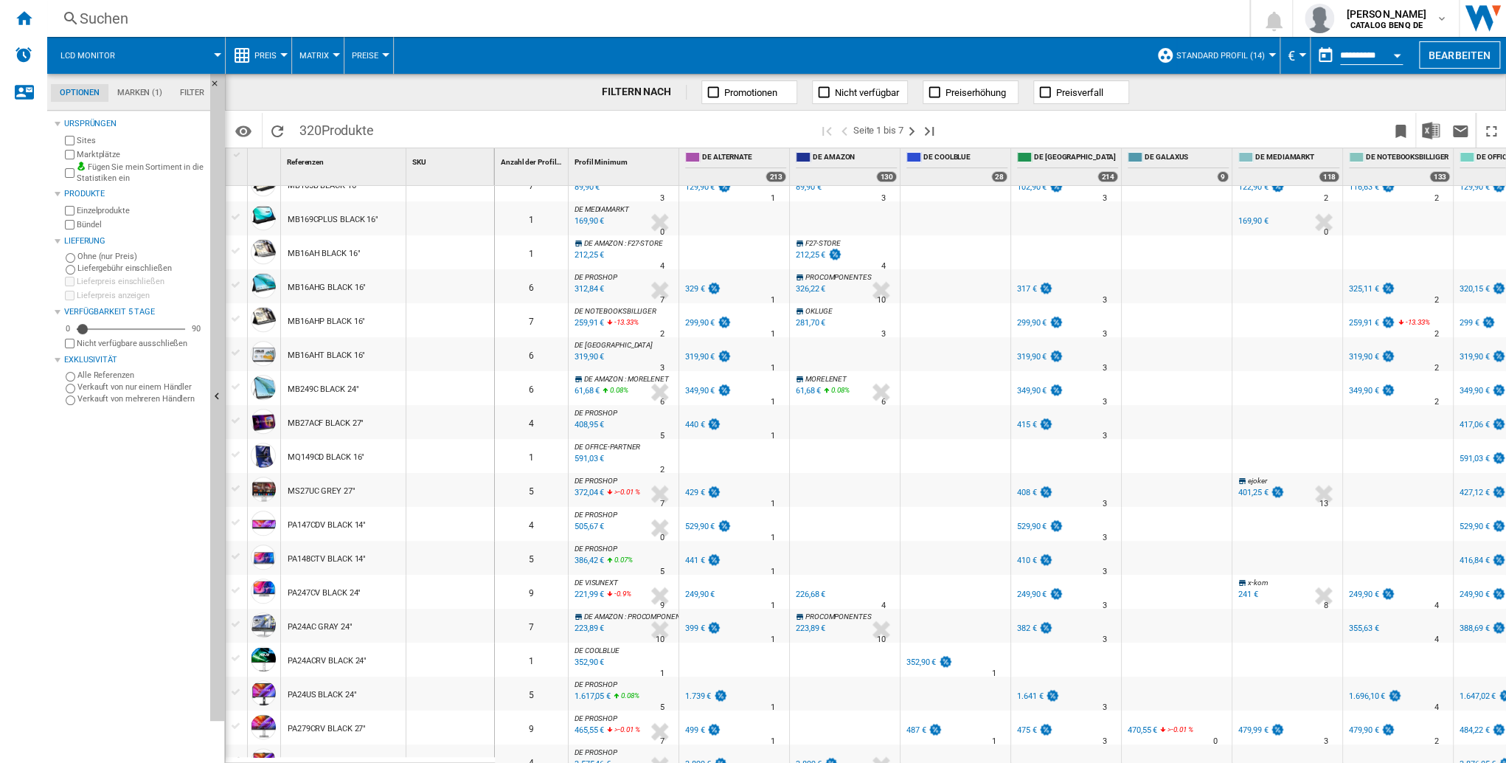
scroll to position [1144, 0]
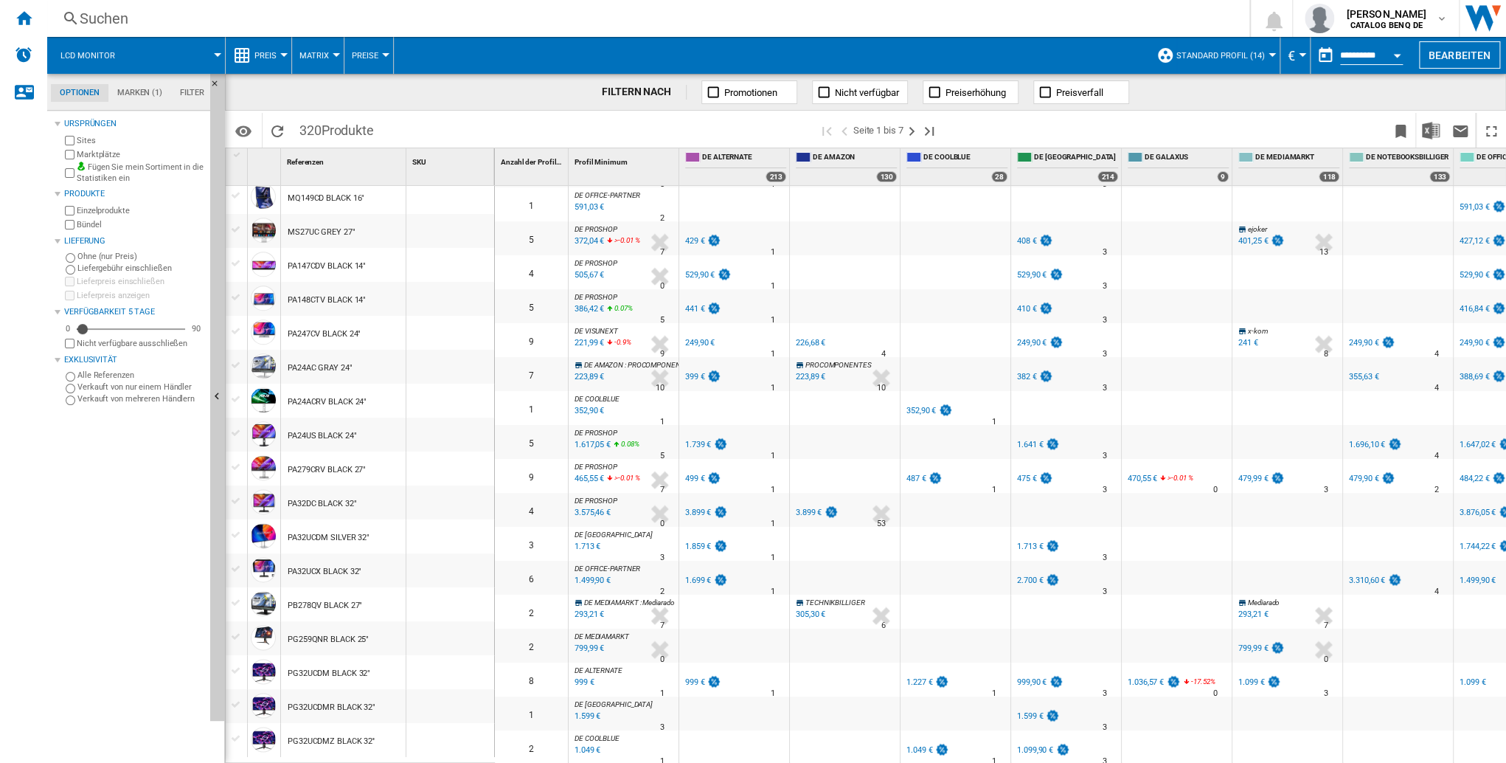
drag, startPoint x: 287, startPoint y: 468, endPoint x: 364, endPoint y: 465, distance: 77.5
click at [364, 465] on div "PA279CRV BLACK 27"" at bounding box center [343, 468] width 125 height 34
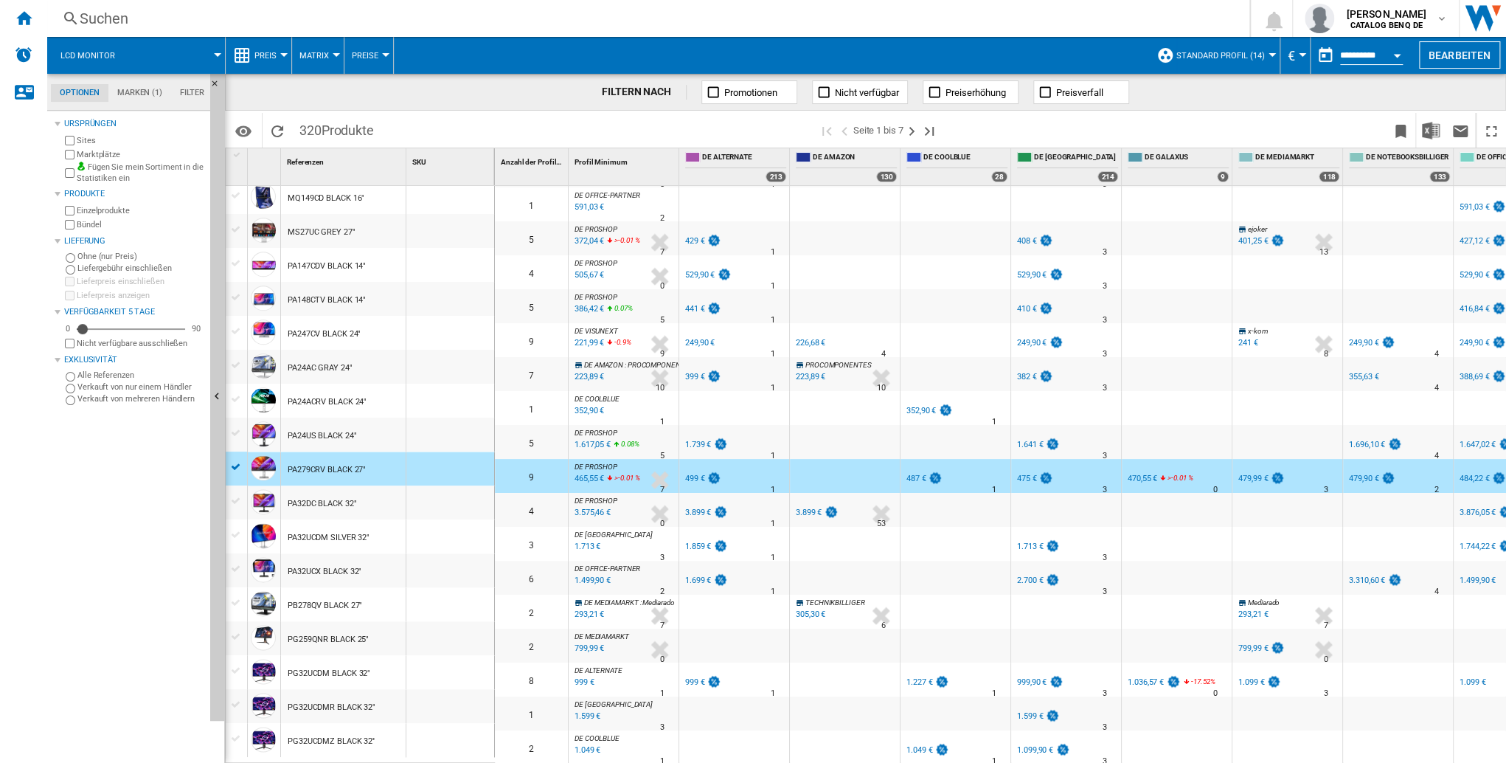
click at [233, 468] on div at bounding box center [236, 466] width 15 height 13
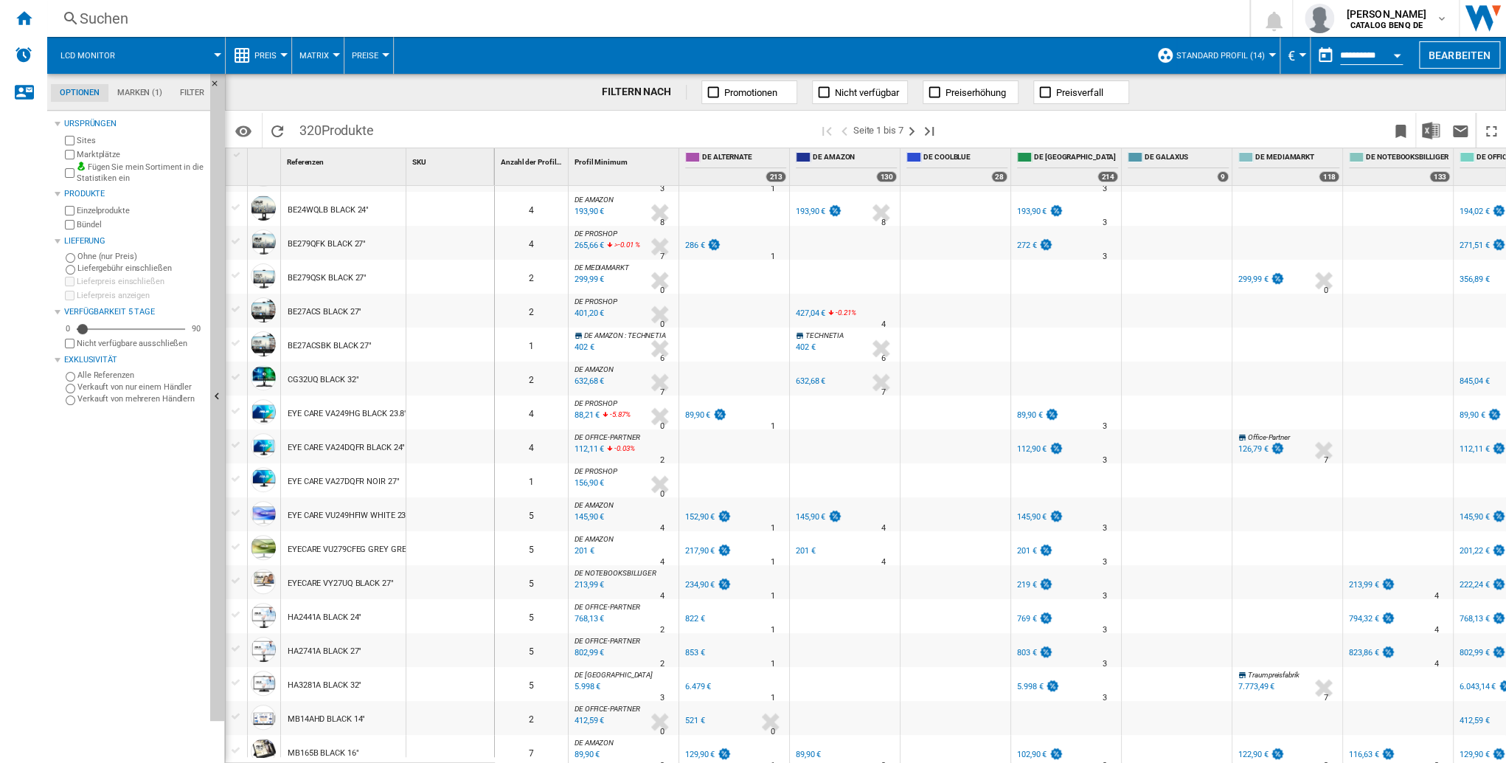
scroll to position [0, 0]
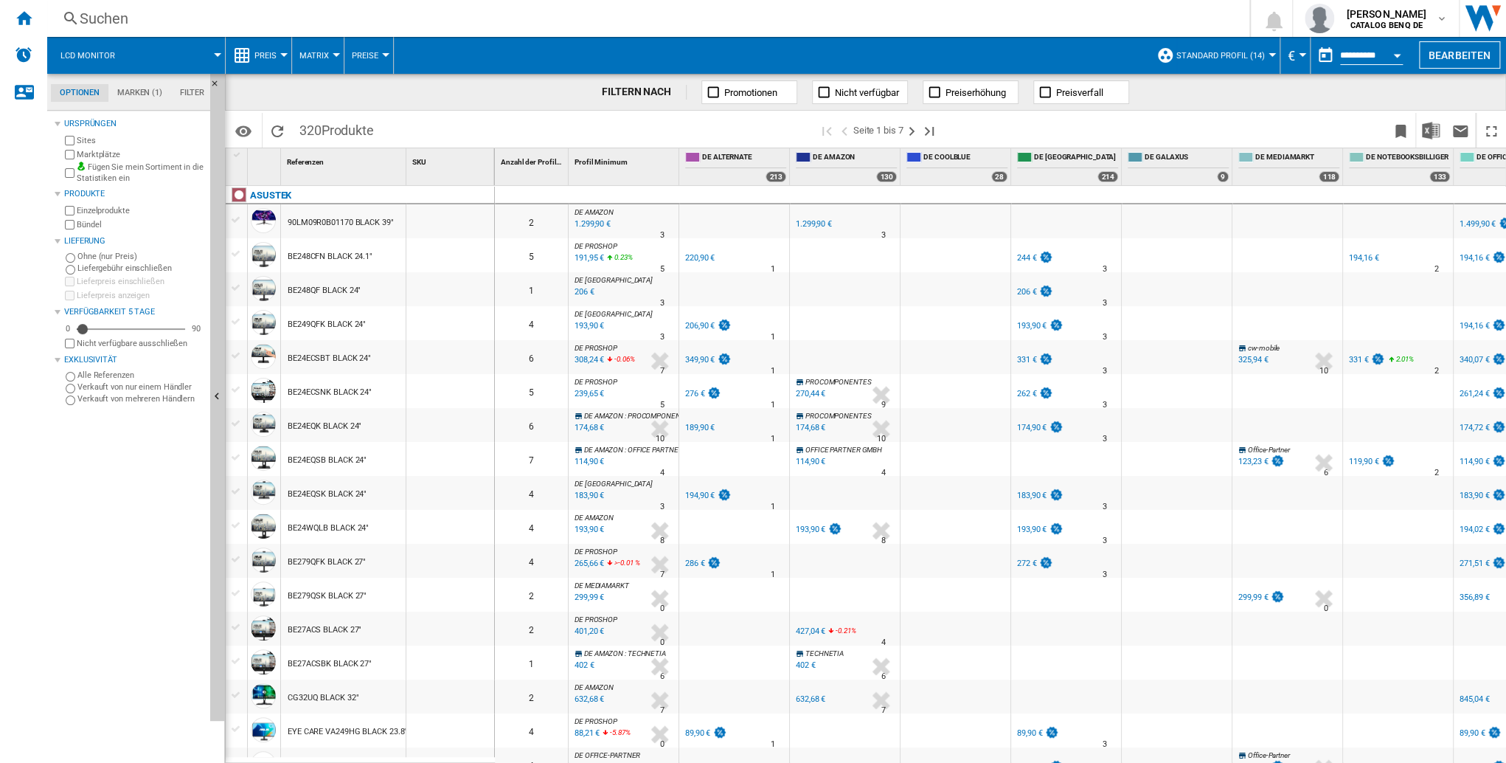
drag, startPoint x: 237, startPoint y: 155, endPoint x: 280, endPoint y: 157, distance: 43.6
click at [280, 157] on div "1 Referenzen 1 SKU 1" at bounding box center [360, 166] width 269 height 37
click at [80, 59] on span "Lcd monitor" at bounding box center [87, 56] width 55 height 10
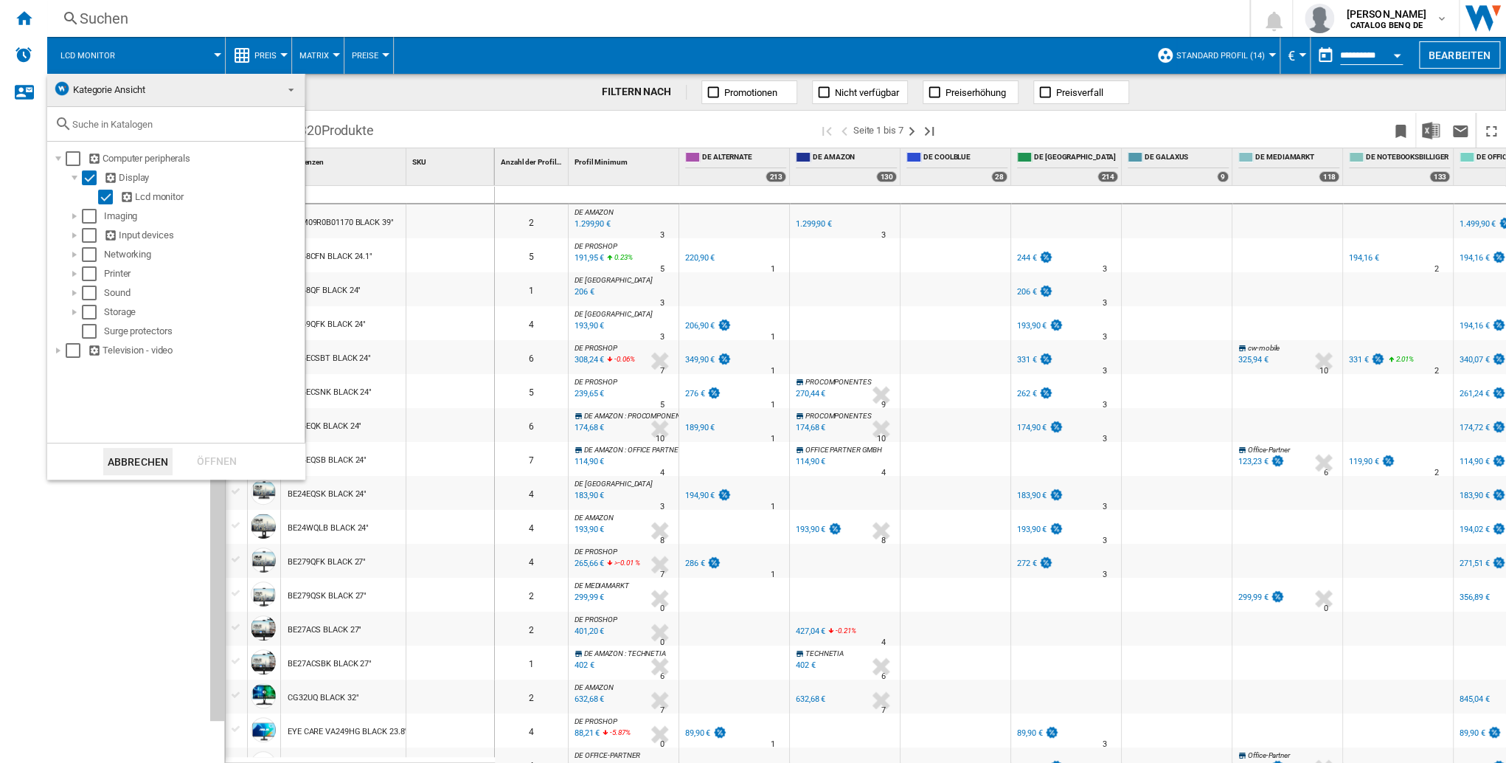
click at [80, 59] on md-backdrop at bounding box center [753, 381] width 1506 height 763
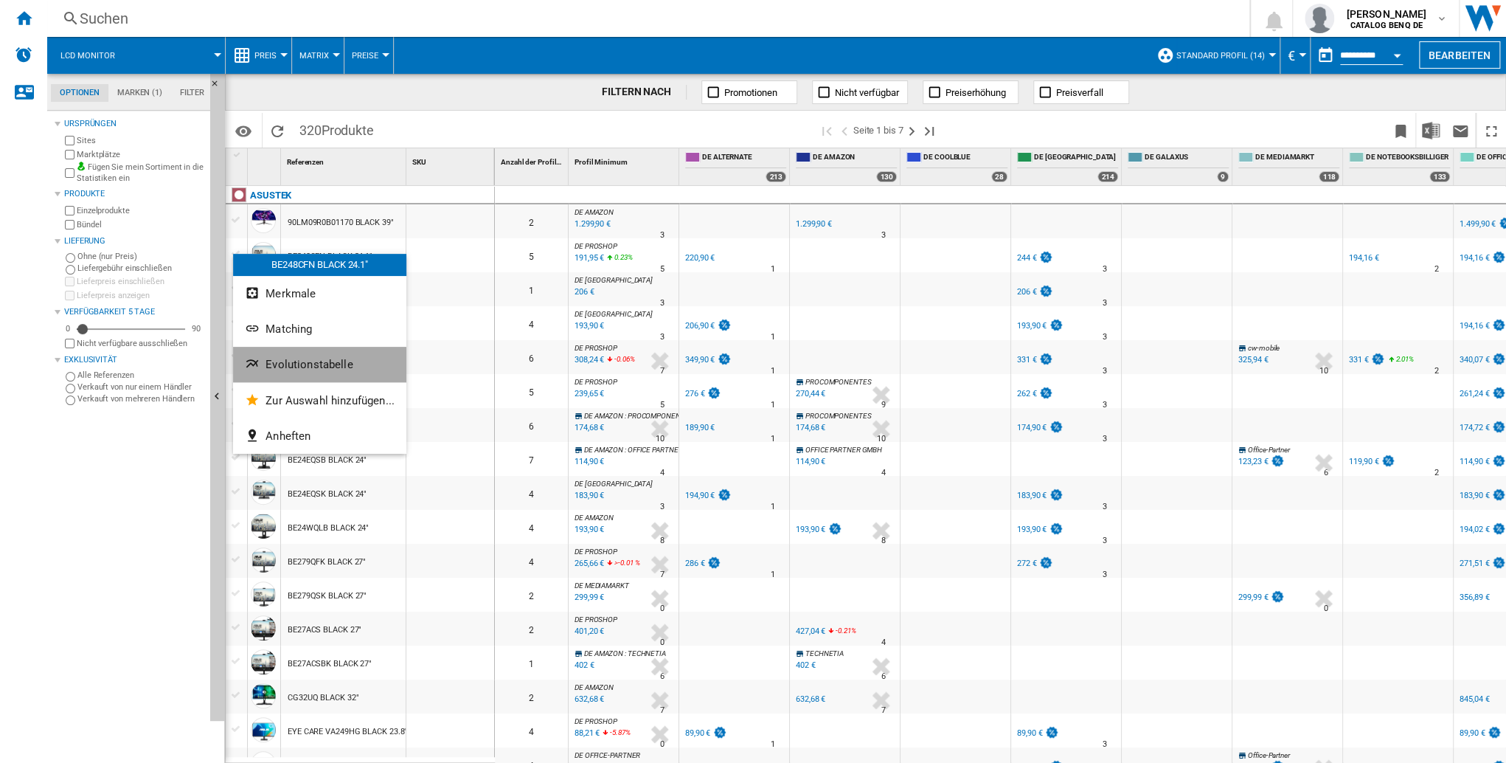
click at [311, 364] on span "Evolutionstabelle" at bounding box center [310, 364] width 88 height 13
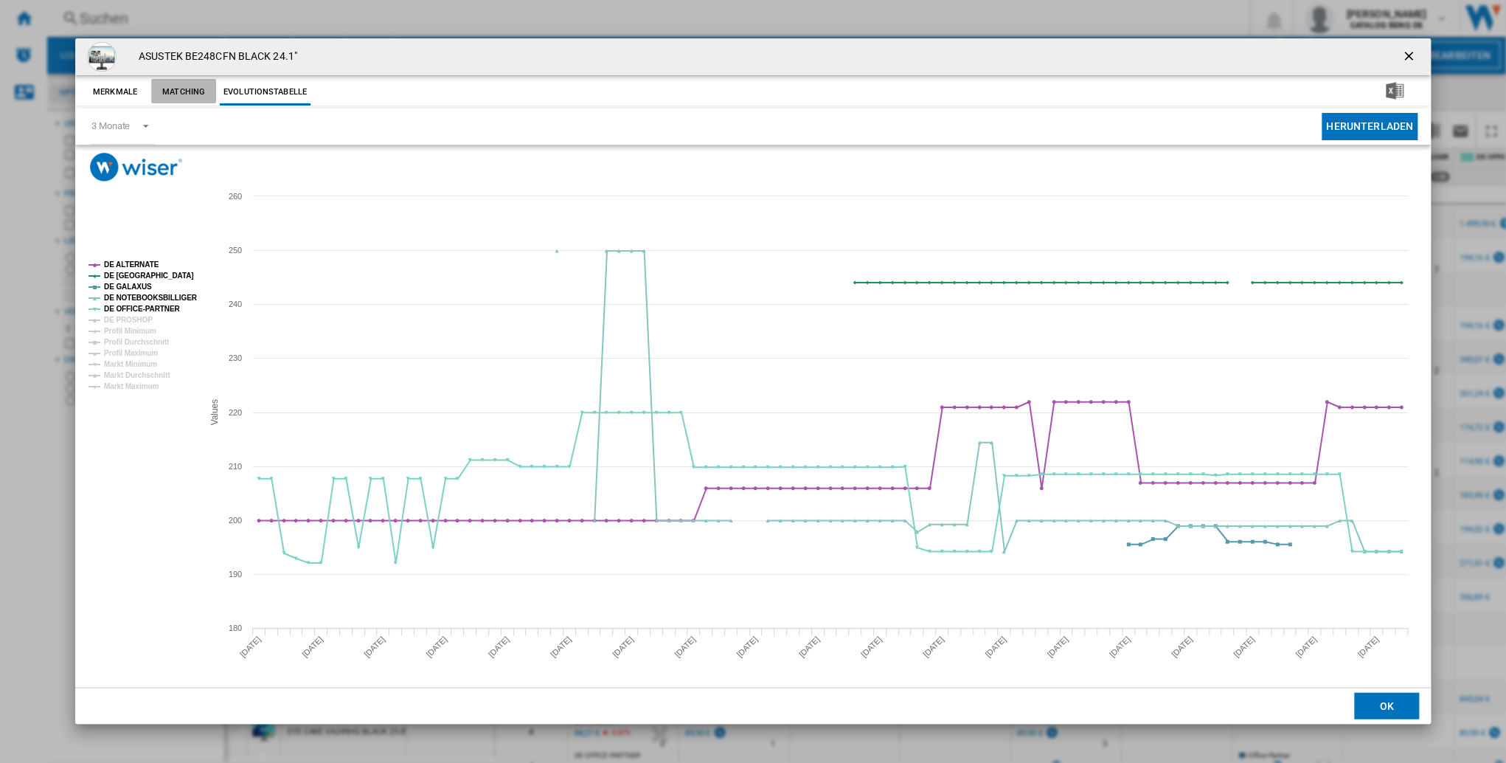
click at [192, 90] on button "Matching" at bounding box center [183, 92] width 65 height 27
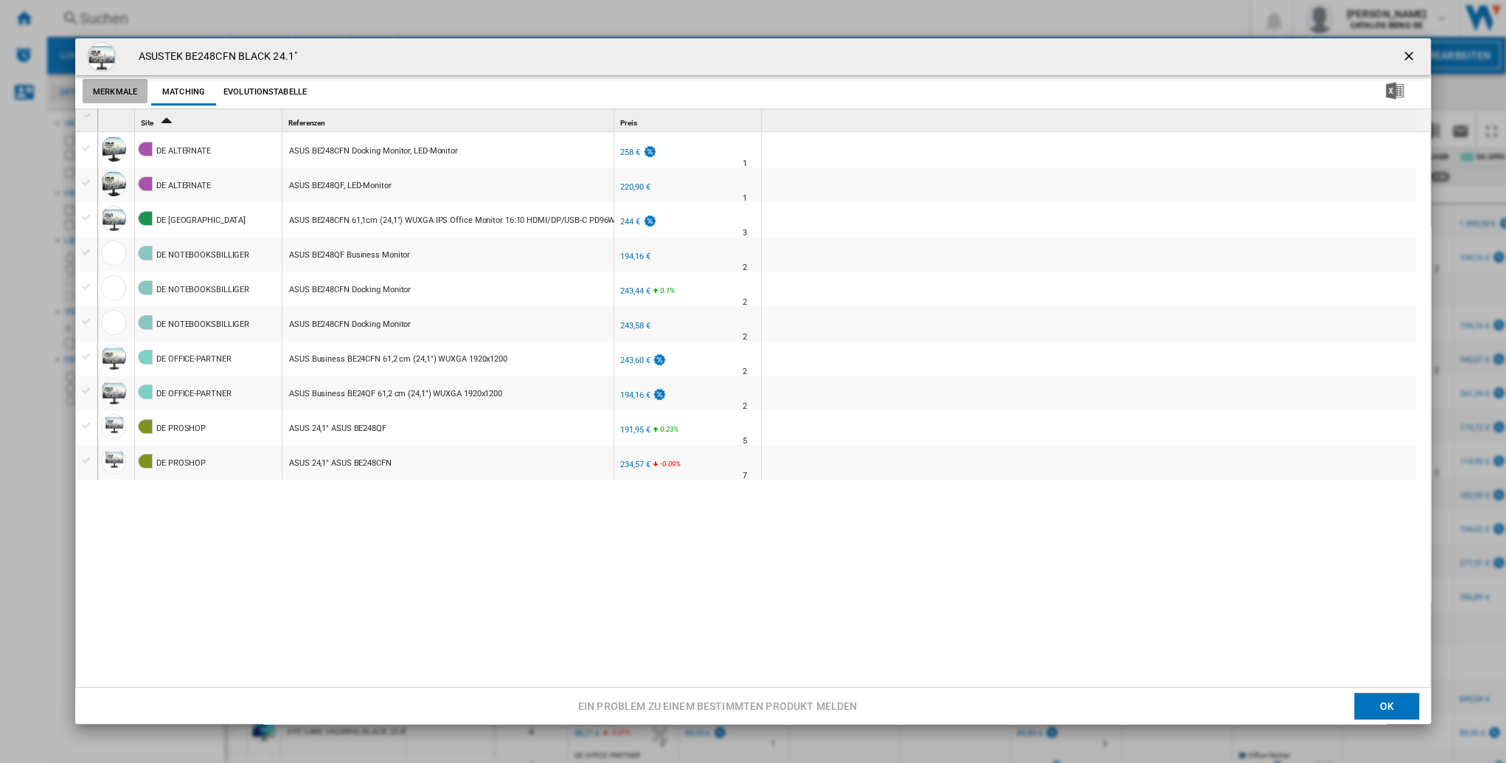
click at [121, 91] on button "Merkmale" at bounding box center [115, 92] width 65 height 27
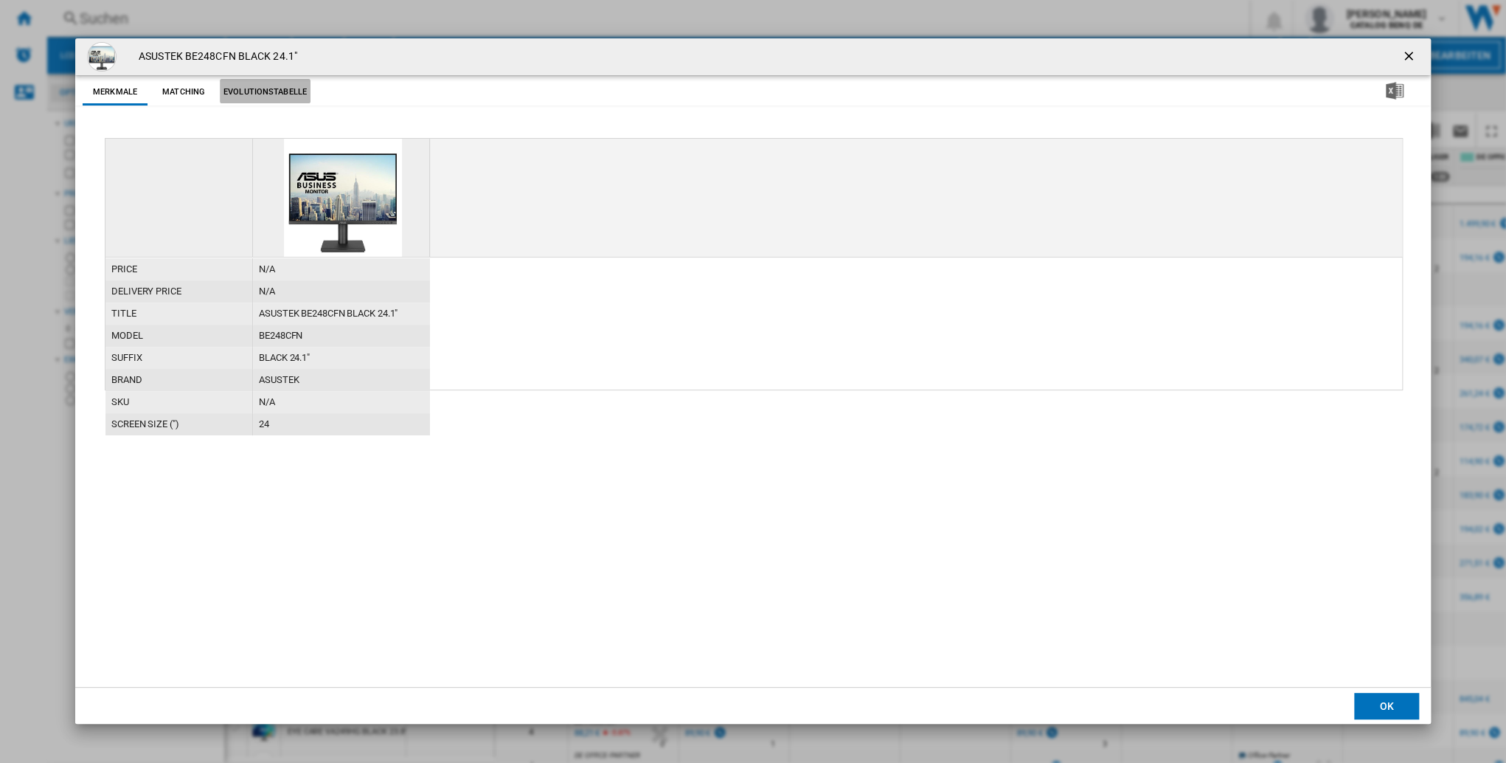
click at [246, 91] on button "Evolutionstabelle" at bounding box center [265, 92] width 91 height 27
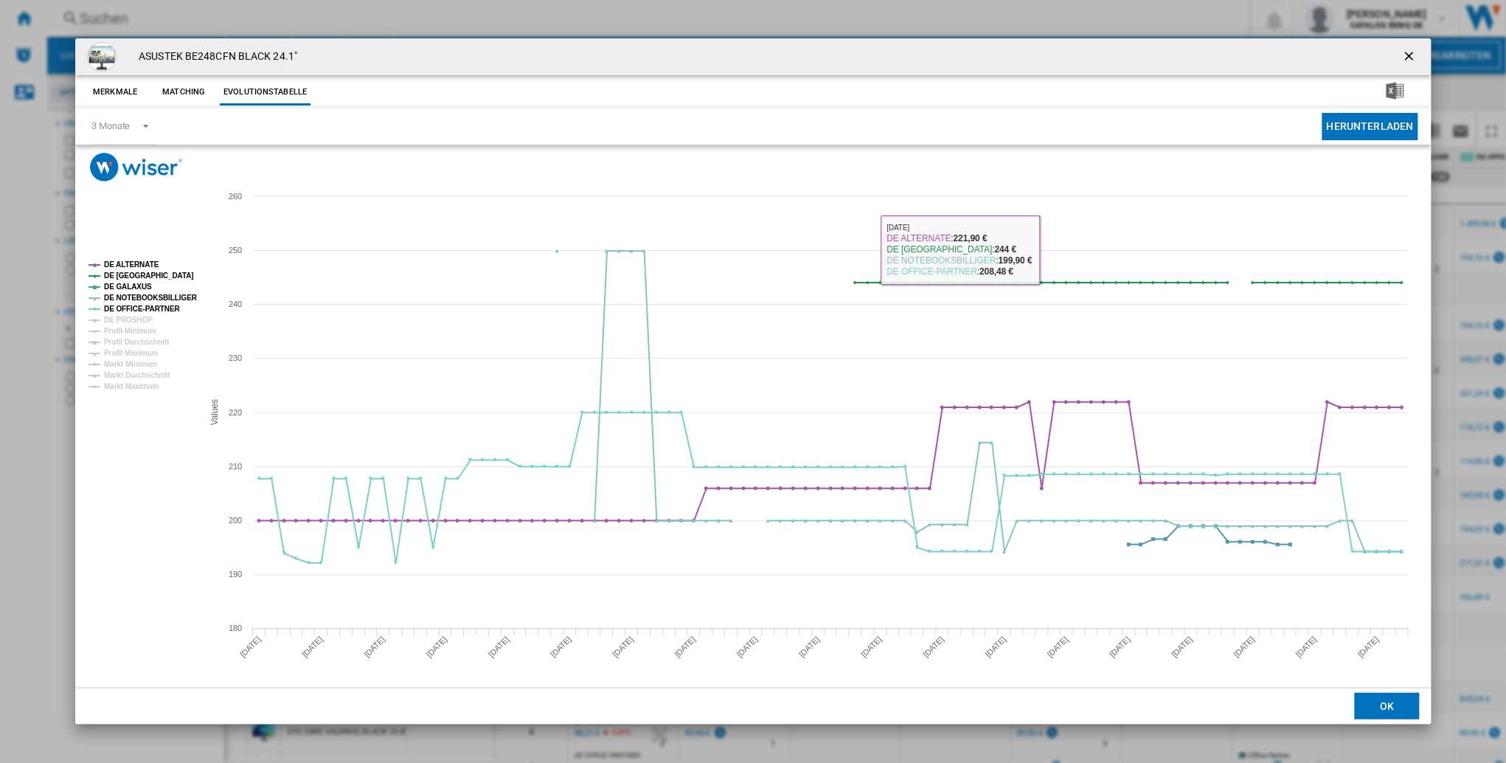
click at [1402, 57] on ng-md-icon "getI18NText('BUTTONS.CLOSE_DIALOG')" at bounding box center [1411, 58] width 18 height 18
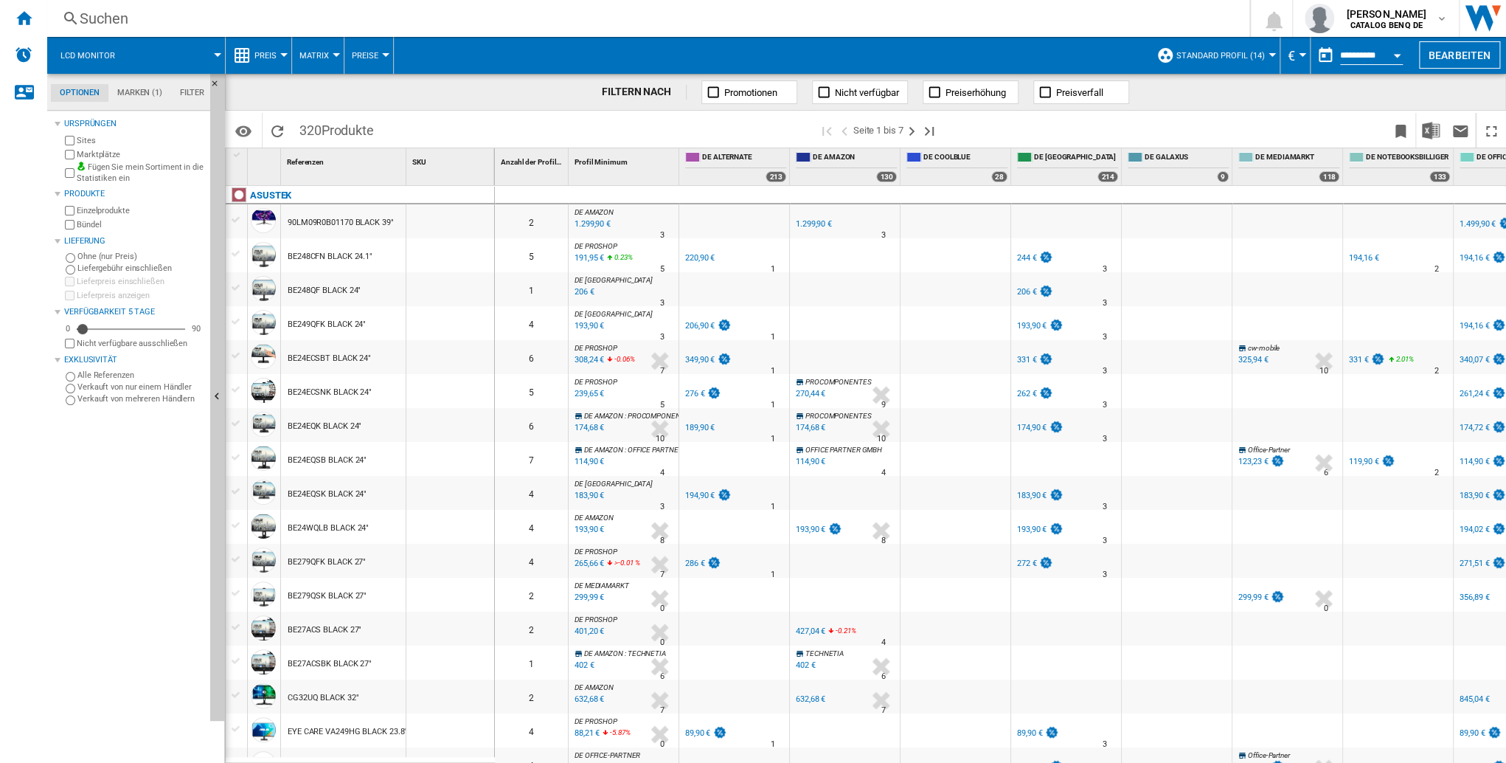
click at [277, 56] on button "Preis" at bounding box center [269, 55] width 30 height 37
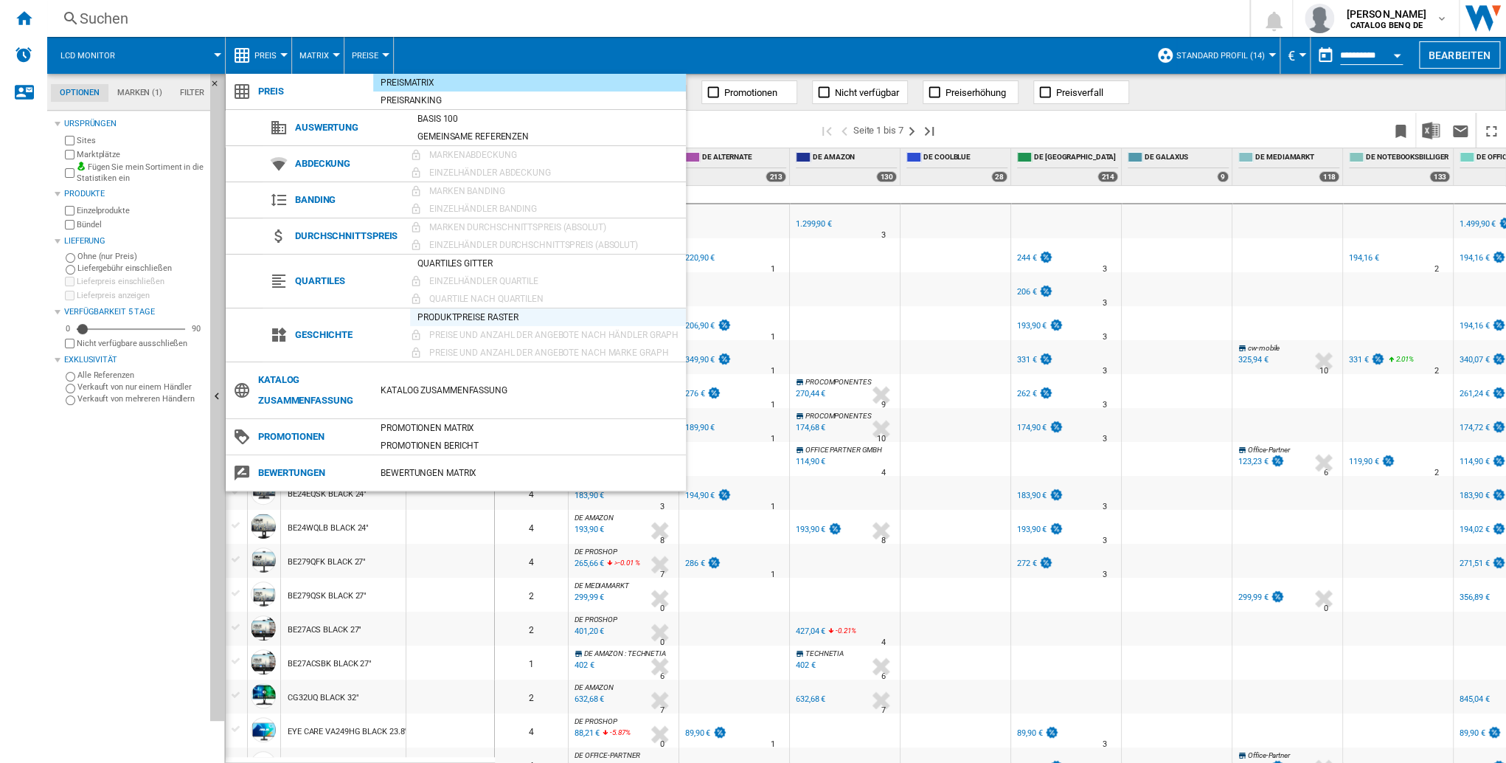
click at [463, 317] on div "Produktpreise Raster" at bounding box center [548, 317] width 276 height 15
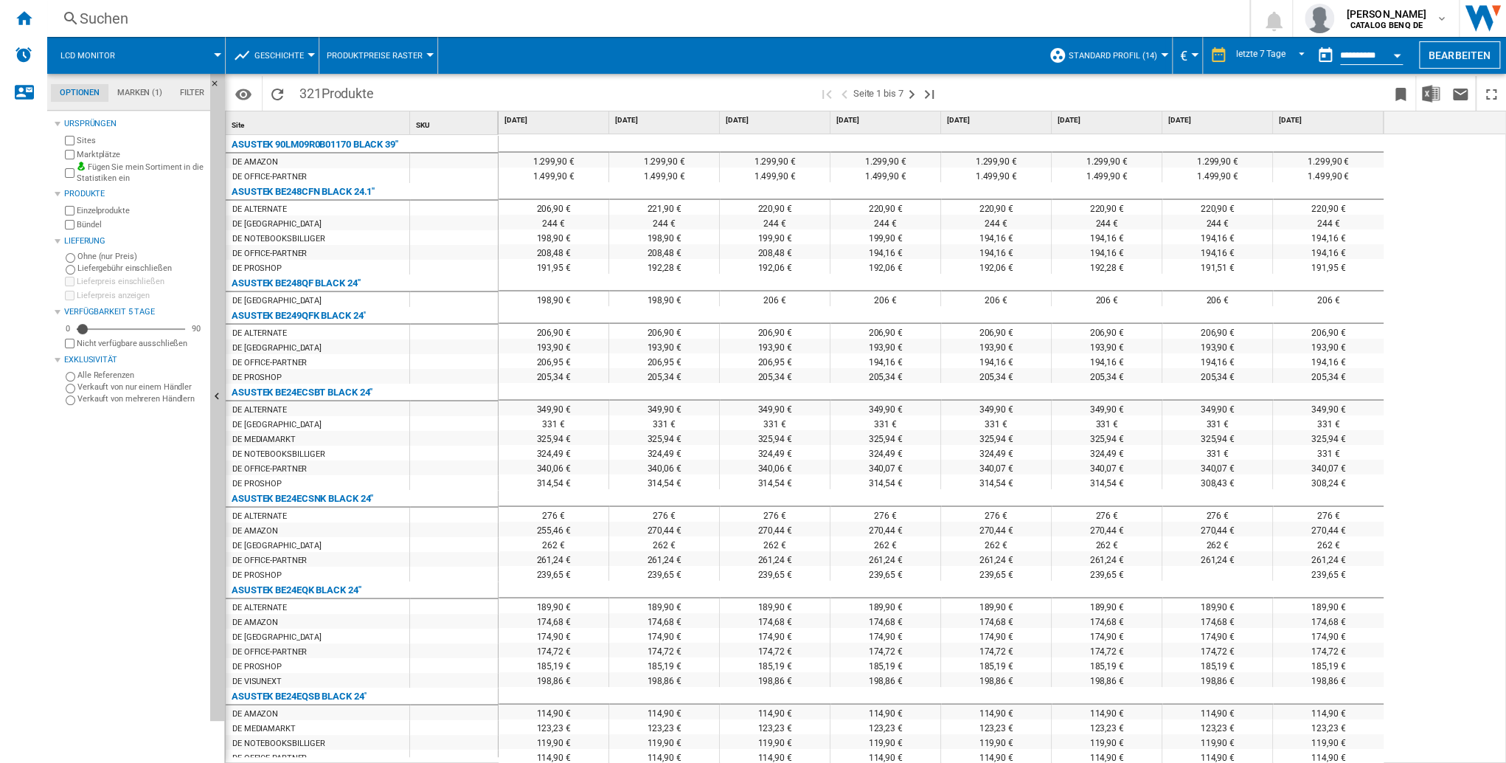
click at [292, 58] on span "Geschichte" at bounding box center [278, 56] width 49 height 10
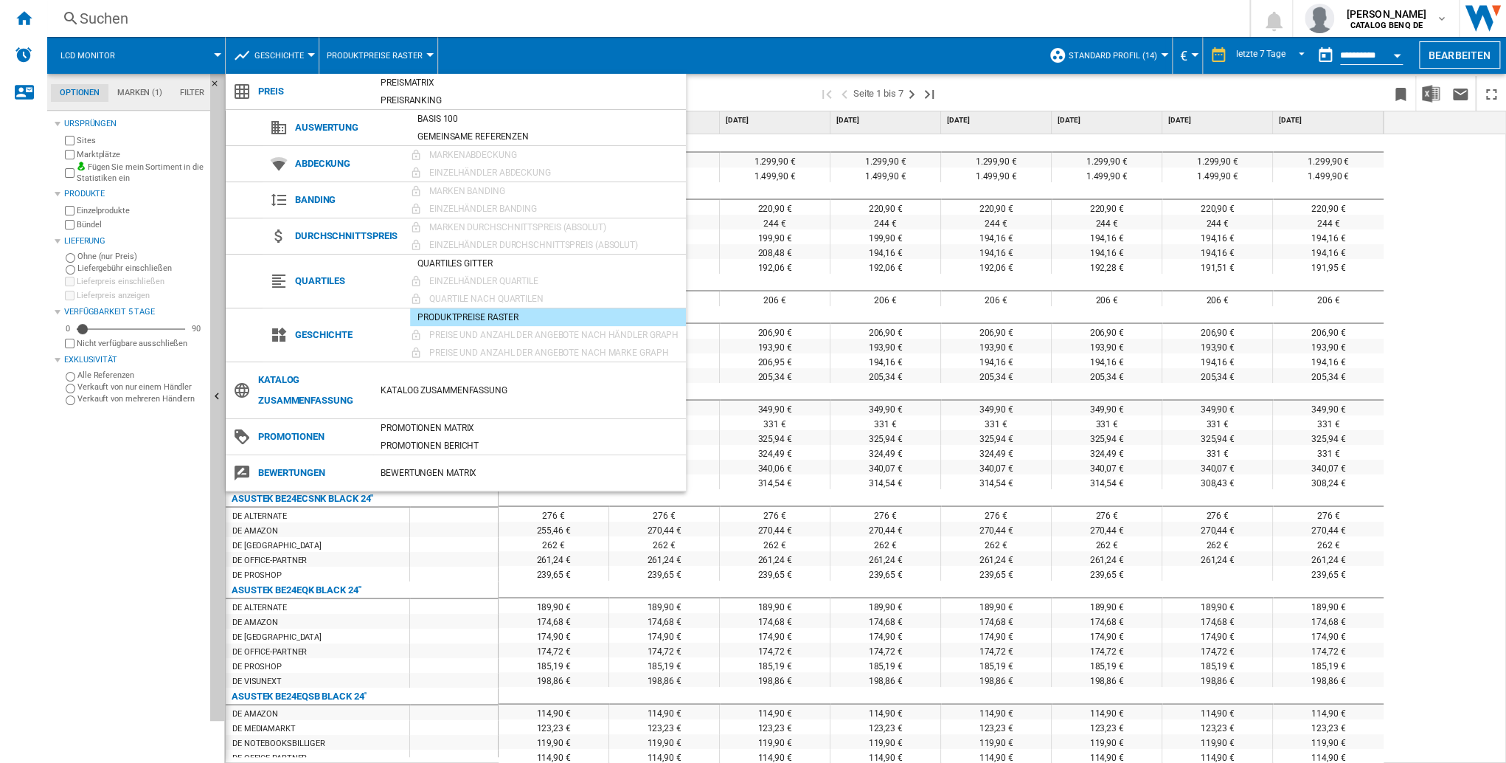
click at [292, 58] on md-backdrop at bounding box center [753, 381] width 1506 height 763
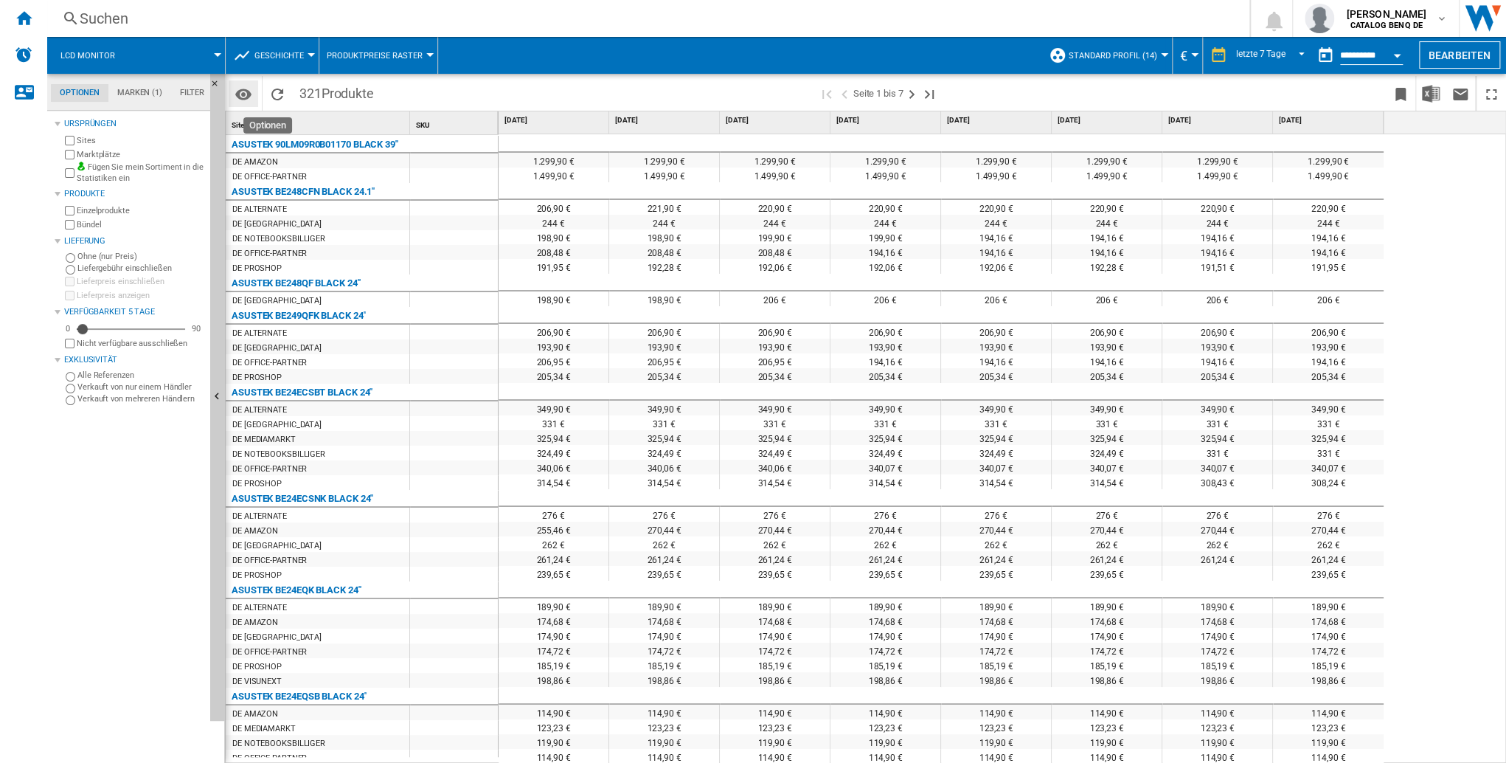
click at [246, 93] on md-icon "Optionen" at bounding box center [244, 95] width 18 height 18
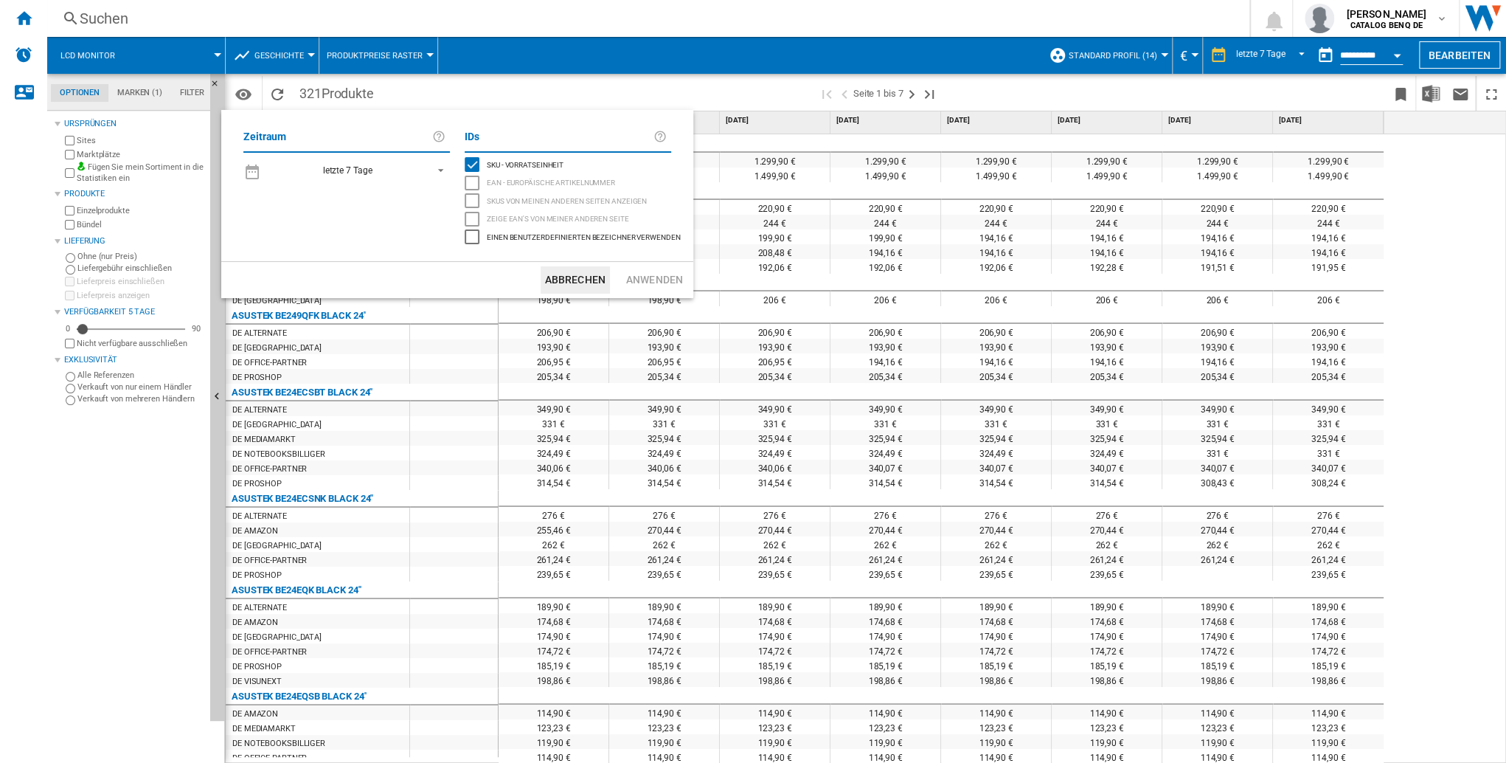
click at [520, 94] on md-backdrop at bounding box center [753, 381] width 1506 height 763
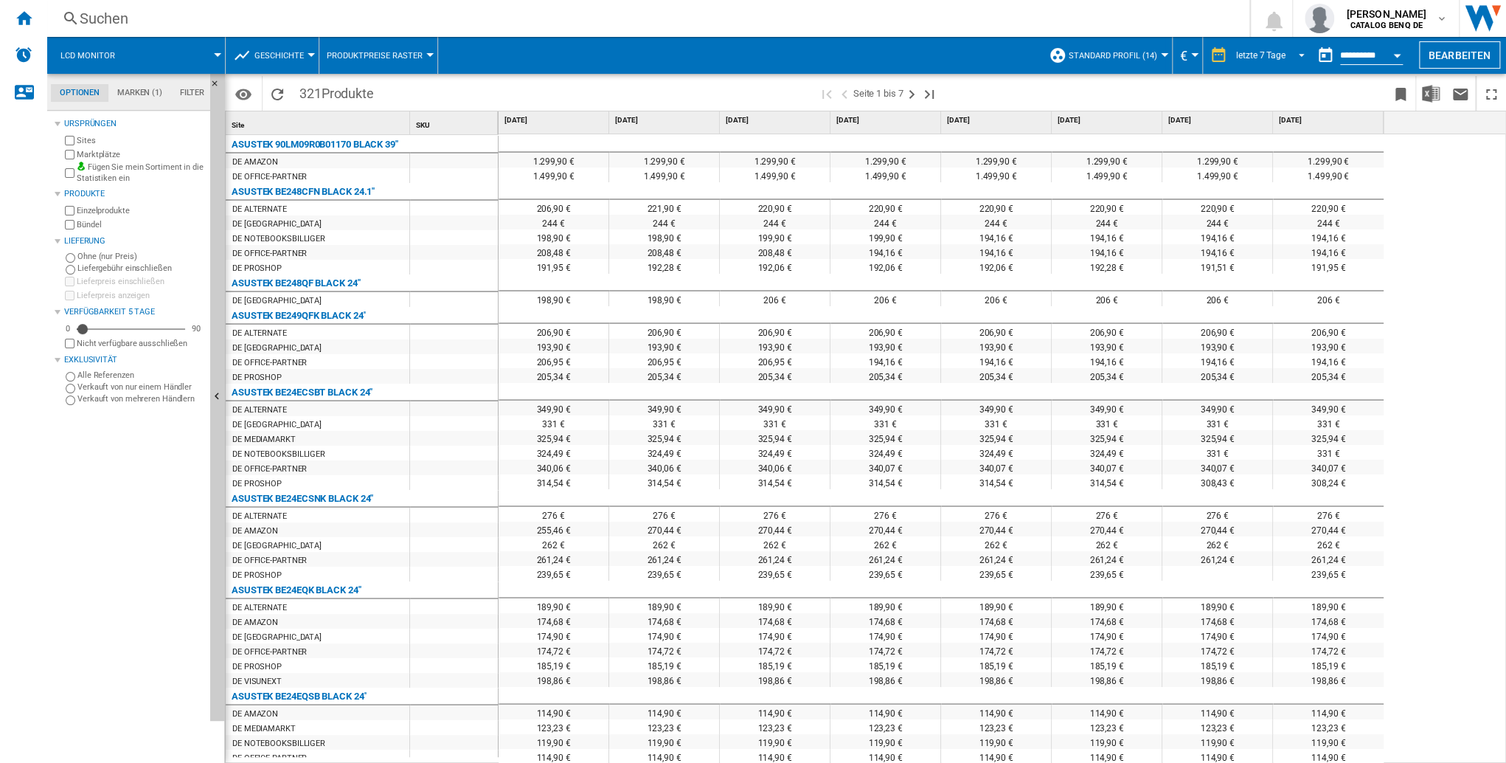
click at [1260, 60] on span "letzte 7 Tage" at bounding box center [1260, 55] width 49 height 13
click at [850, 281] on md-backdrop at bounding box center [753, 381] width 1506 height 763
click at [1262, 55] on div "letzte 7 Tage" at bounding box center [1260, 55] width 49 height 10
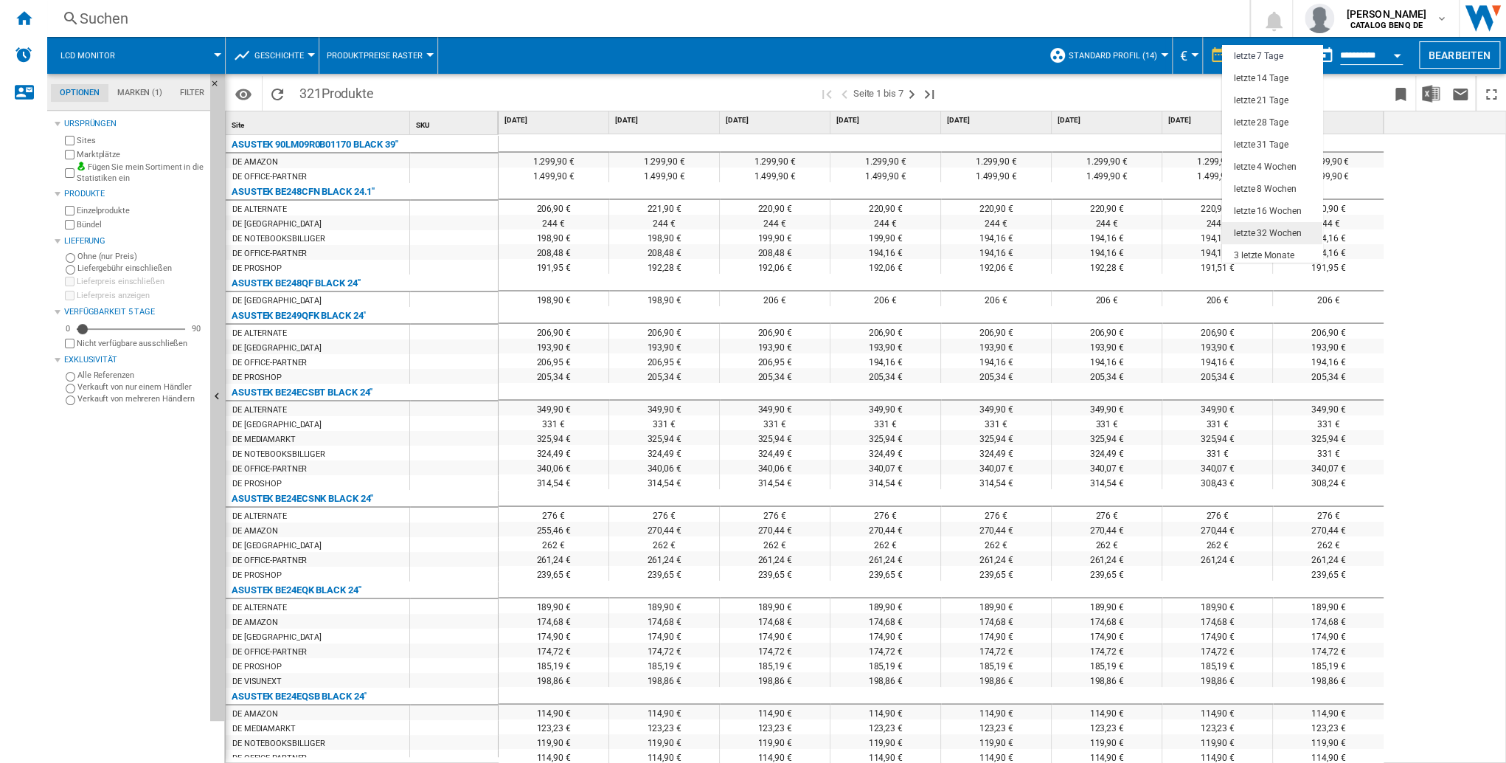
click at [1244, 235] on div "letzte 32 Wochen" at bounding box center [1267, 233] width 67 height 13
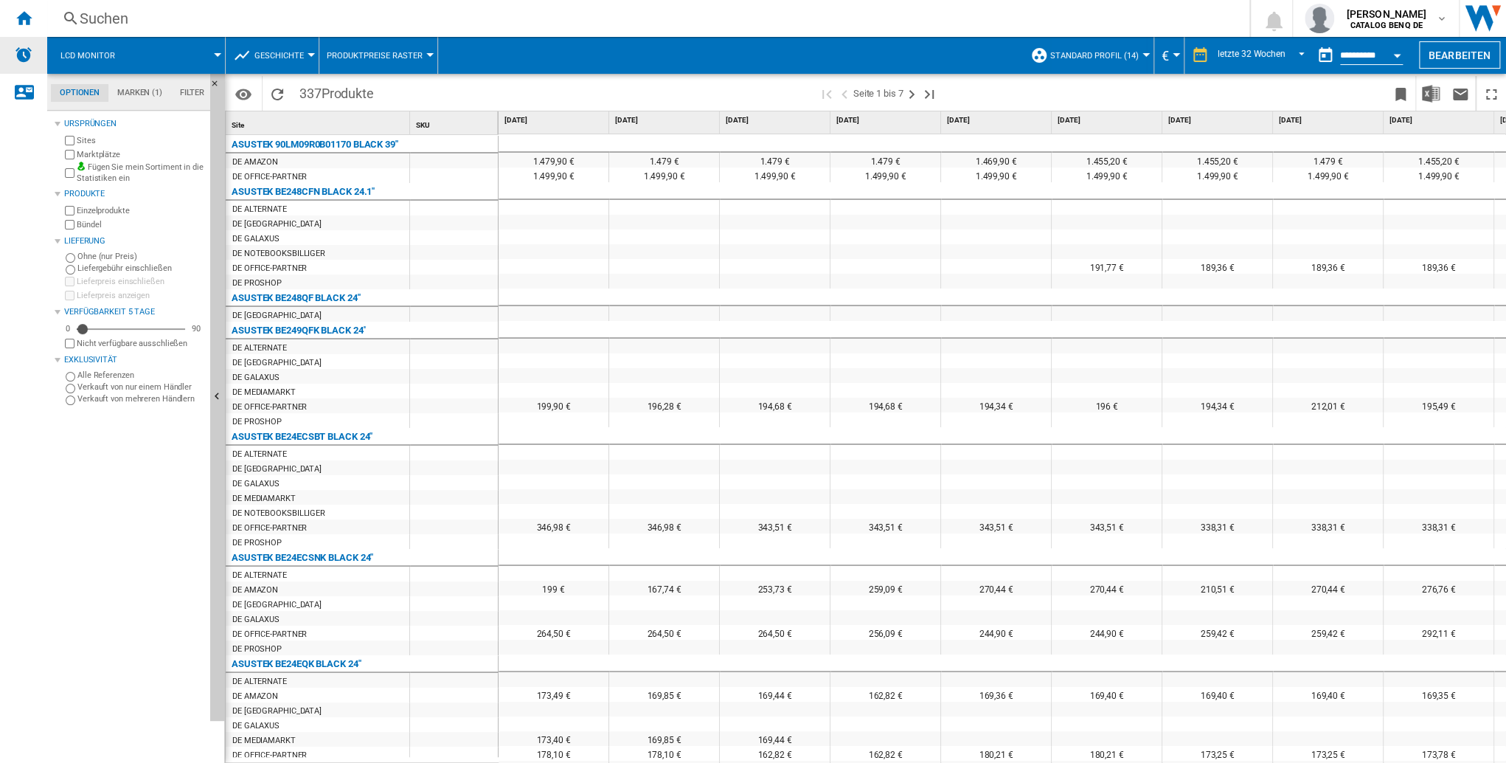
click at [21, 54] on img "Alarme" at bounding box center [24, 55] width 18 height 18
